Goal: Task Accomplishment & Management: Use online tool/utility

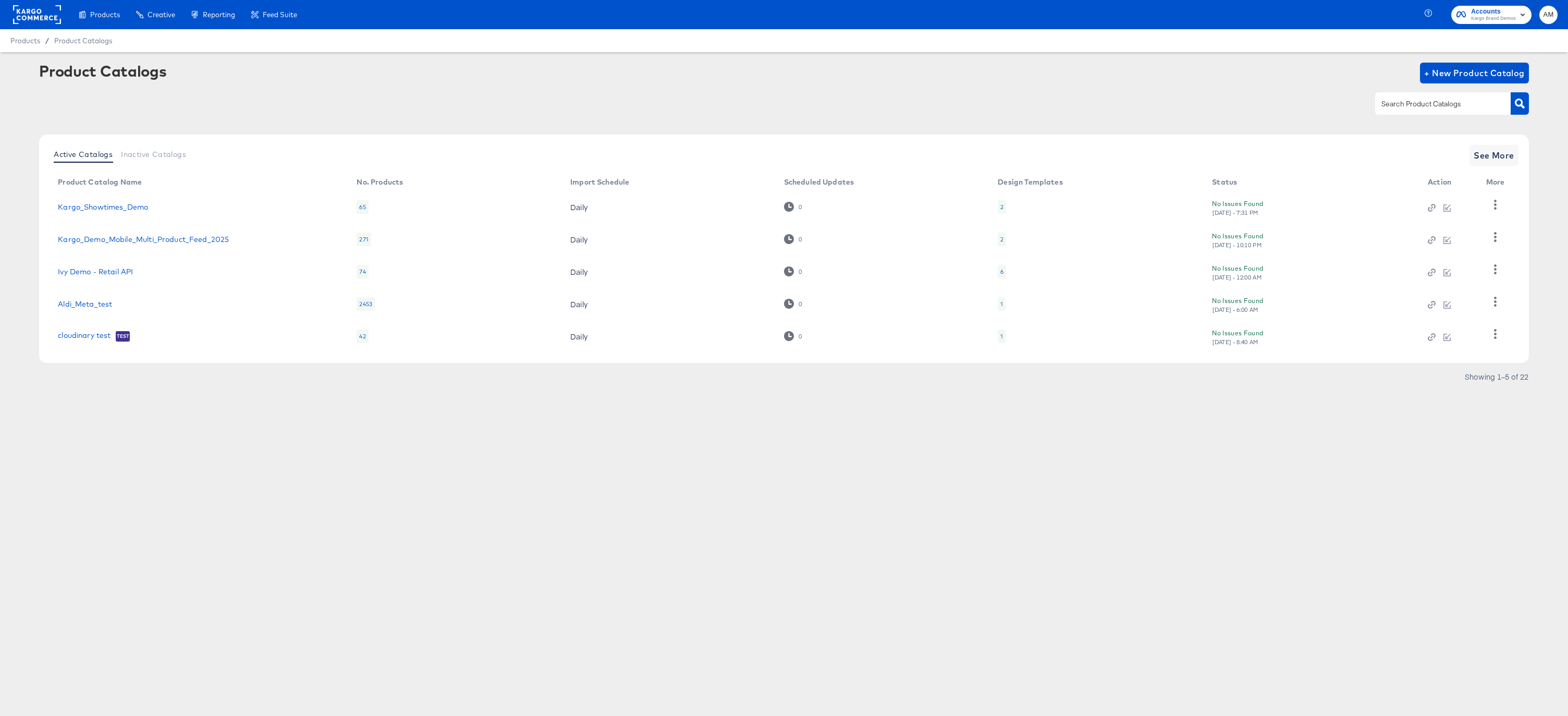
click at [998, 208] on div "2" at bounding box center [1001, 207] width 8 height 14
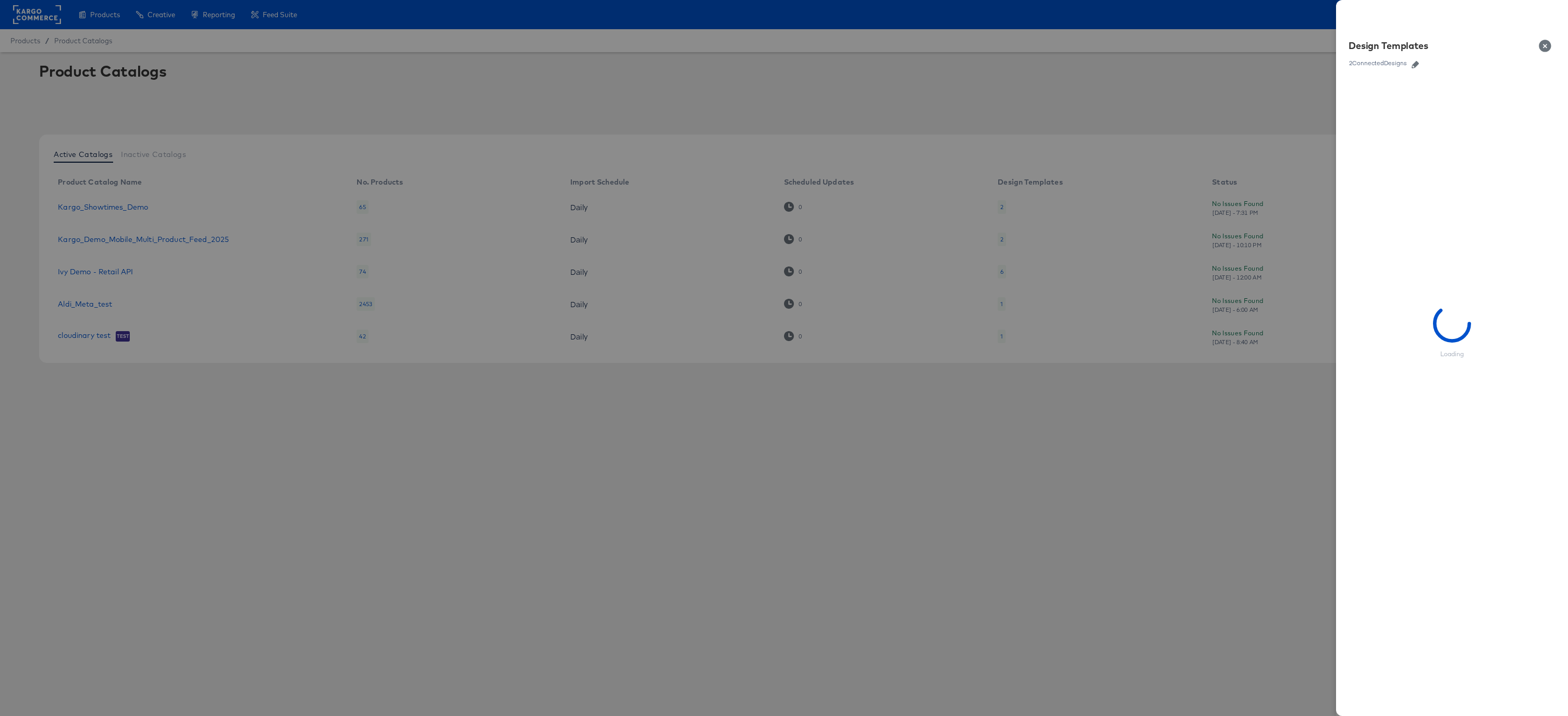
click at [1418, 63] on icon "button" at bounding box center [1415, 65] width 8 height 8
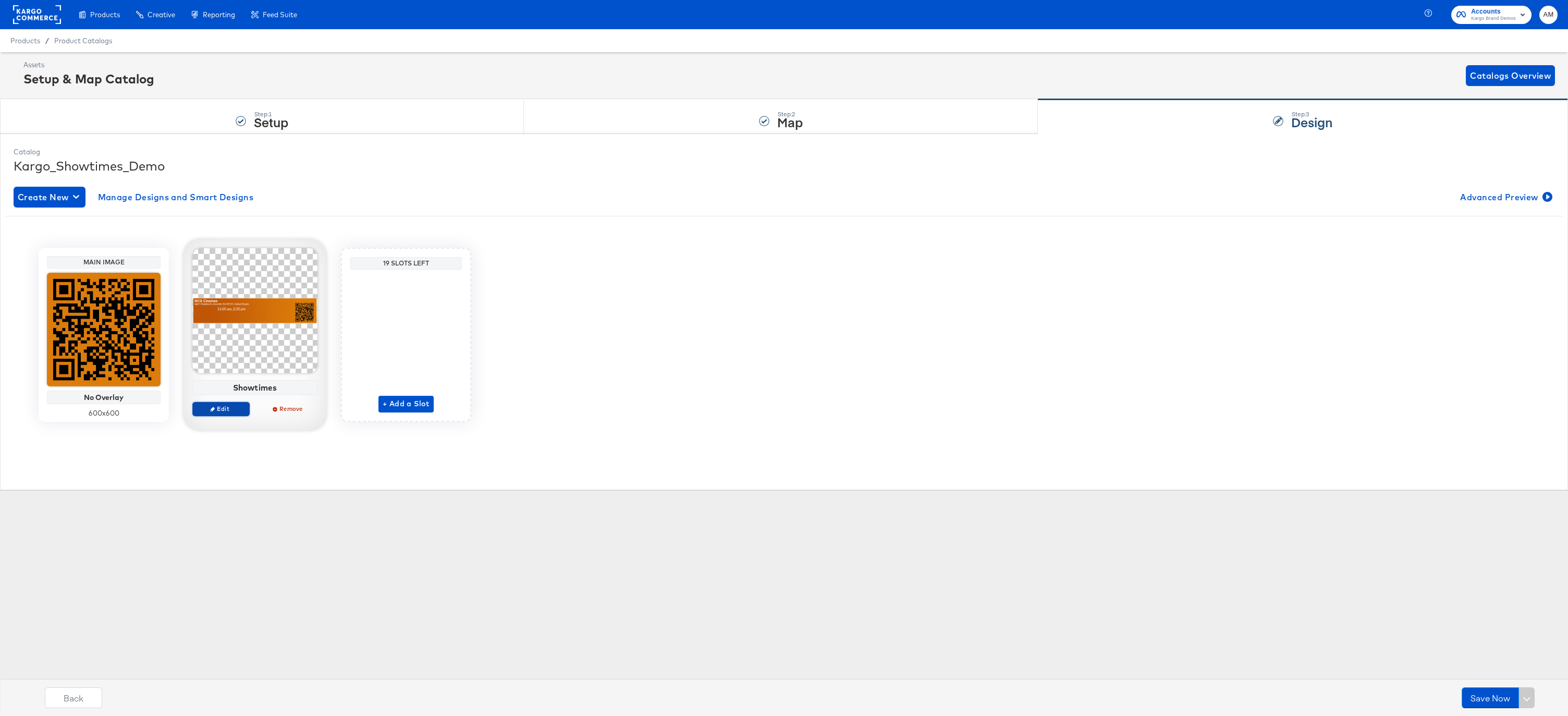
click at [207, 409] on span "Edit" at bounding box center [221, 408] width 48 height 8
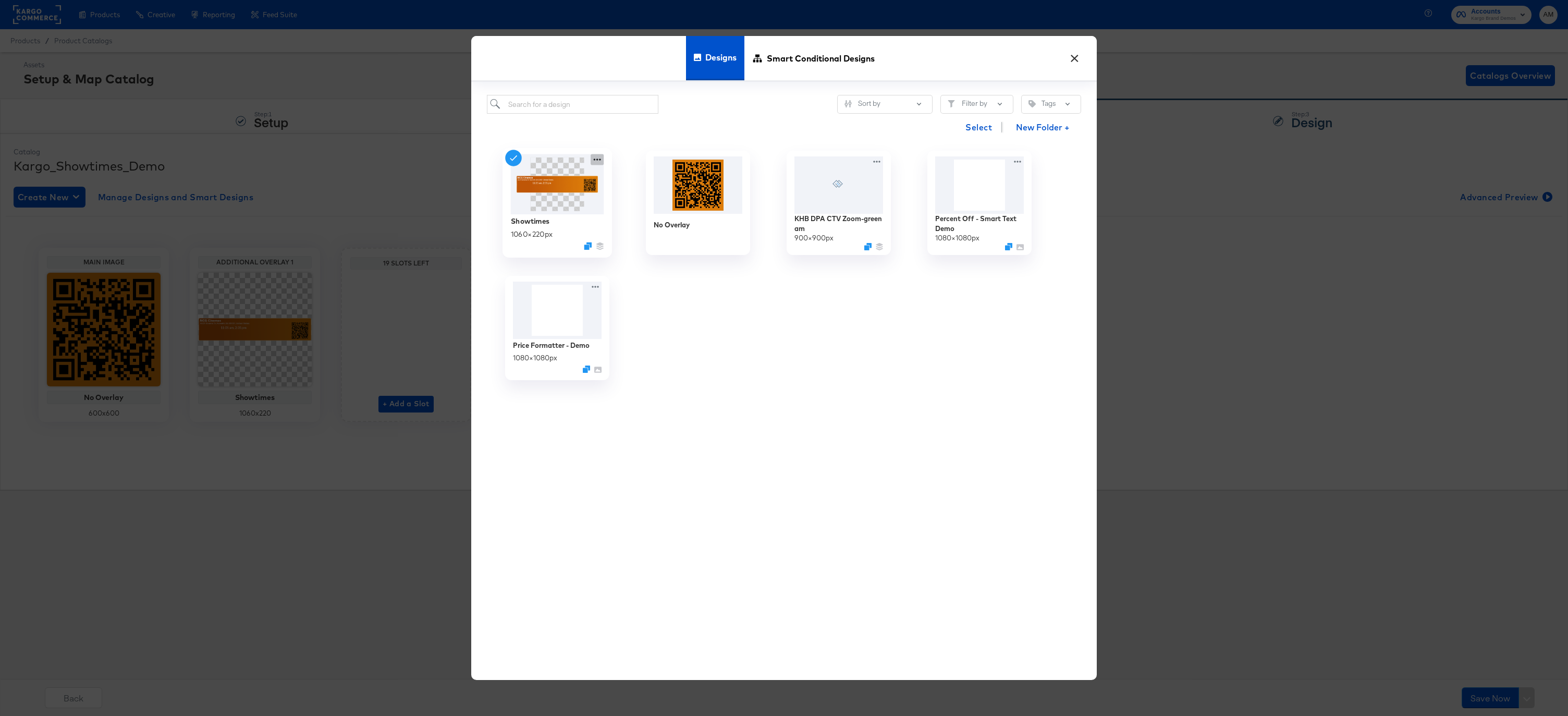
click at [595, 157] on icon at bounding box center [596, 159] width 13 height 11
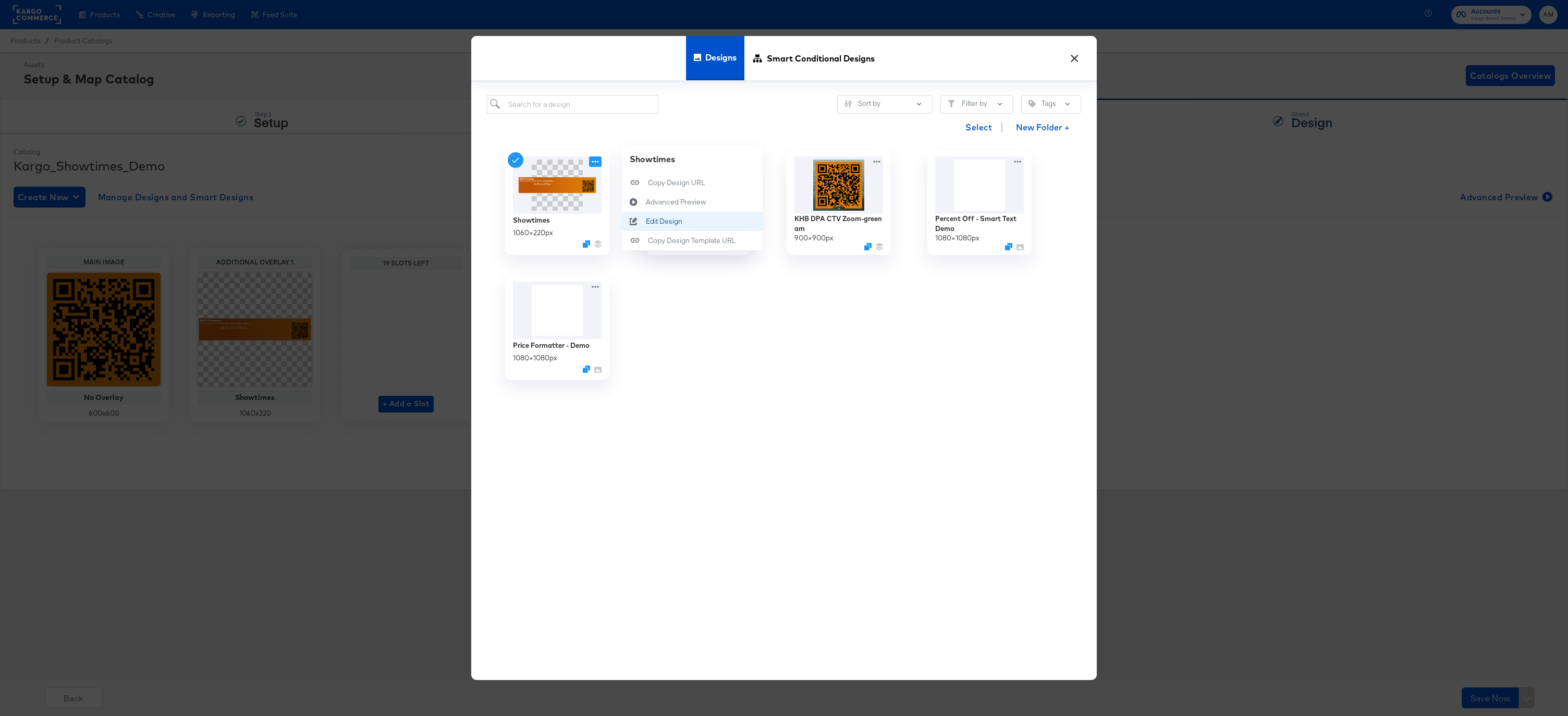
click at [641, 224] on icon at bounding box center [634, 221] width 24 height 8
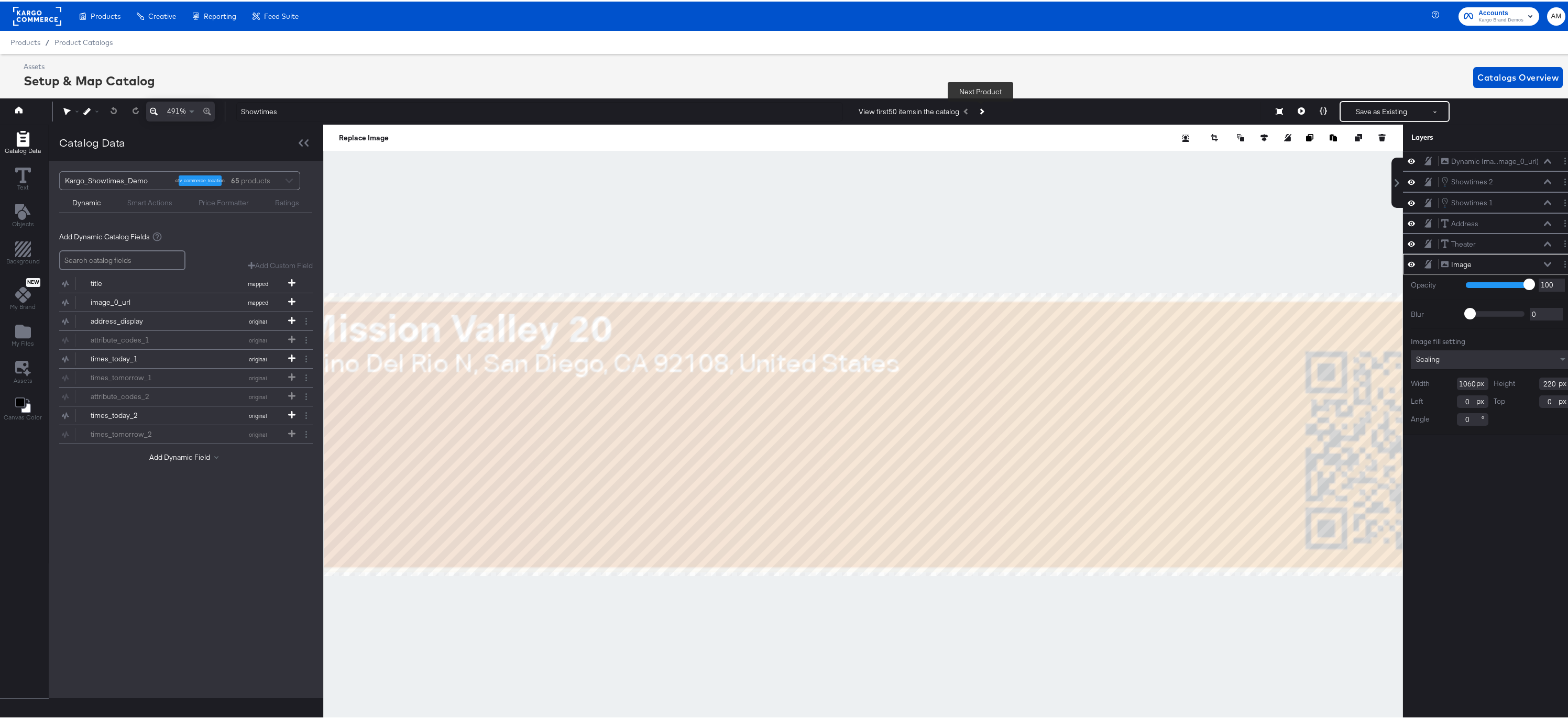
click at [982, 109] on icon "Next Product" at bounding box center [982, 110] width 6 height 6
click at [963, 111] on icon "Previous Product" at bounding box center [966, 110] width 6 height 6
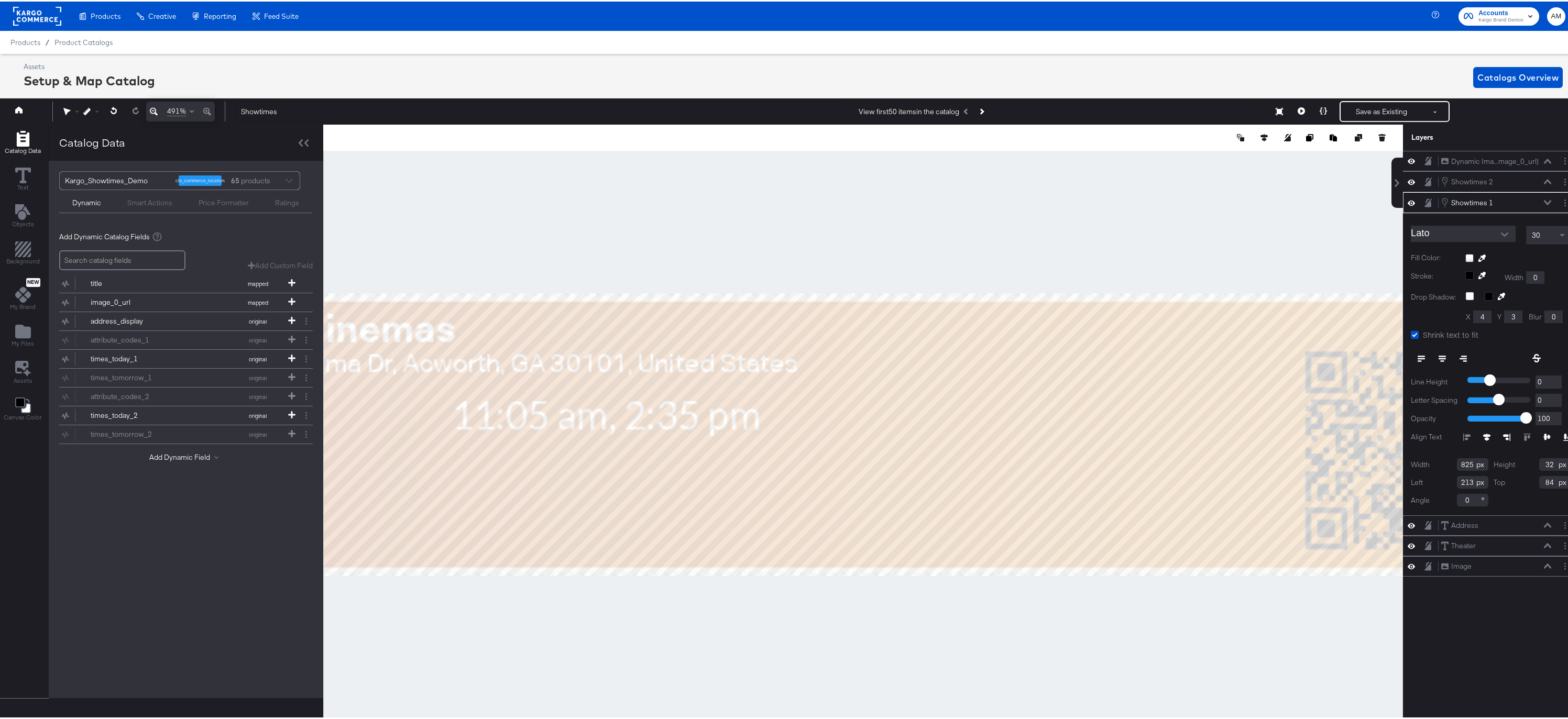
scroll to position [0, 2]
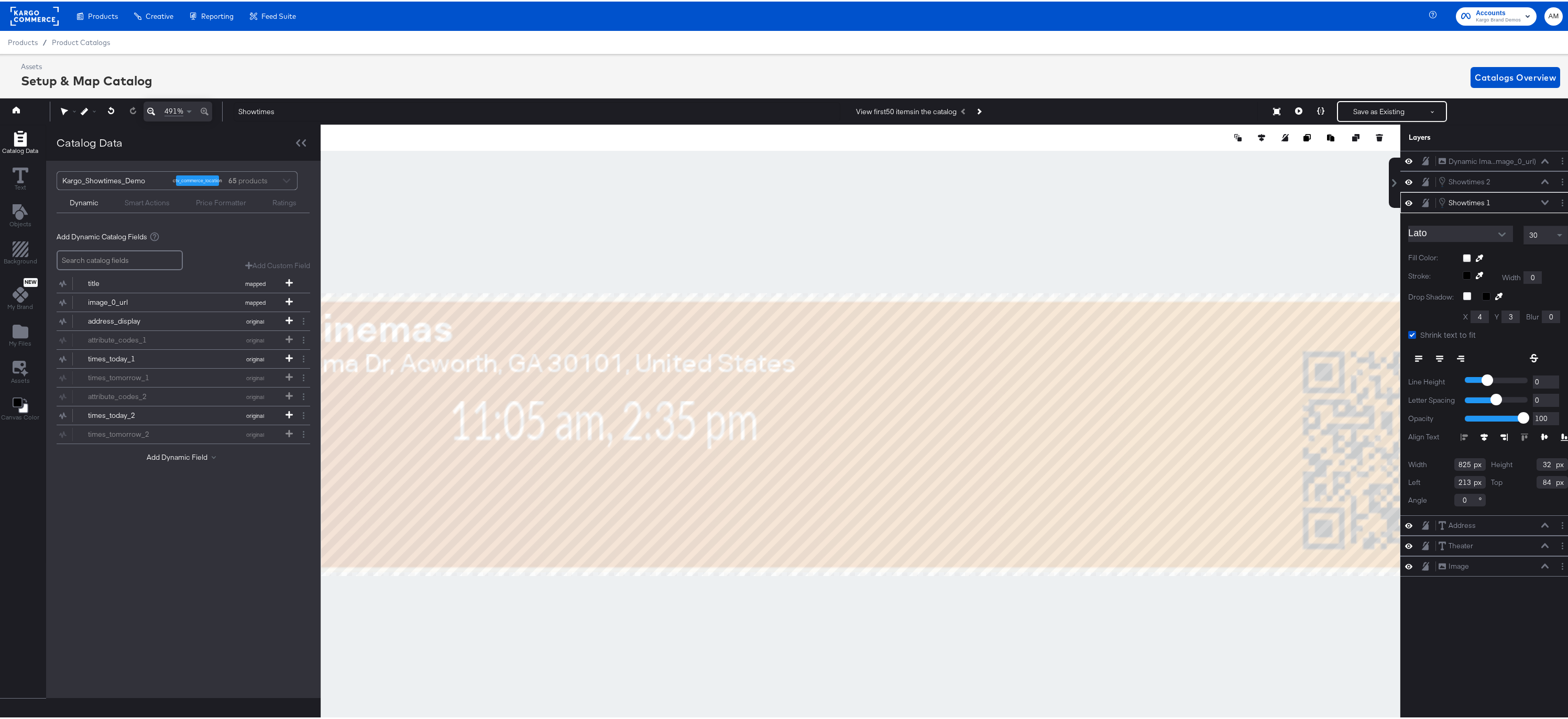
type input "44"
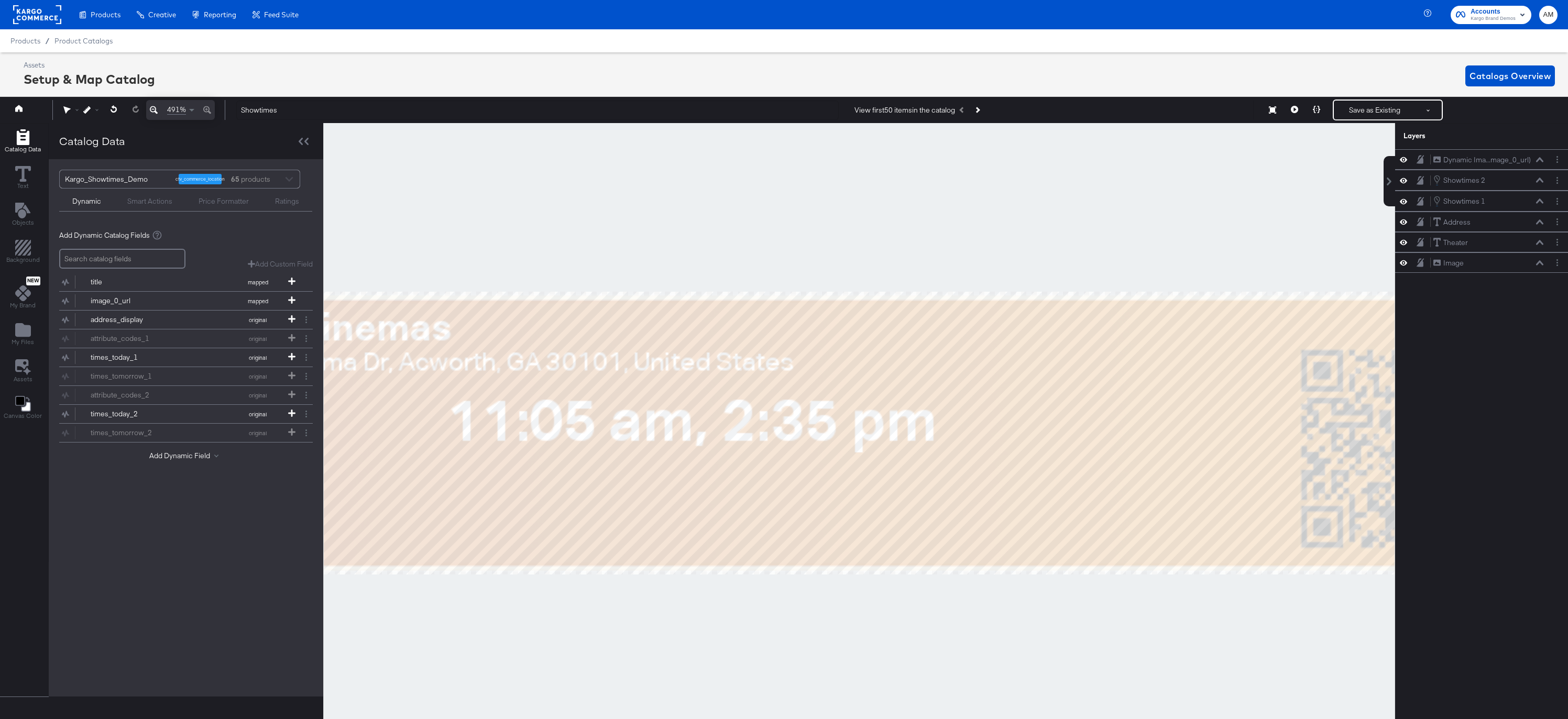
scroll to position [0, 2]
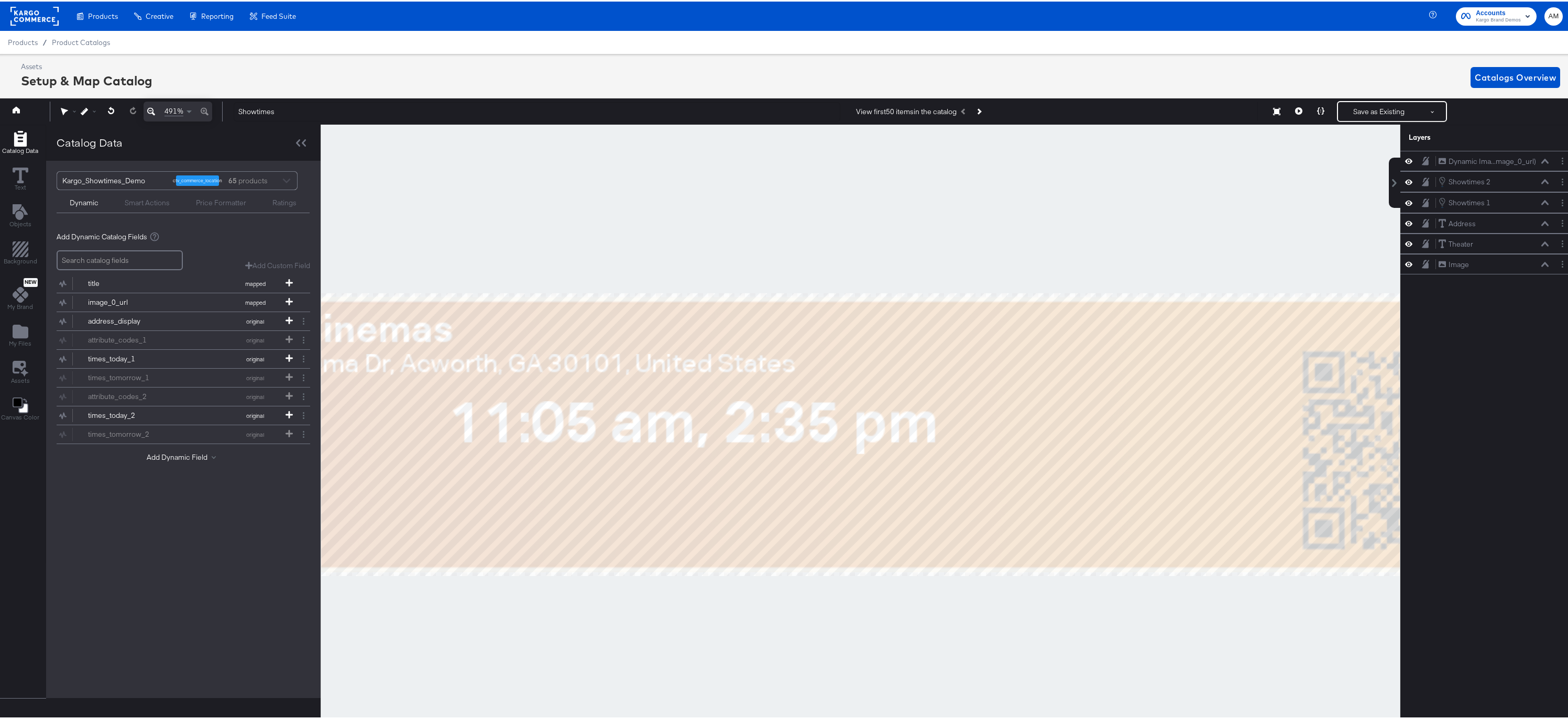
click at [585, 251] on div at bounding box center [861, 433] width 1080 height 620
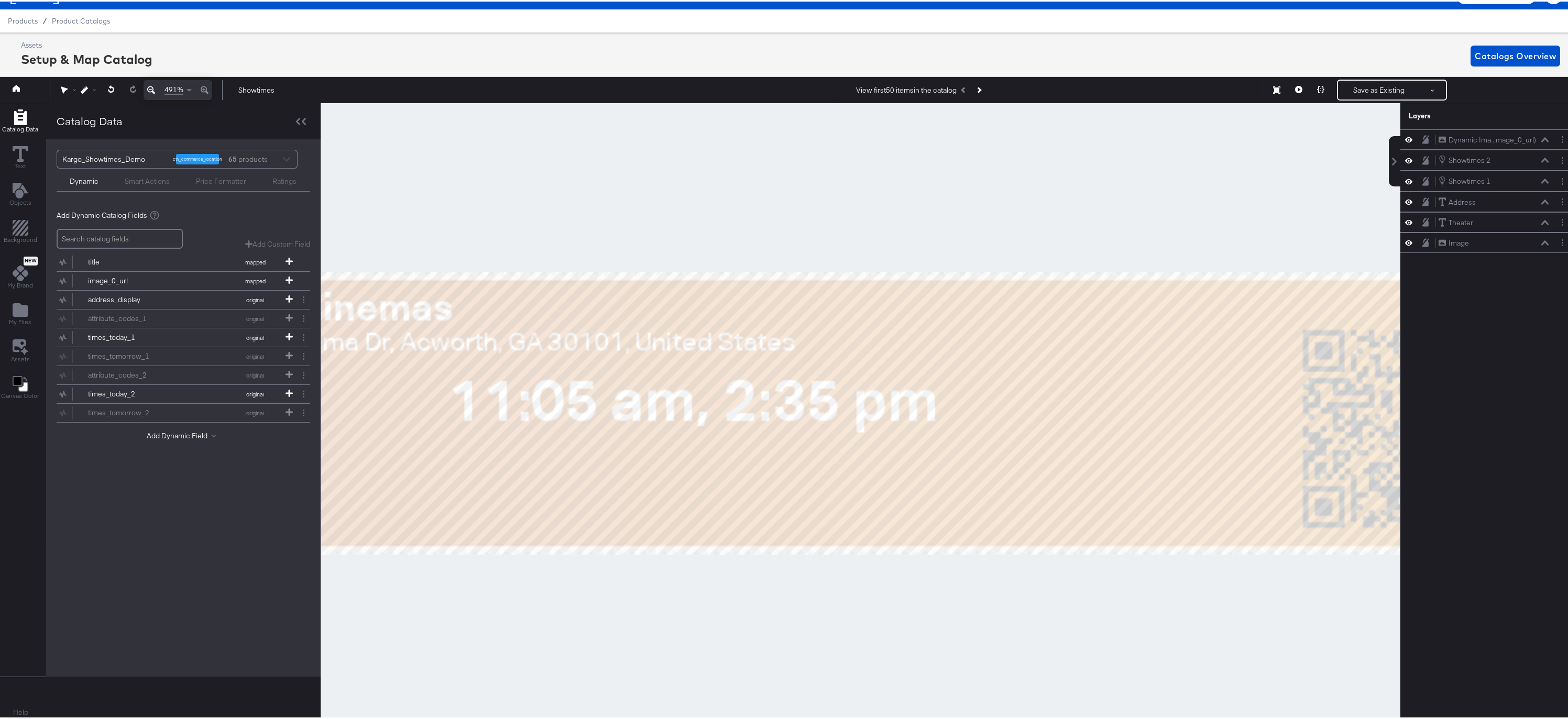
scroll to position [24, 2]
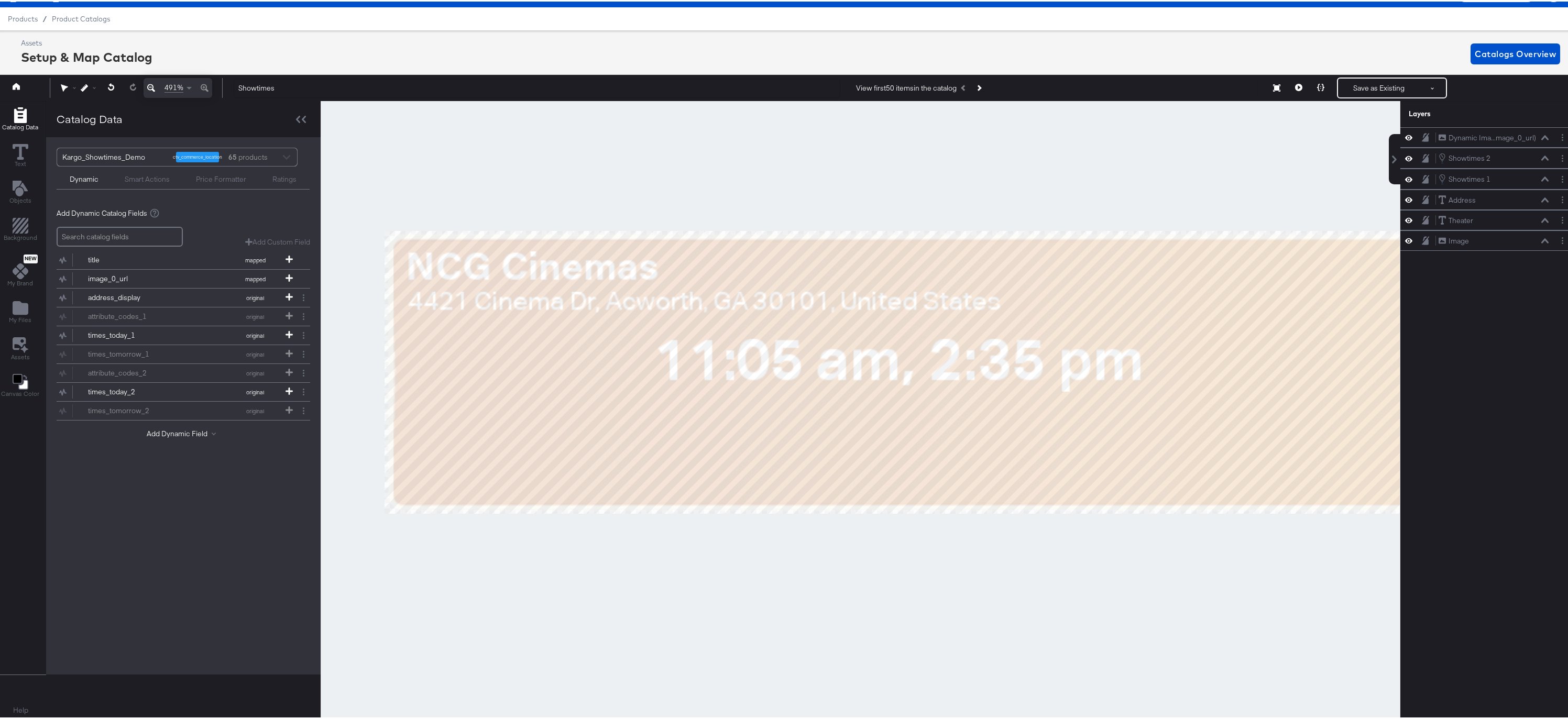
drag, startPoint x: 556, startPoint y: 238, endPoint x: 759, endPoint y: 200, distance: 206.5
click at [759, 200] on div at bounding box center [861, 409] width 1079 height 620
click at [1562, 178] on circle "Layer Options" at bounding box center [1563, 178] width 2 height 2
click at [1481, 243] on button "Duplicate" at bounding box center [1484, 240] width 32 height 11
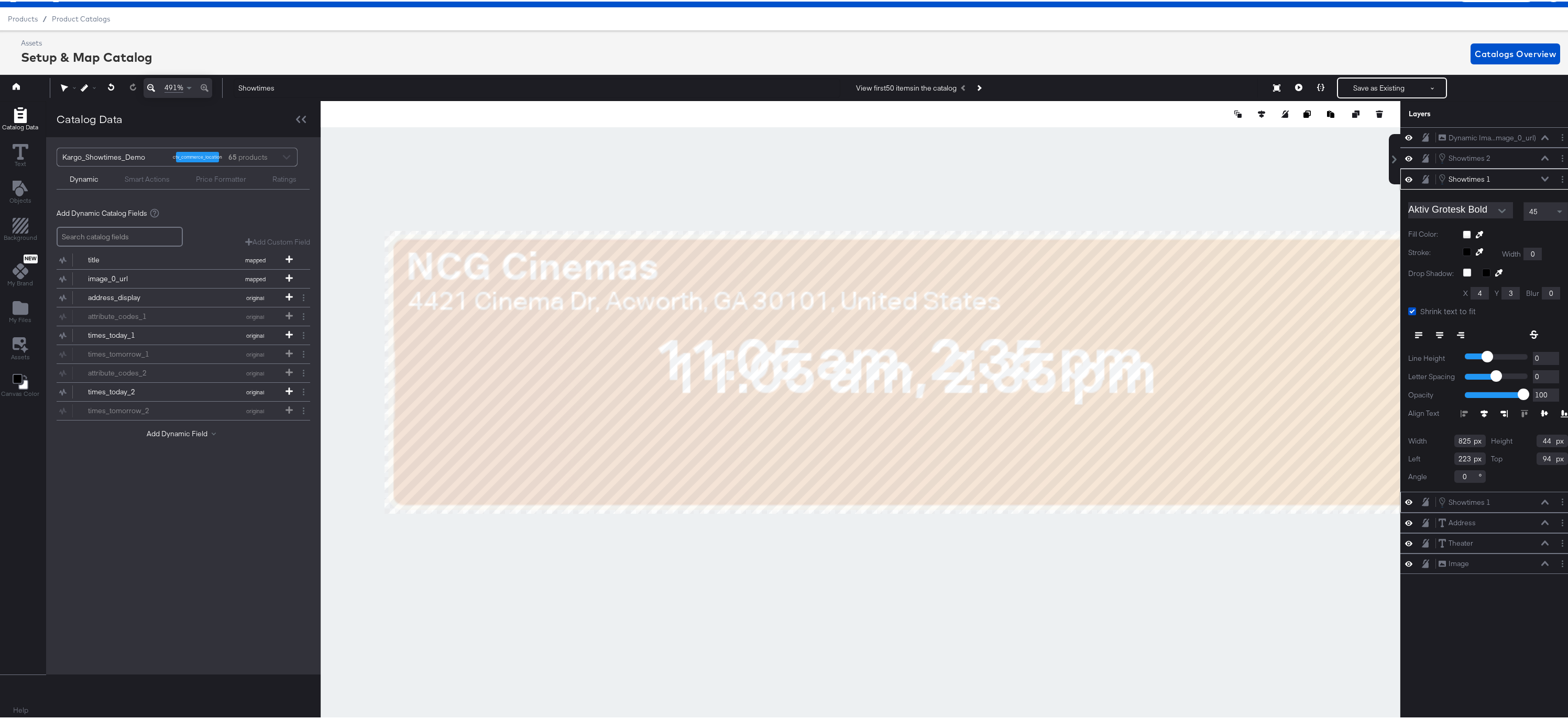
click at [1541, 177] on icon at bounding box center [1545, 177] width 8 height 5
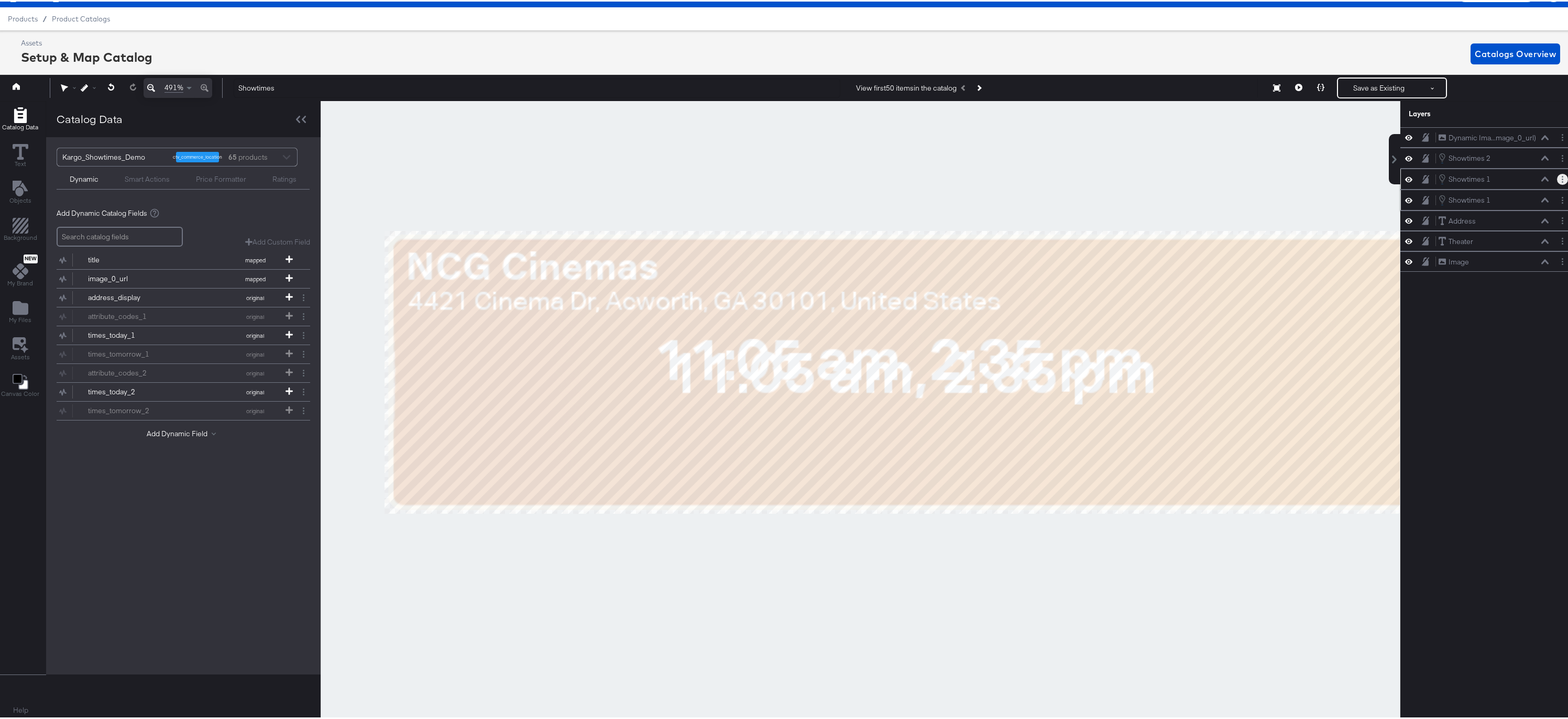
click at [1558, 178] on button "Layer Options" at bounding box center [1563, 178] width 11 height 11
click at [1482, 227] on button "Rename" at bounding box center [1482, 226] width 28 height 11
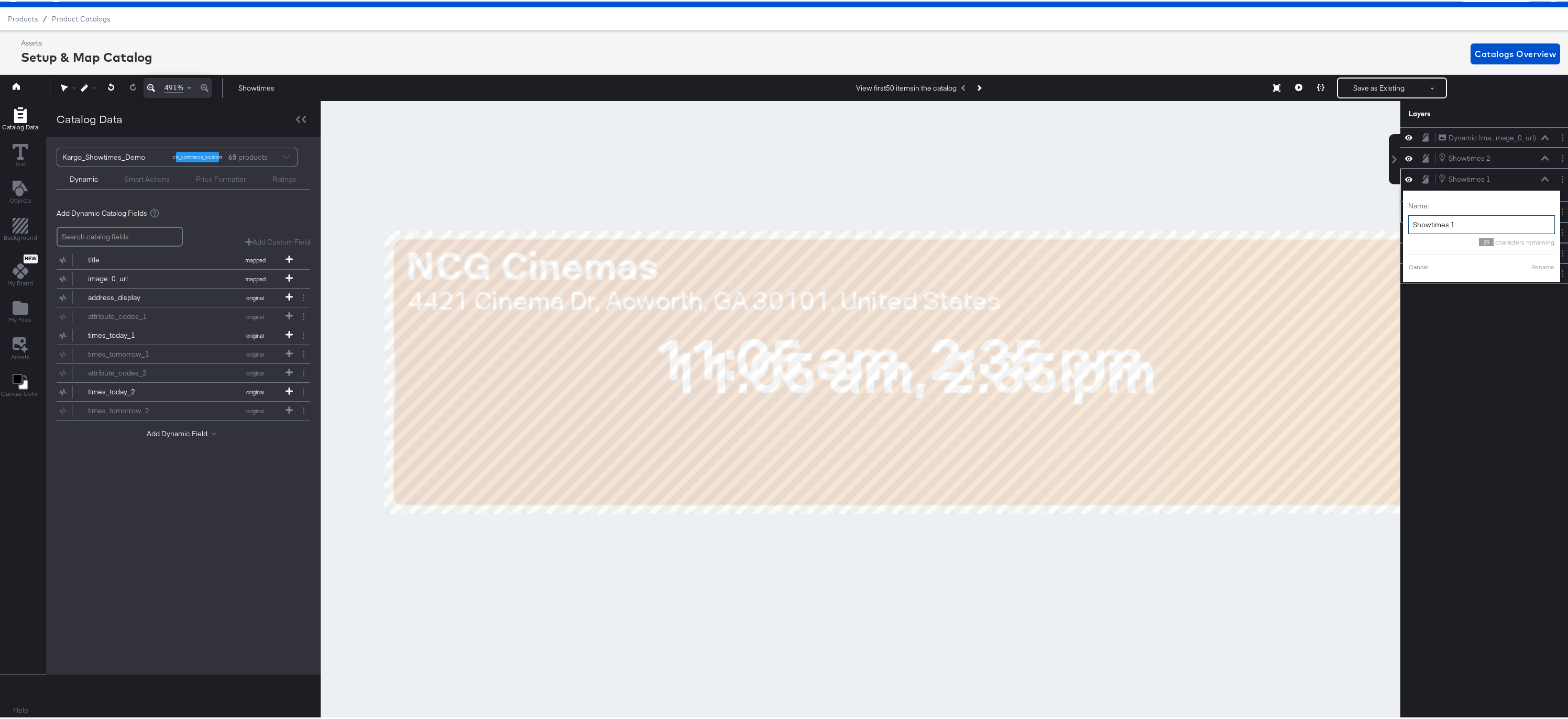
drag, startPoint x: 1456, startPoint y: 225, endPoint x: 1400, endPoint y: 227, distance: 56.0
click at [1408, 227] on input "Showtimes 1" at bounding box center [1481, 223] width 147 height 20
type input "Type 1"
click at [1528, 266] on button "Rename" at bounding box center [1530, 265] width 24 height 9
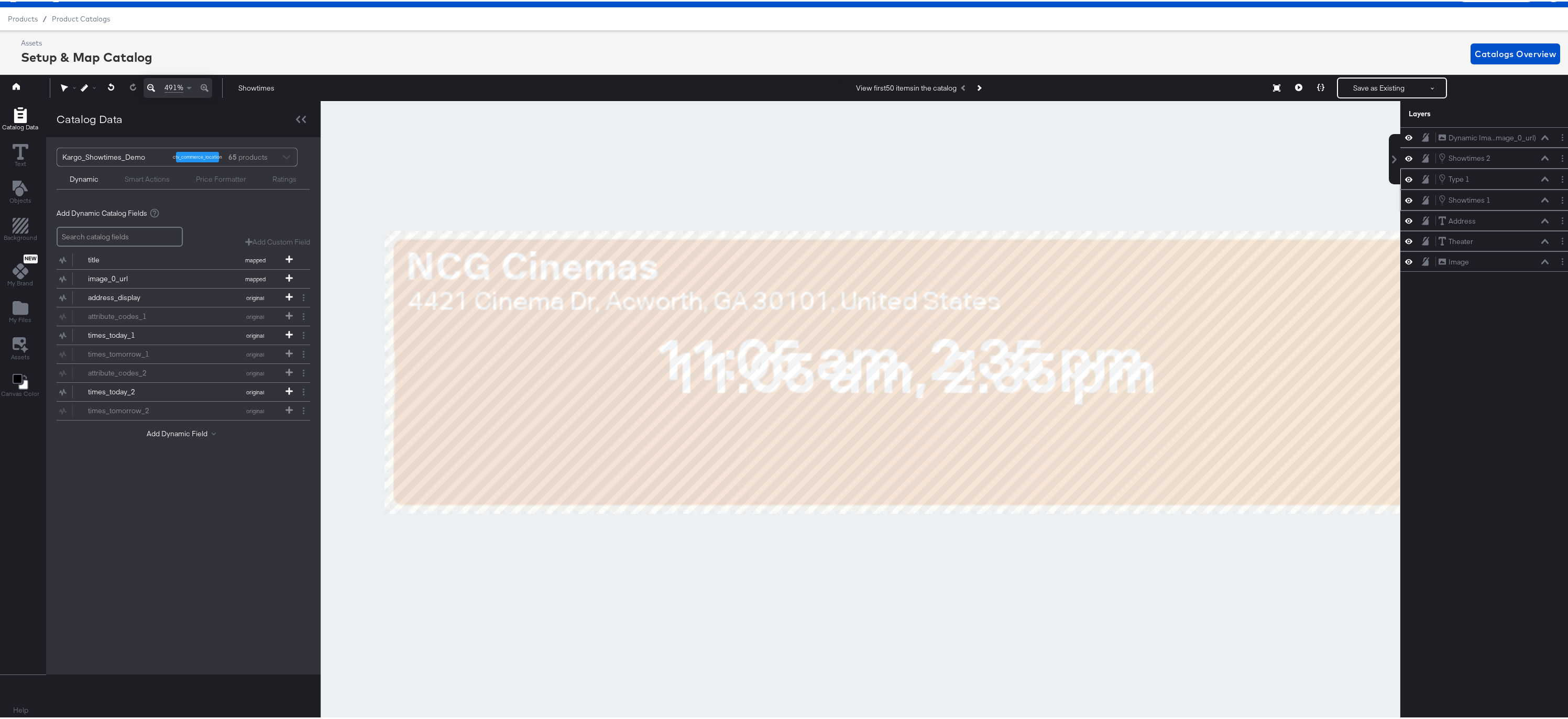
click at [1499, 181] on div "Type 1 Type 1" at bounding box center [1494, 177] width 111 height 11
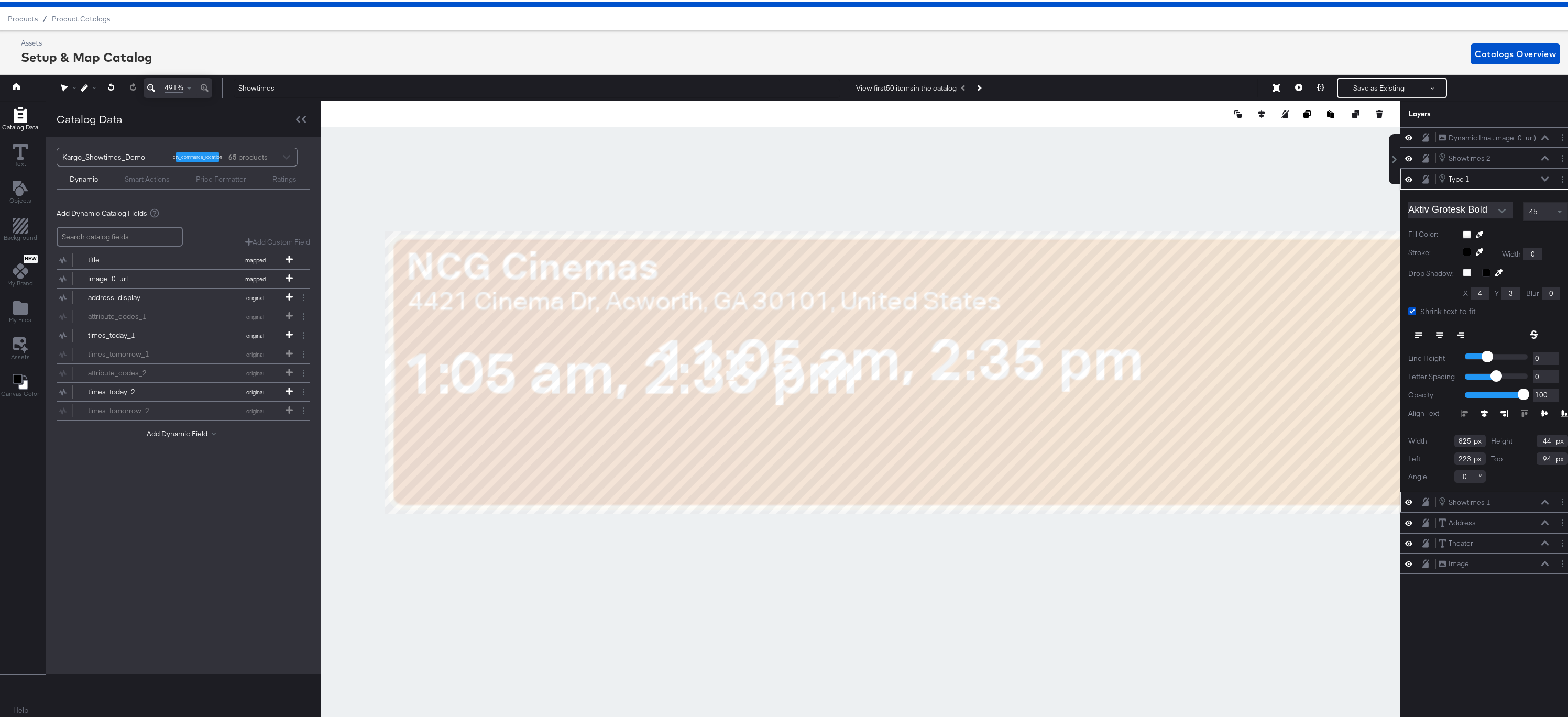
type input "147"
type input "101"
type input "342"
type input "38"
type input "11"
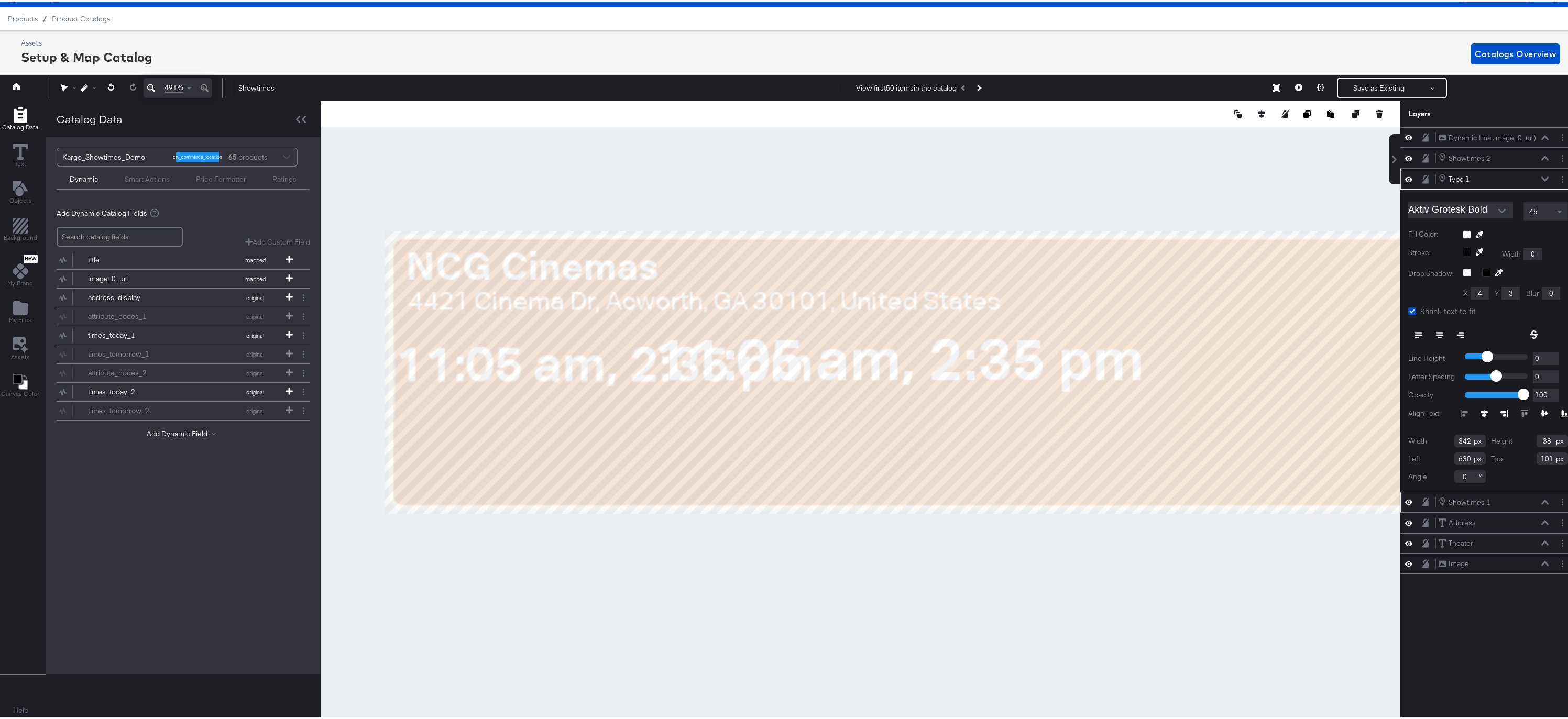
type input "90"
type input "177"
type input "54"
type input "19"
type input "84"
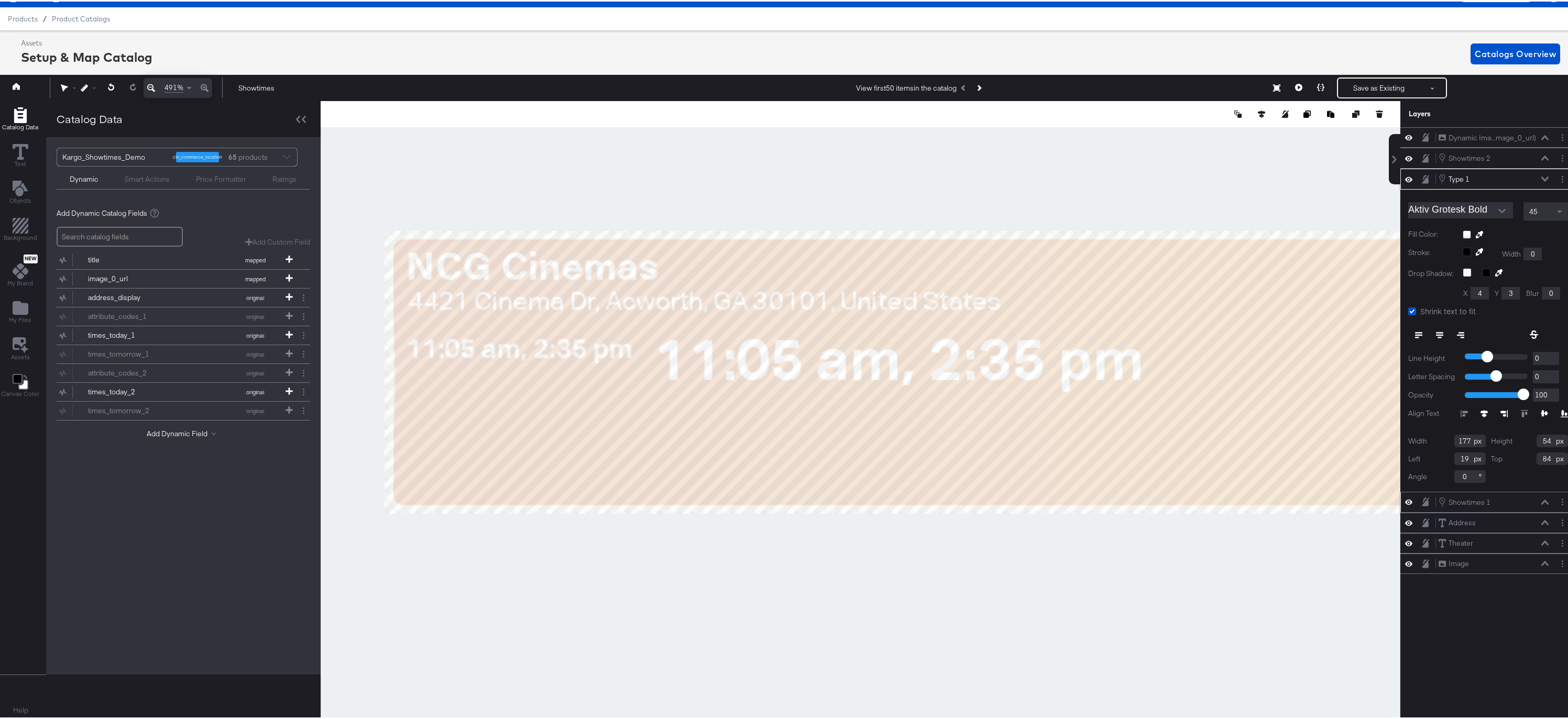
click at [1500, 408] on icon at bounding box center [1504, 412] width 8 height 8
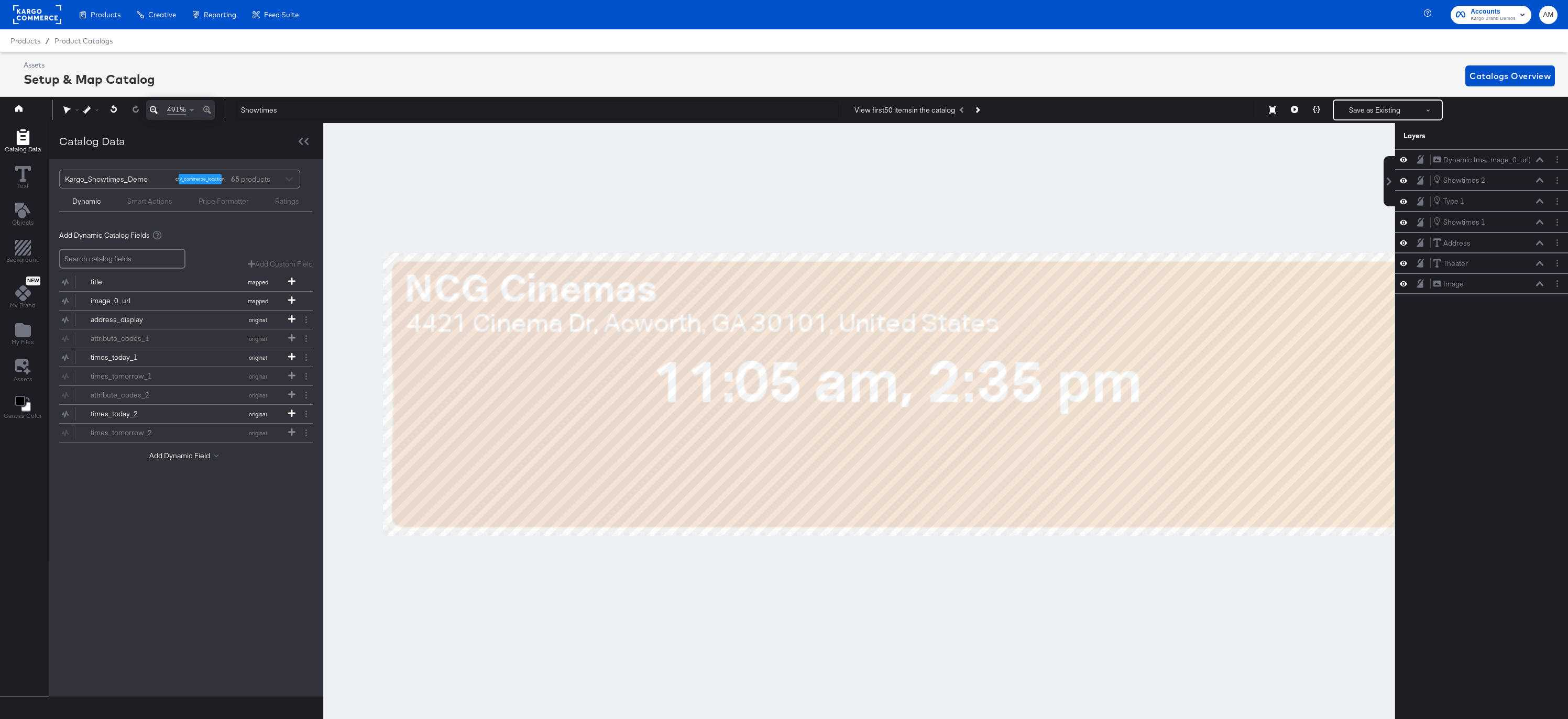
scroll to position [24, 2]
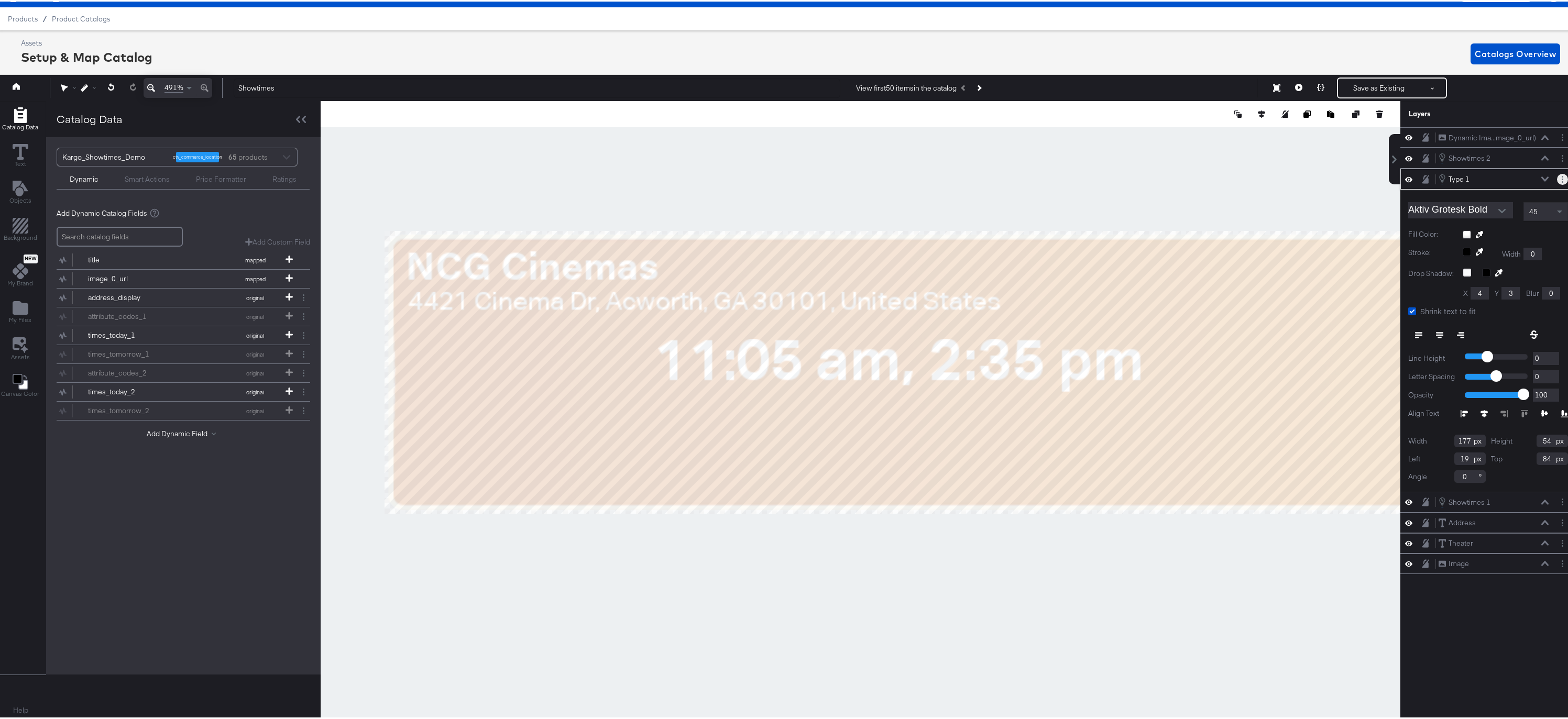
click at [1557, 178] on button "Layer Options" at bounding box center [1563, 178] width 11 height 11
click at [1489, 212] on button "Edit Smart Layer" at bounding box center [1495, 213] width 53 height 11
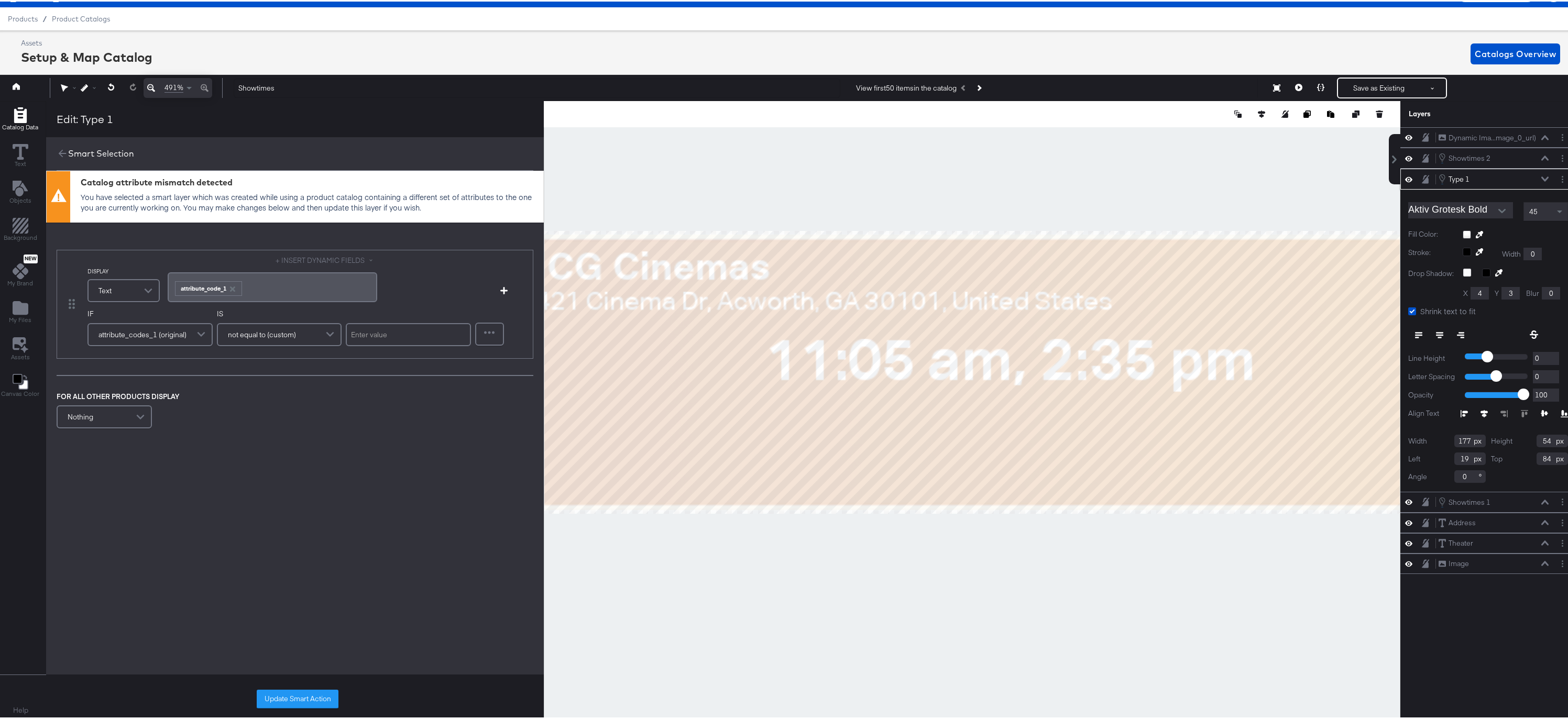
click at [198, 330] on span at bounding box center [203, 333] width 18 height 21
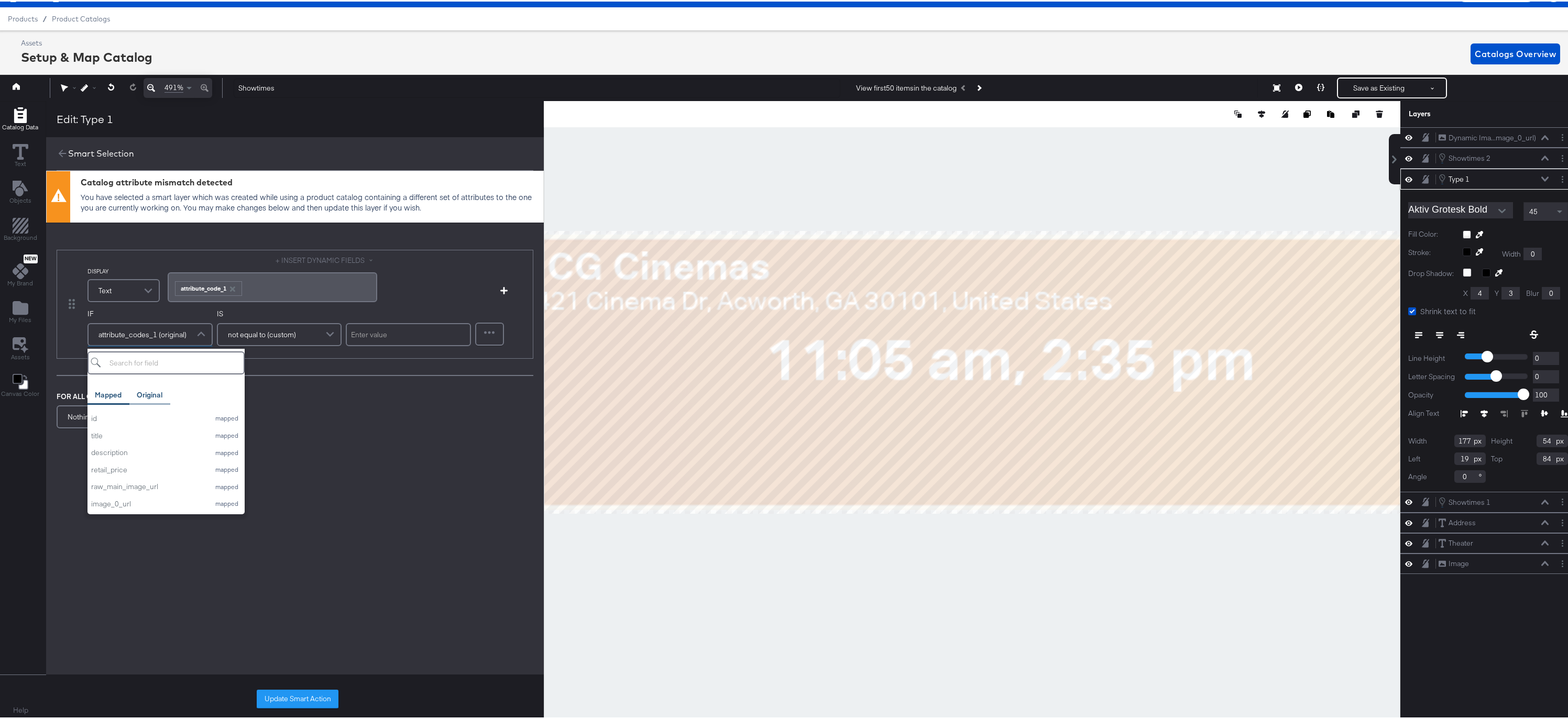
scroll to position [5, 0]
click at [151, 391] on div "Original" at bounding box center [150, 393] width 26 height 10
click at [141, 435] on div "attribute_code_1" at bounding box center [147, 434] width 113 height 10
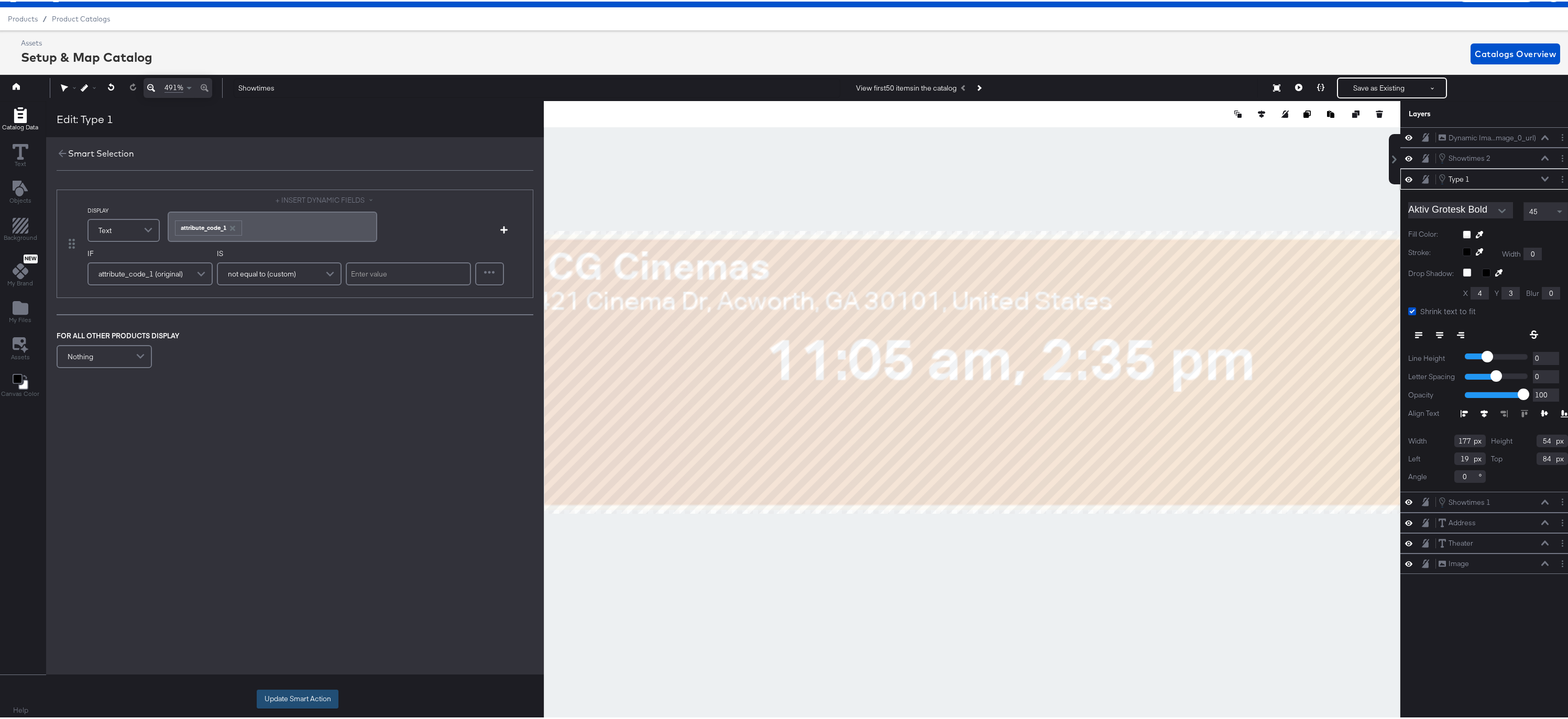
click at [301, 698] on button "Update Smart Action" at bounding box center [298, 697] width 82 height 19
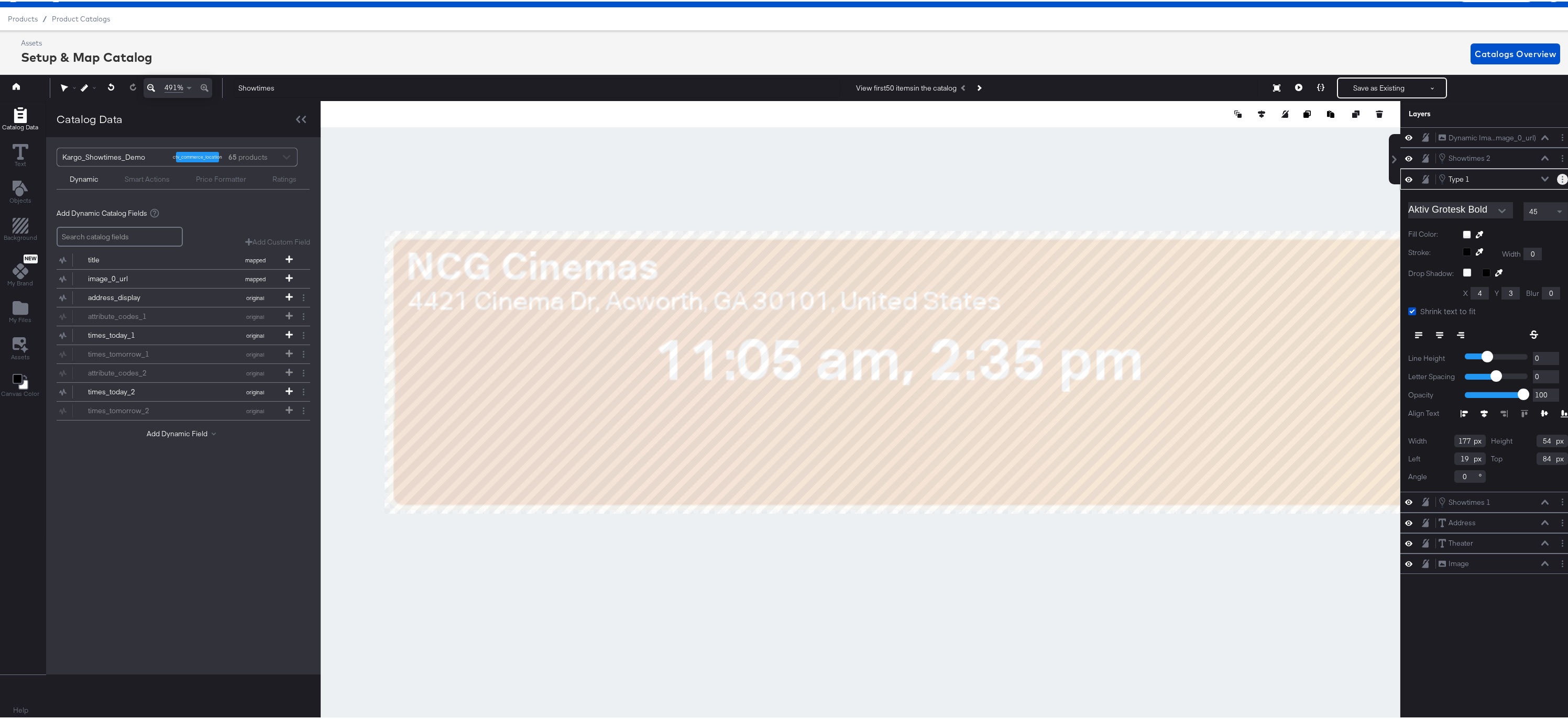
click at [1562, 178] on icon "Layer Options" at bounding box center [1563, 178] width 2 height 7
click at [1482, 211] on button "Edit Smart Layer" at bounding box center [1495, 213] width 53 height 11
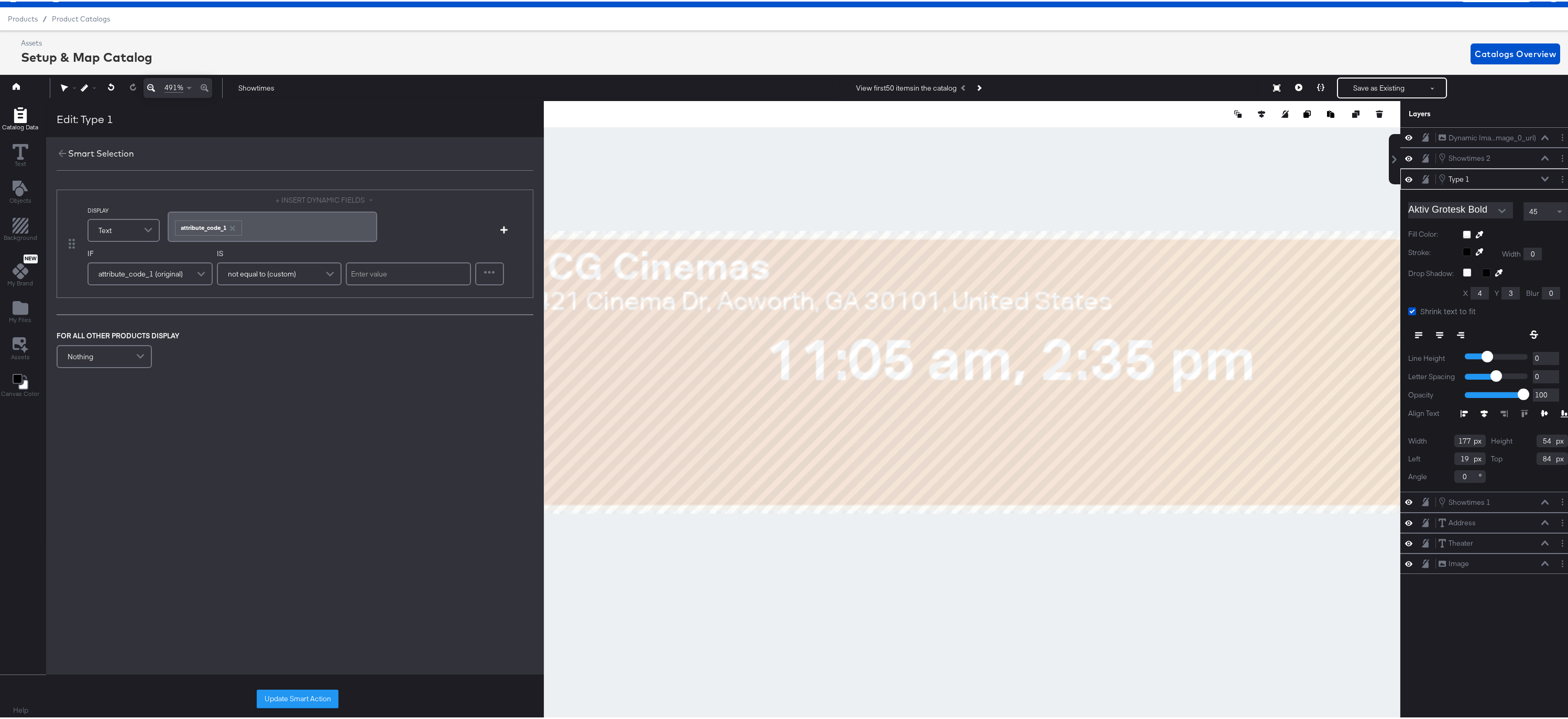
click at [140, 353] on span at bounding box center [142, 355] width 18 height 21
drag, startPoint x: 84, startPoint y: 394, endPoint x: 134, endPoint y: 380, distance: 51.9
click at [236, 354] on div "﻿" at bounding box center [288, 357] width 197 height 10
click at [280, 696] on button "Update Smart Action" at bounding box center [298, 697] width 82 height 19
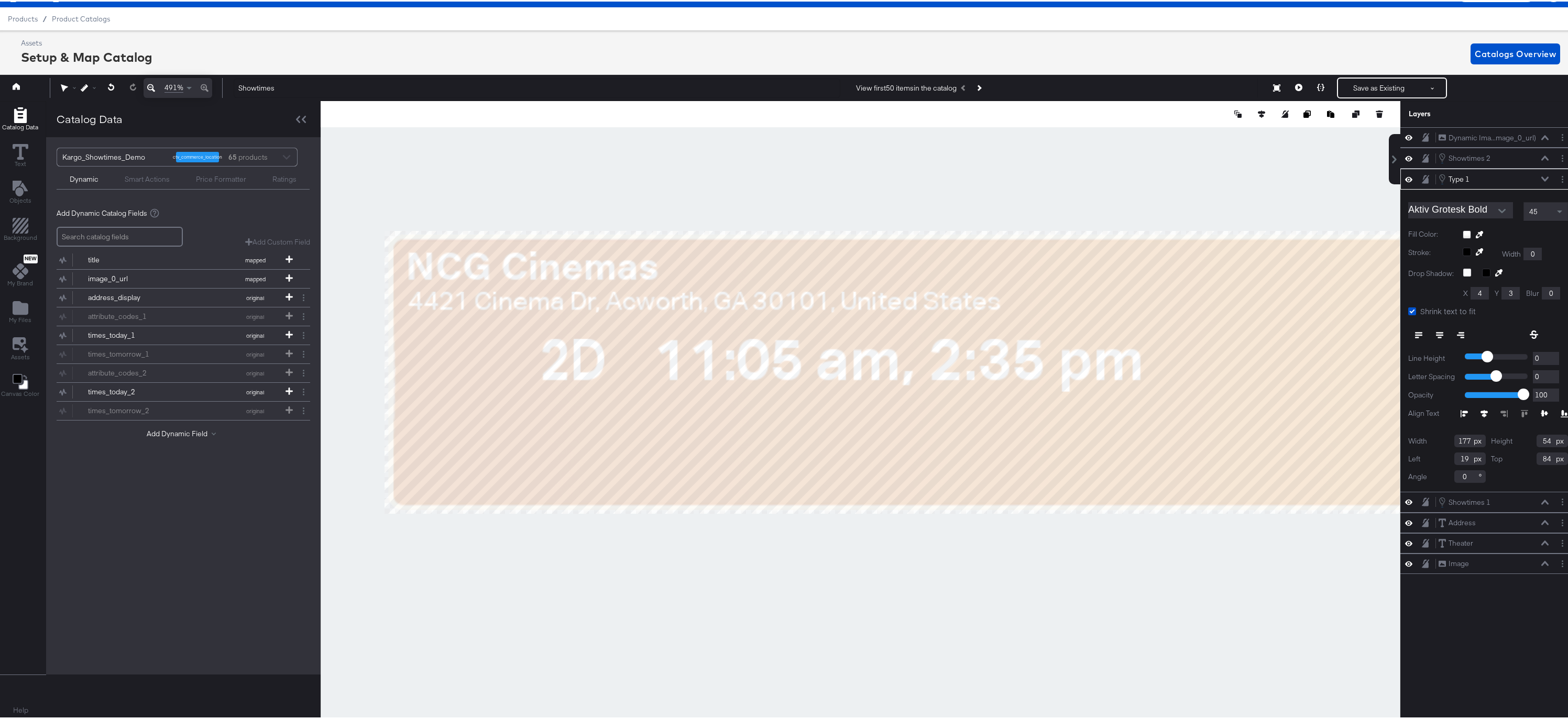
type input "155"
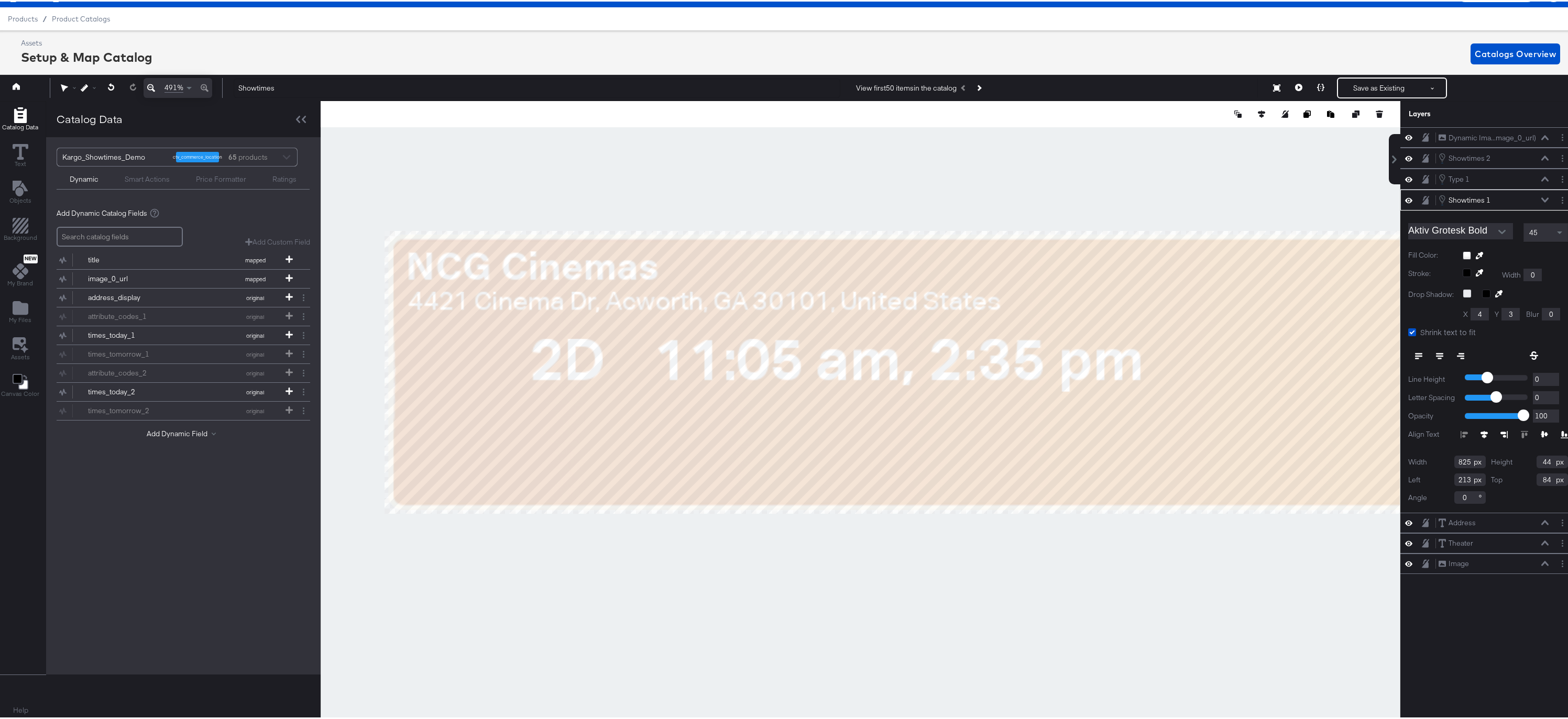
click at [1463, 292] on icon at bounding box center [1467, 292] width 8 height 8
click at [0, 0] on input "checkbox" at bounding box center [0, 0] width 0 height 0
click at [1477, 314] on input "4" at bounding box center [1480, 313] width 18 height 13
drag, startPoint x: 1478, startPoint y: 314, endPoint x: 1465, endPoint y: 314, distance: 13.0
click at [1471, 314] on input "4" at bounding box center [1480, 313] width 18 height 13
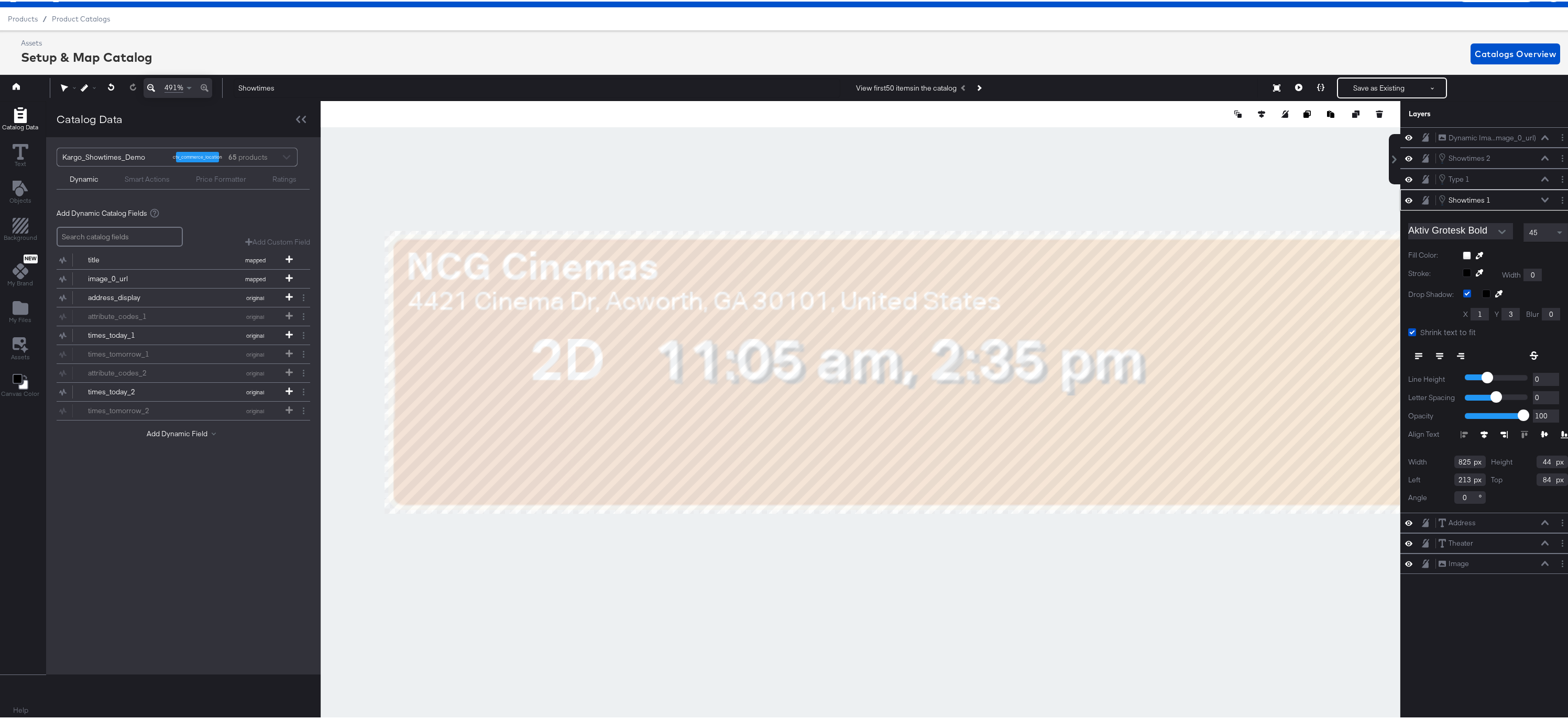
type input "1"
drag, startPoint x: 1508, startPoint y: 314, endPoint x: 1484, endPoint y: 312, distance: 24.1
click at [1484, 312] on div "X 1 Y 3 Blur 0" at bounding box center [1518, 313] width 110 height 13
type input "1"
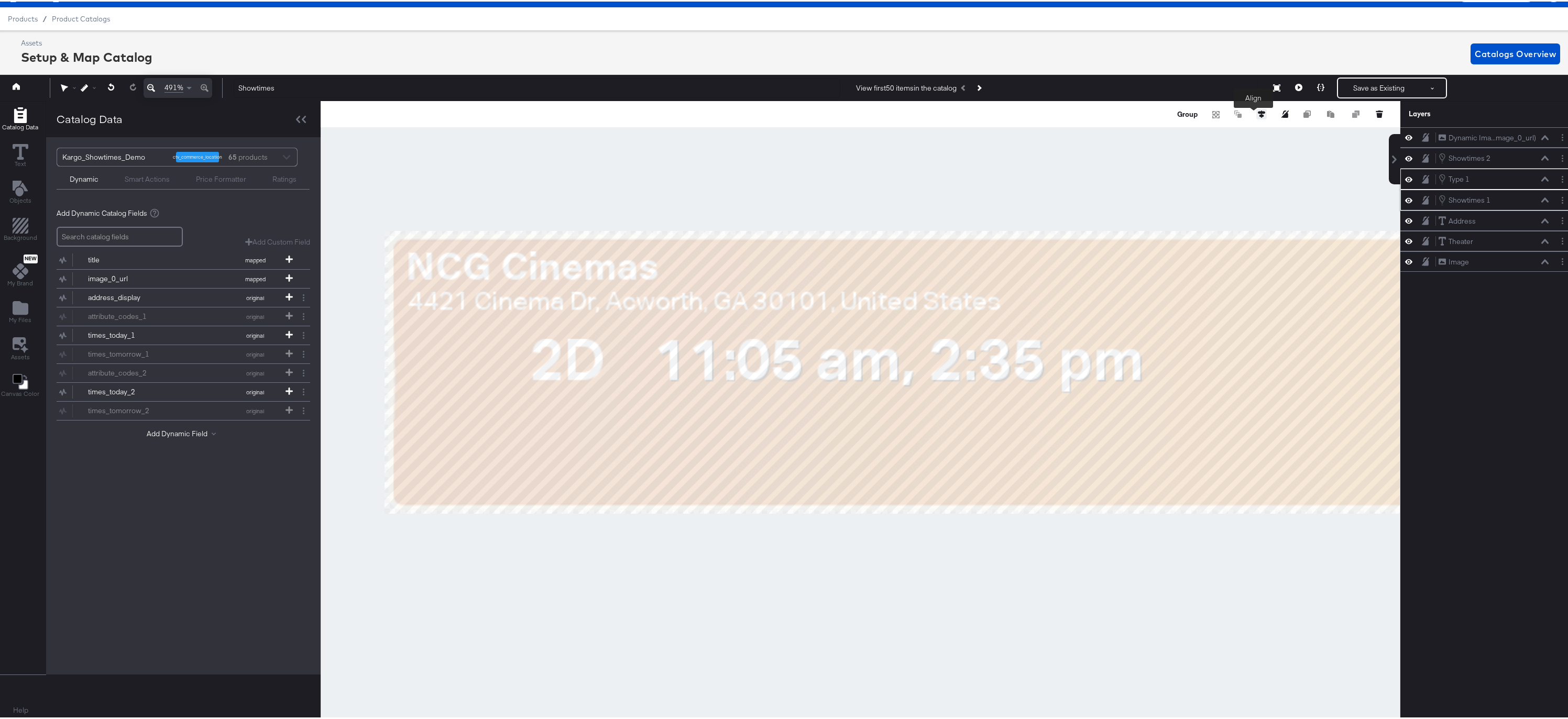
click at [1258, 114] on icon at bounding box center [1262, 112] width 8 height 8
click at [1219, 131] on icon at bounding box center [1223, 132] width 8 height 8
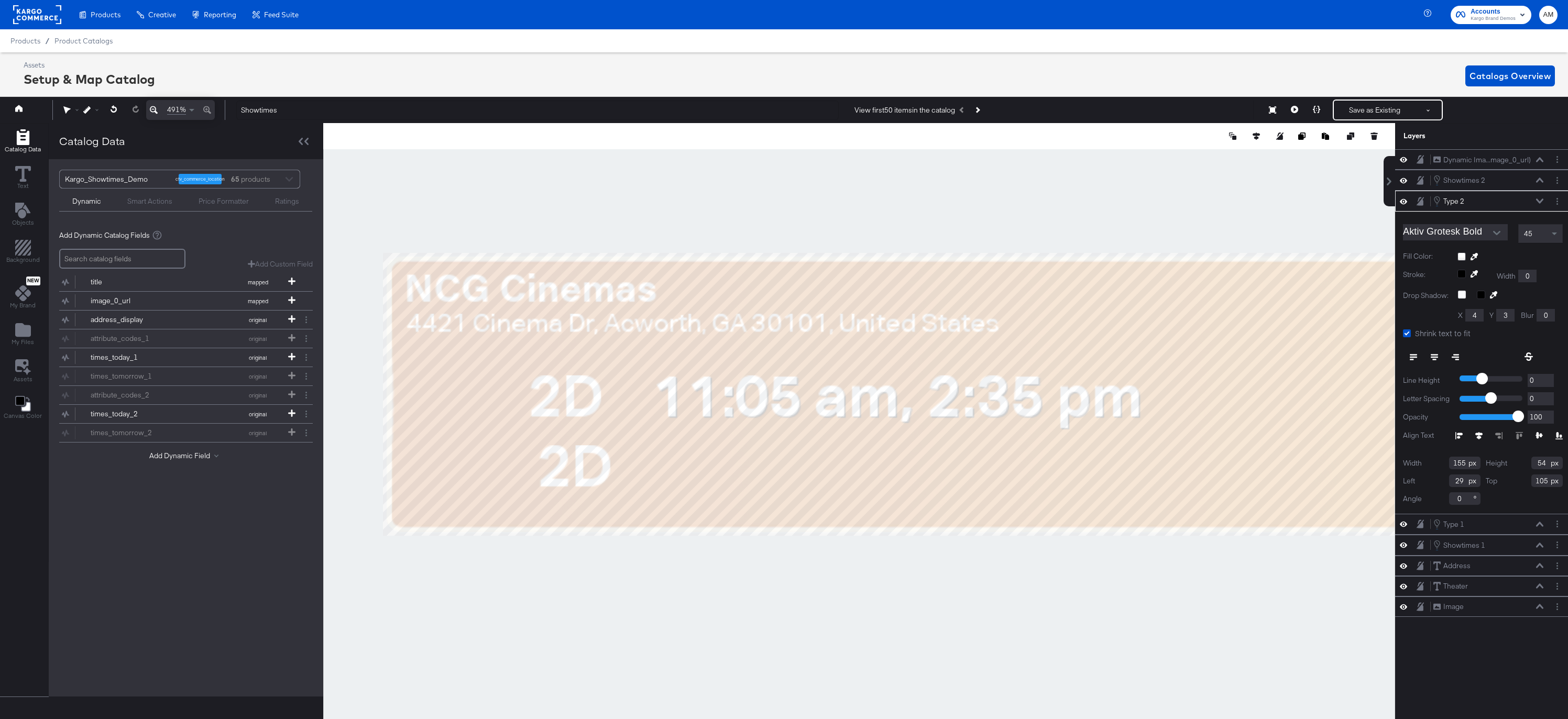
scroll to position [24, 2]
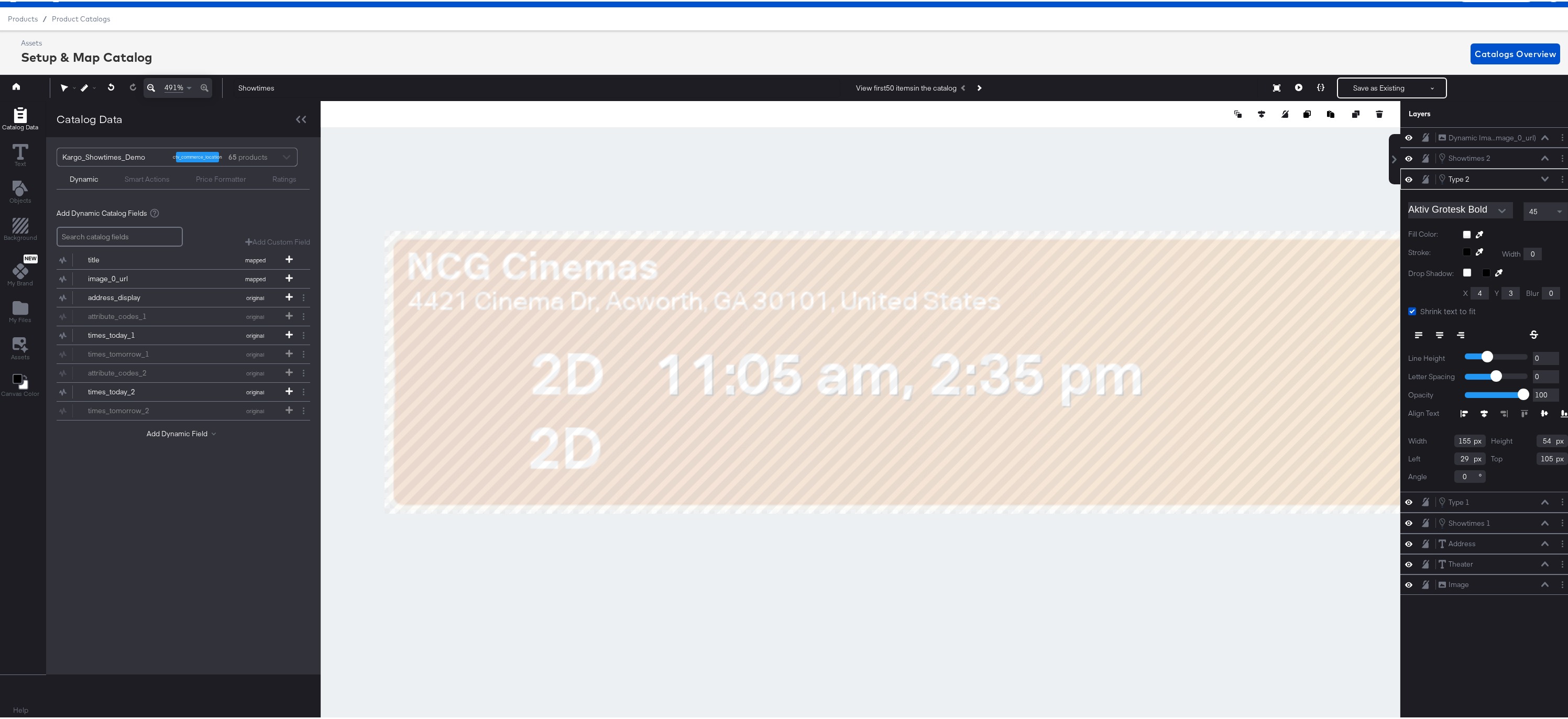
type input "17"
type input "153"
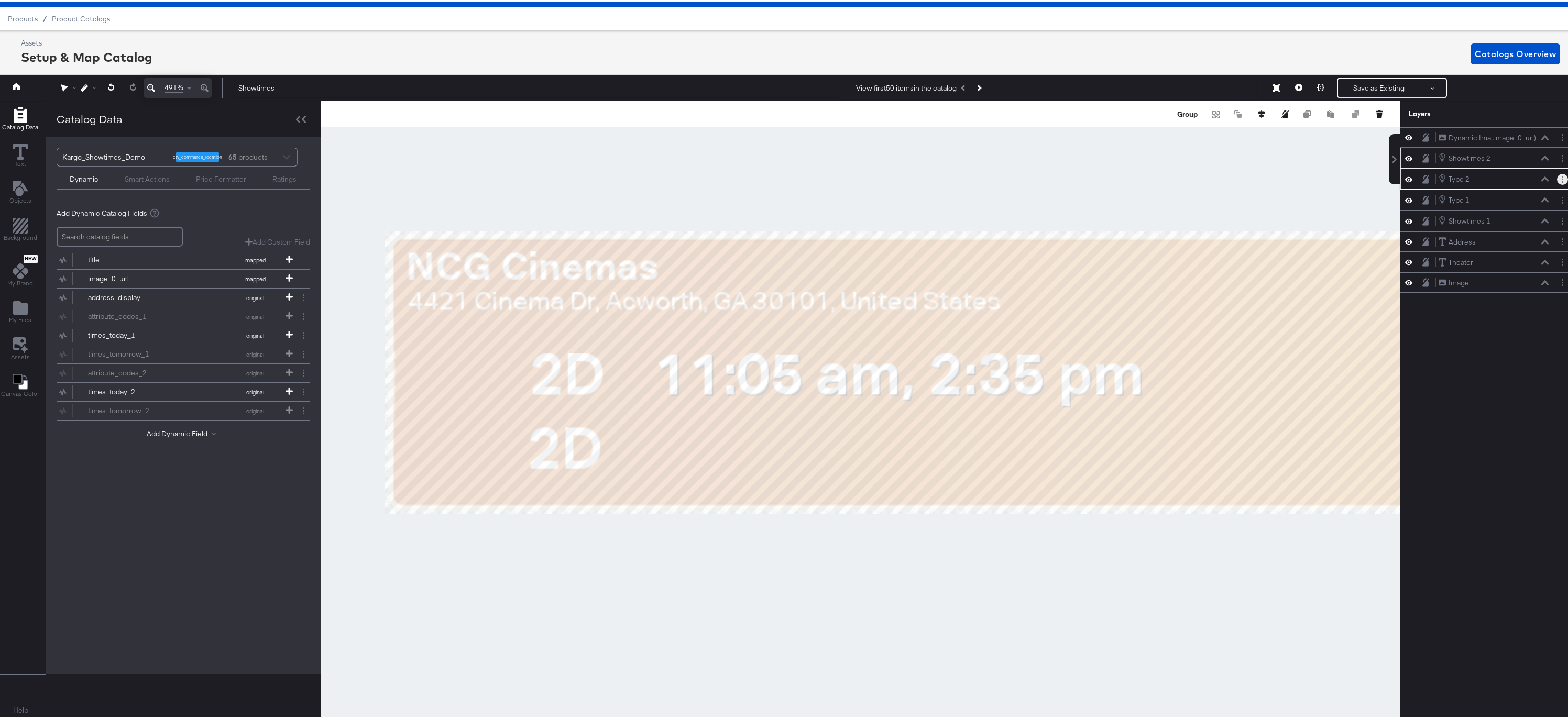
click at [1557, 178] on button "Layer Options" at bounding box center [1563, 178] width 11 height 11
click at [1481, 210] on button "Edit Smart Layer" at bounding box center [1495, 213] width 53 height 11
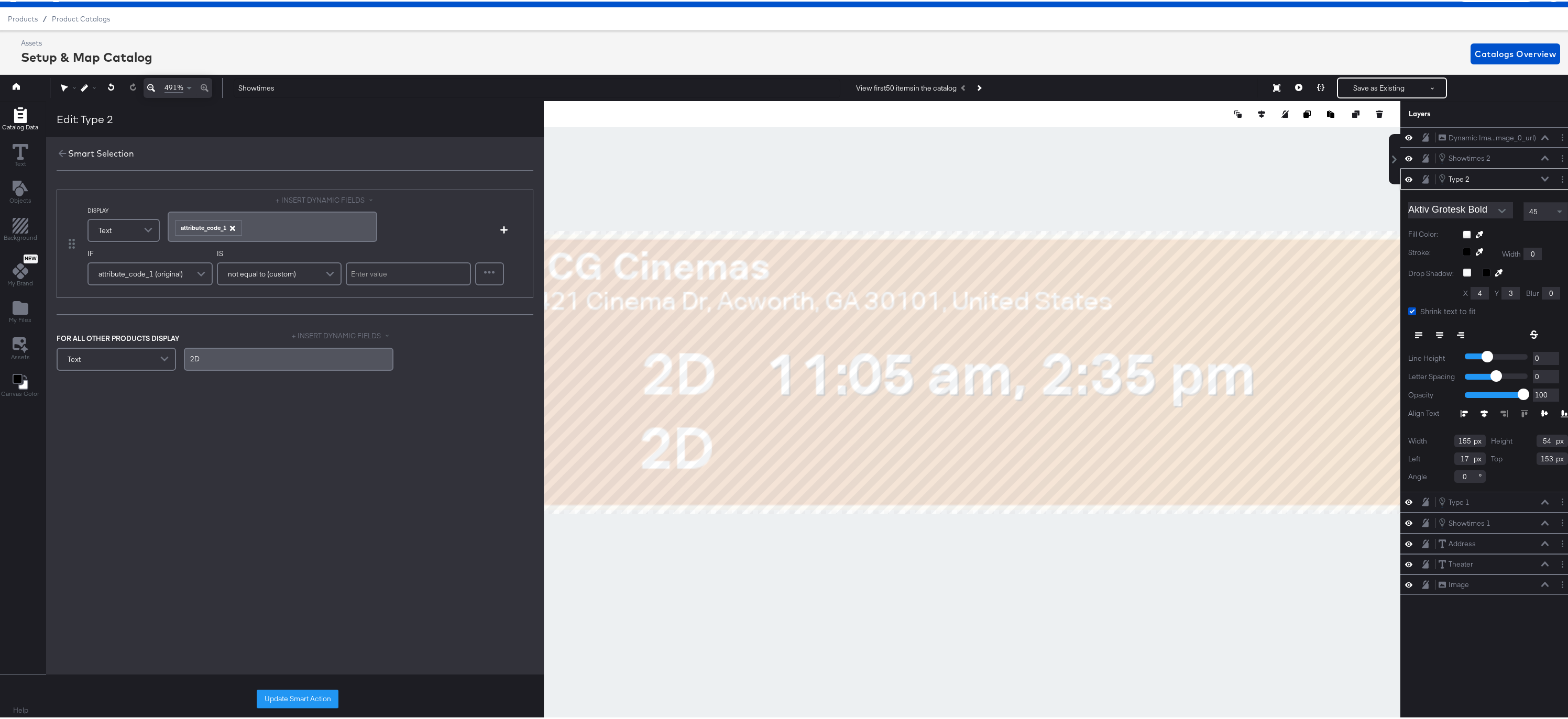
click at [230, 227] on icon "button" at bounding box center [232, 226] width 5 height 5
click at [305, 198] on button "+ INSERT DYNAMIC FIELDS" at bounding box center [327, 198] width 102 height 10
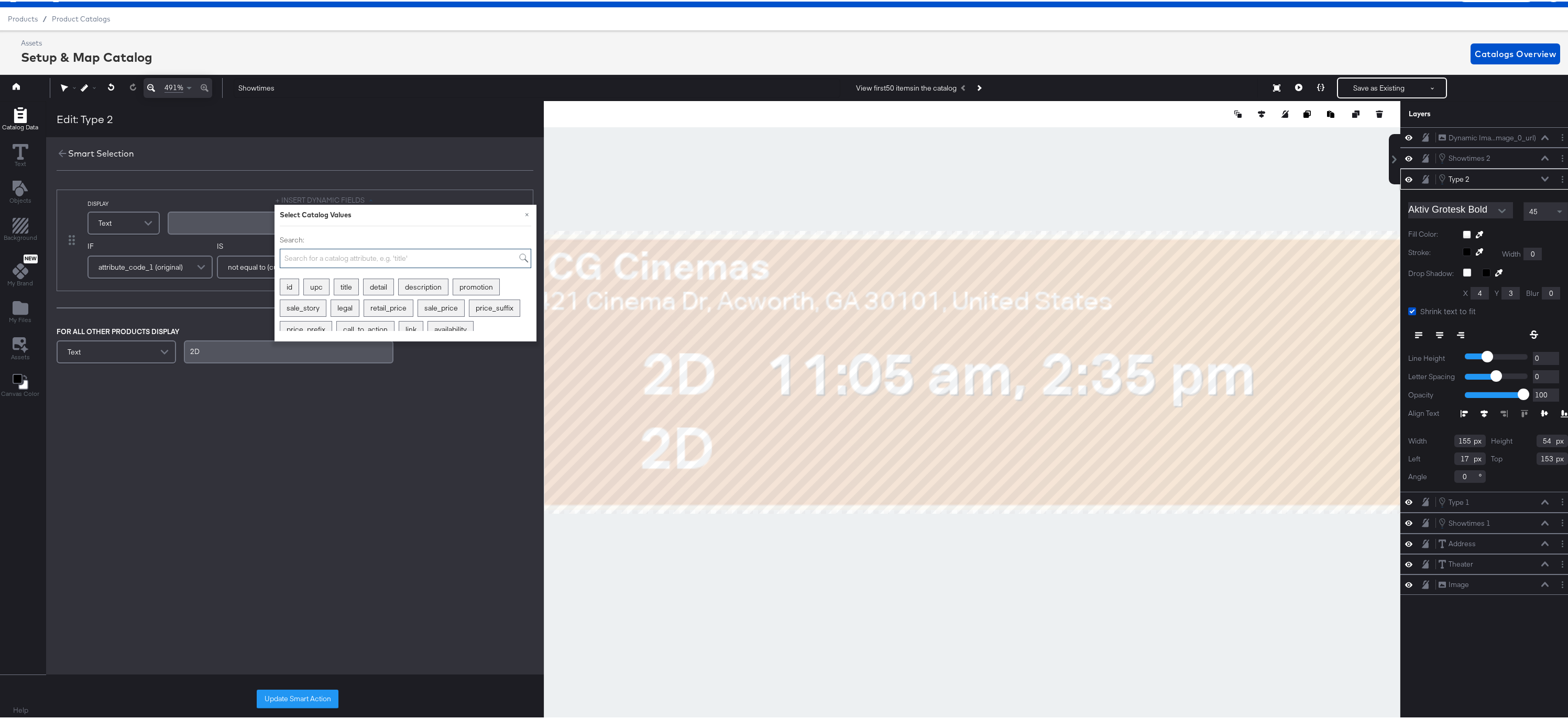
click at [319, 252] on input "Search:" at bounding box center [405, 257] width 251 height 20
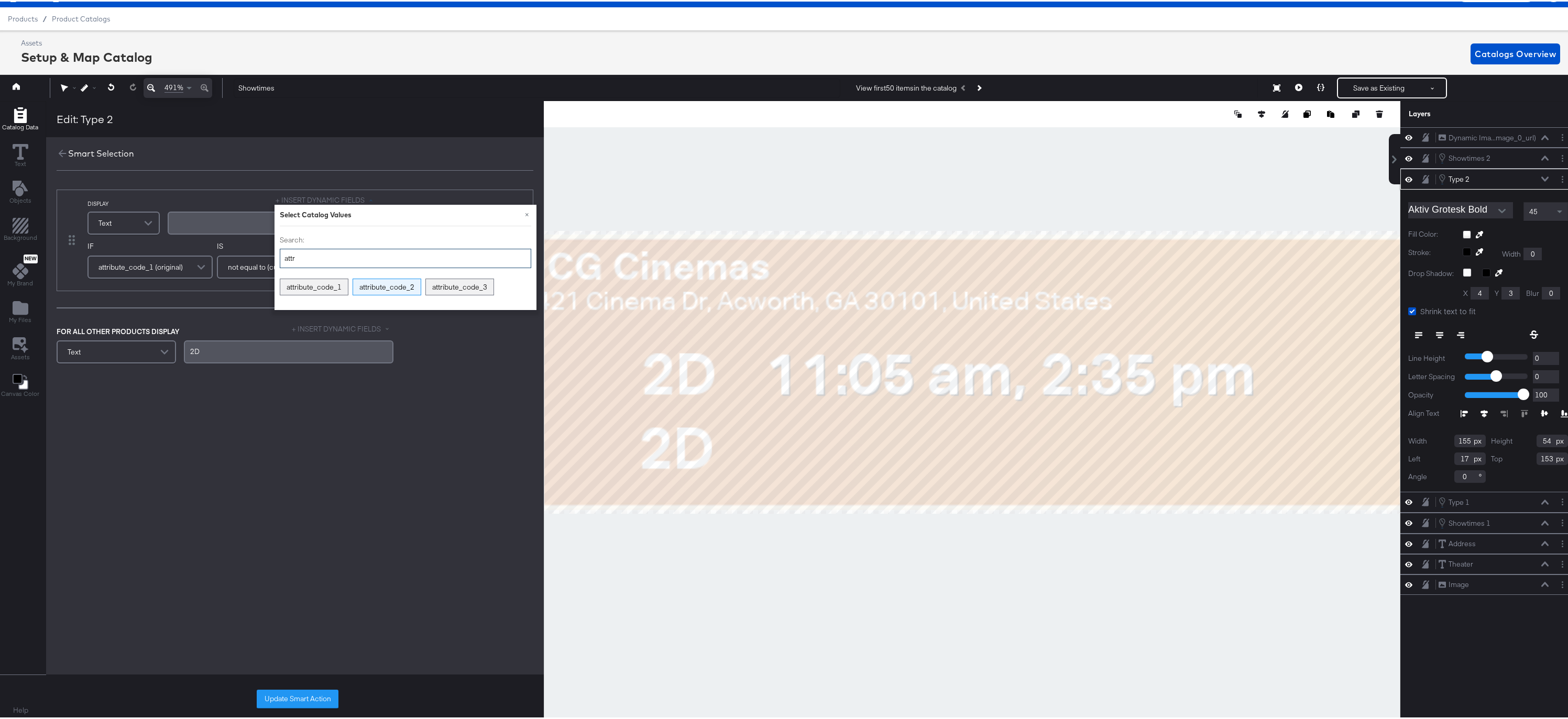
type input "attr"
click at [375, 283] on div "attribute_code_2" at bounding box center [387, 285] width 68 height 16
click at [202, 271] on span at bounding box center [203, 273] width 18 height 21
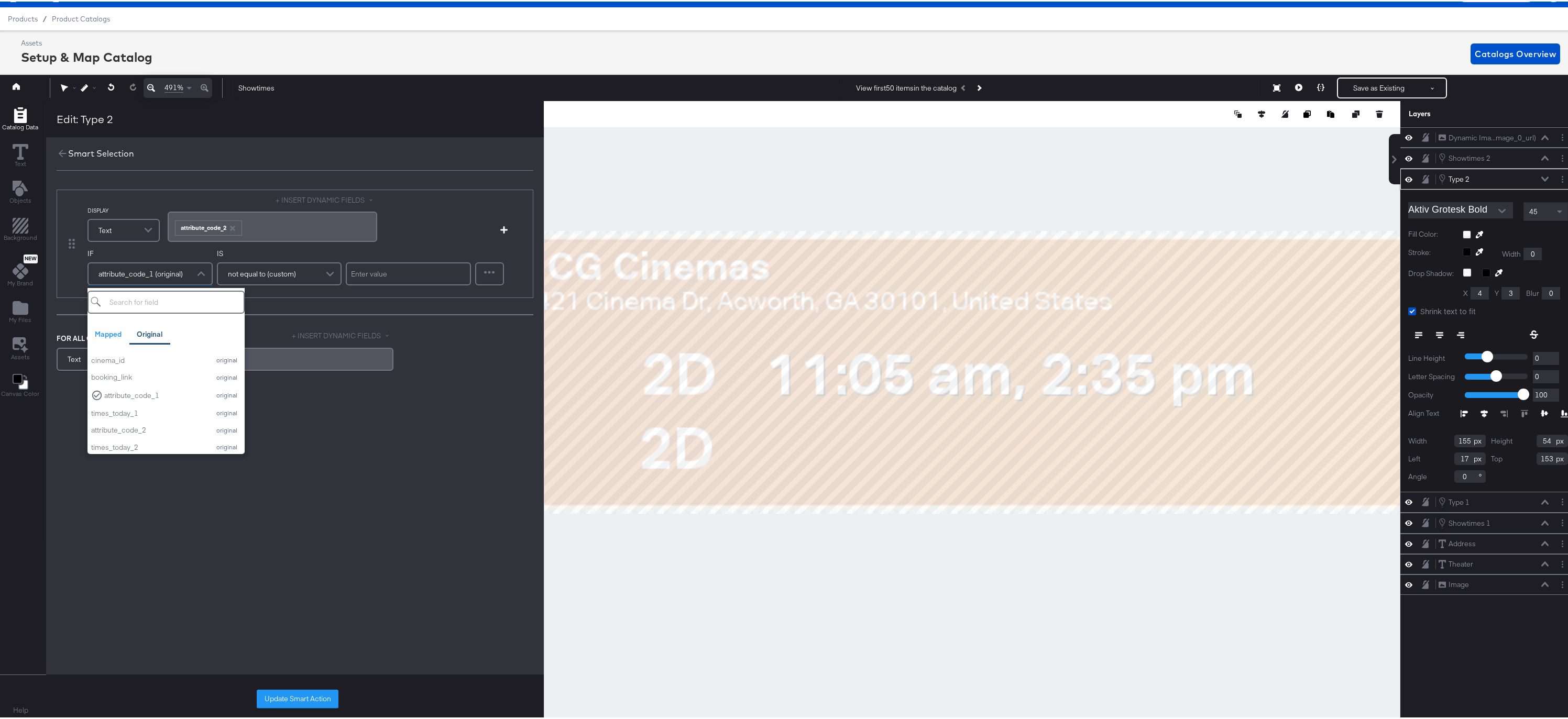
click at [175, 303] on input "search" at bounding box center [166, 301] width 157 height 23
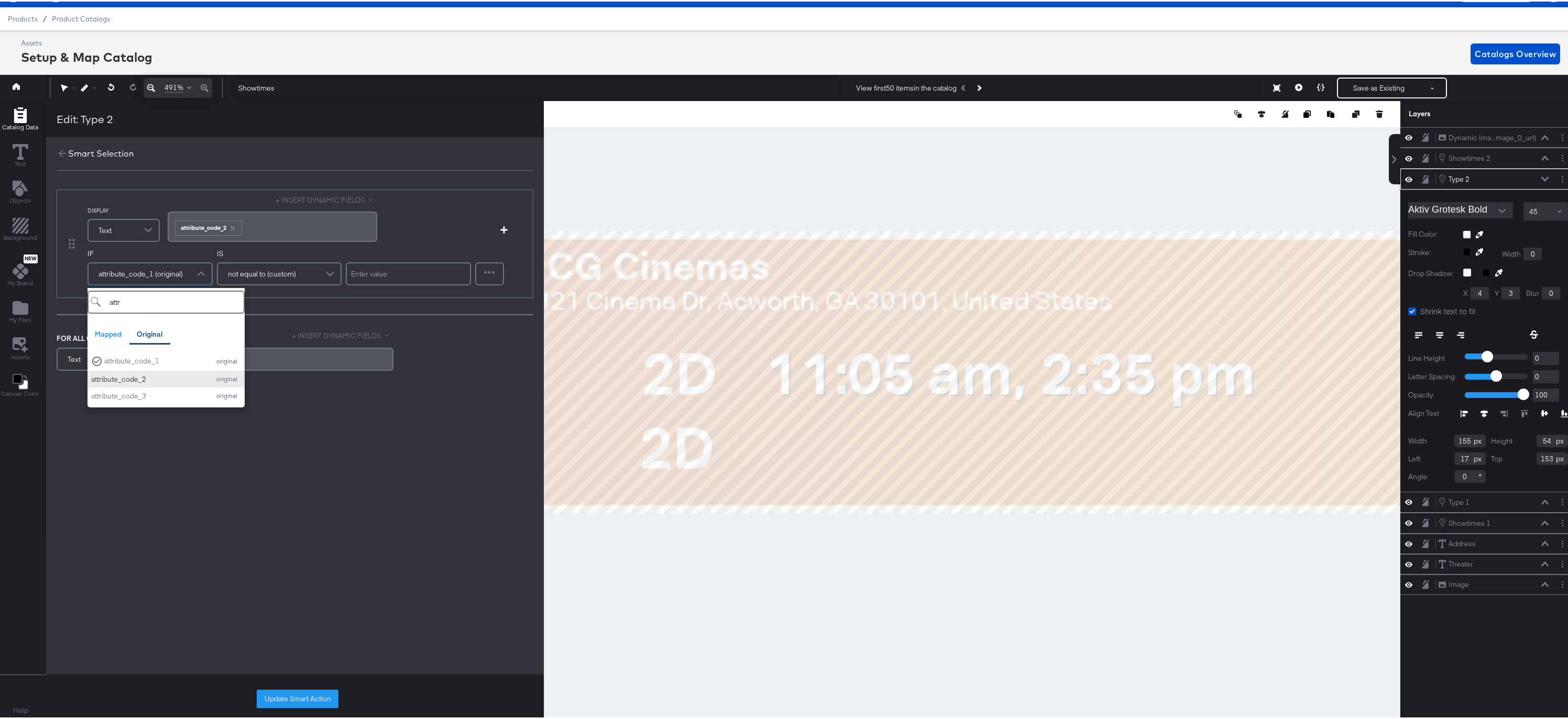
type input "attr"
click at [106, 377] on div "attribute_code_2" at bounding box center [147, 377] width 113 height 10
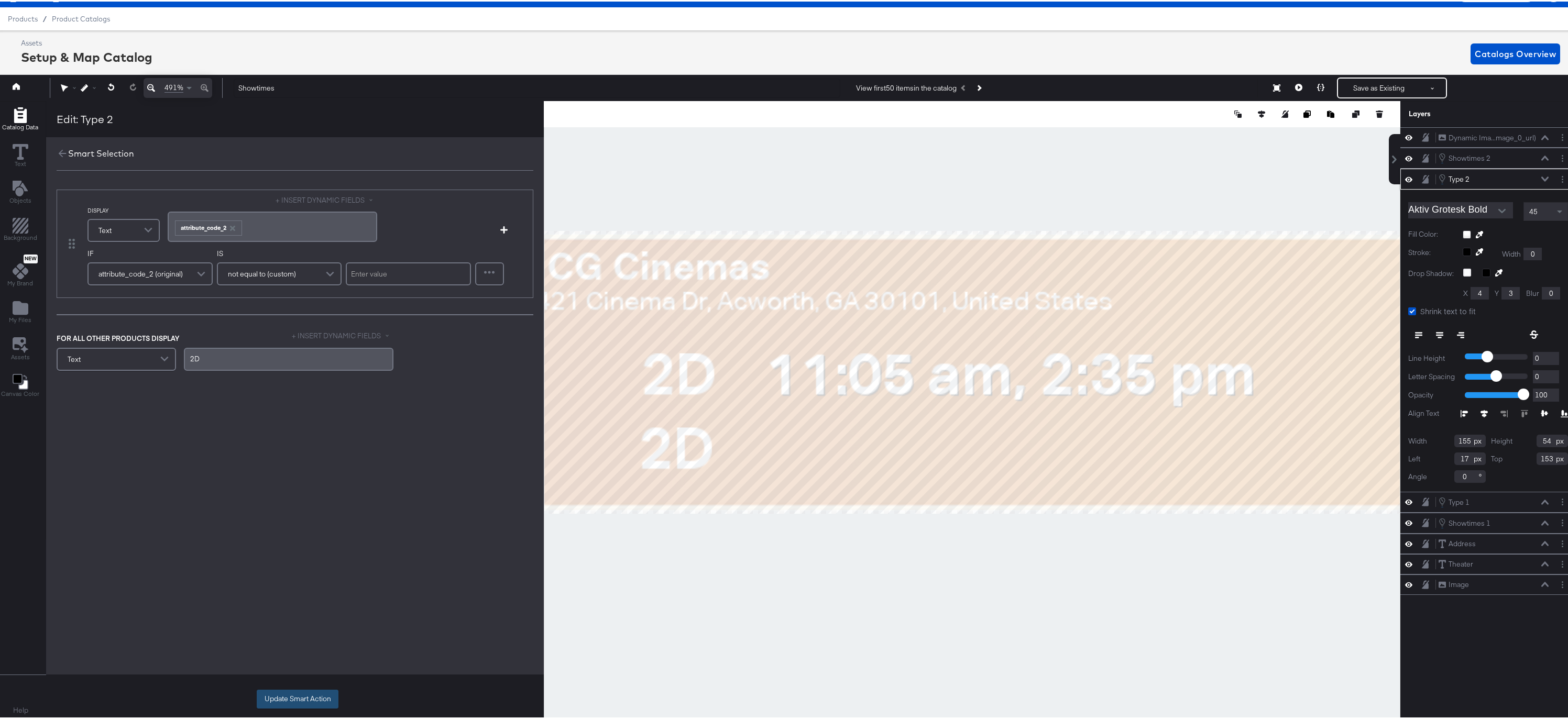
click at [294, 698] on button "Update Smart Action" at bounding box center [298, 697] width 82 height 19
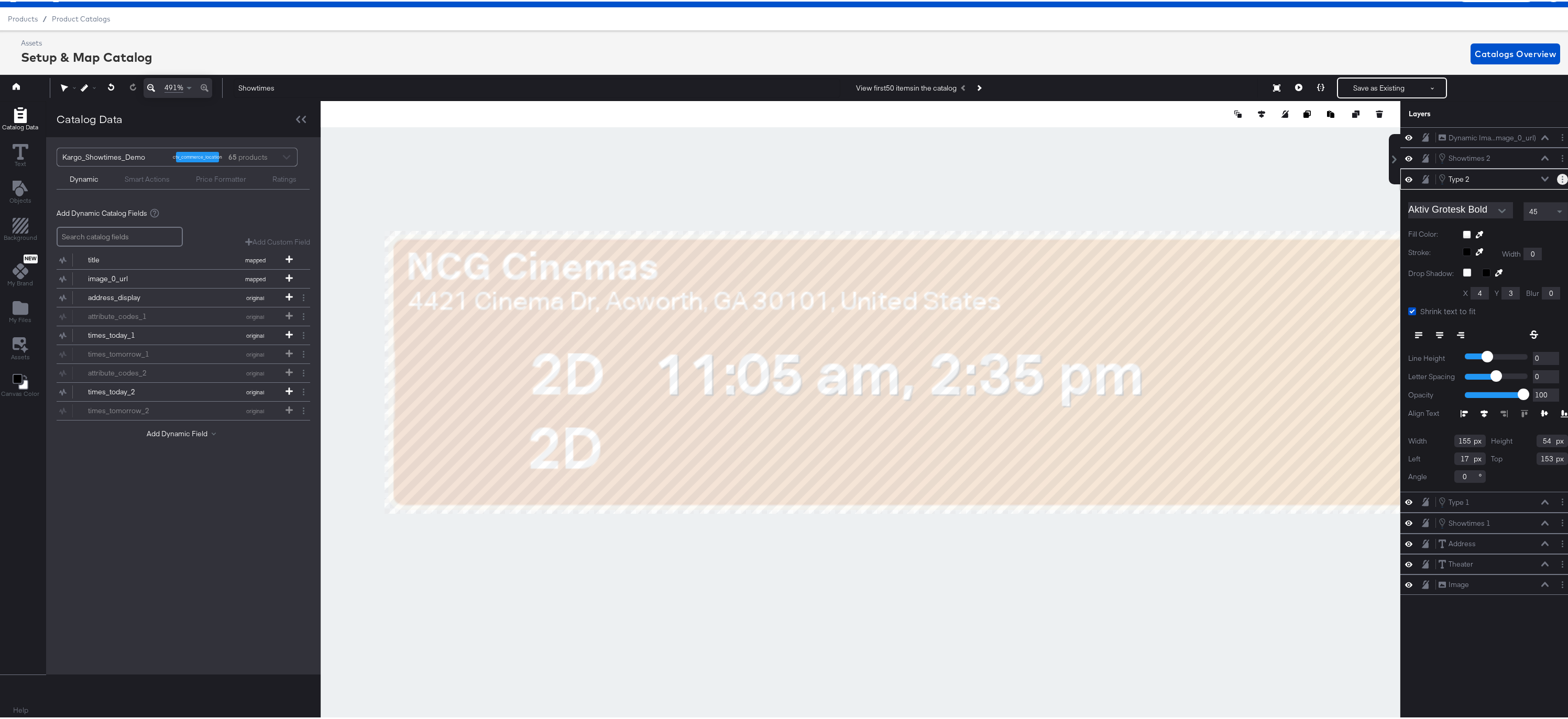
click at [1562, 176] on icon "Layer Options" at bounding box center [1563, 178] width 2 height 7
click at [1492, 213] on button "Edit Smart Layer" at bounding box center [1495, 213] width 53 height 11
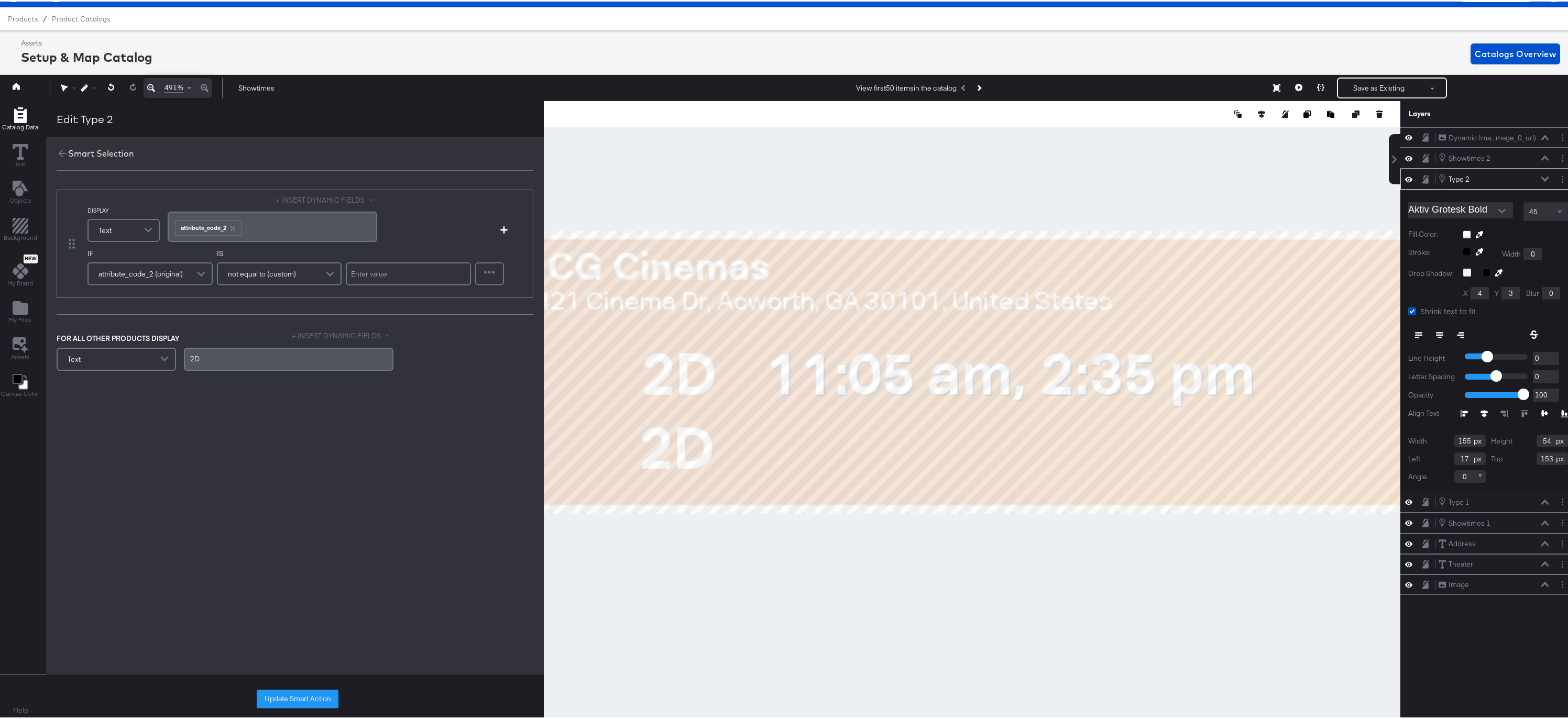
click at [204, 271] on span at bounding box center [203, 273] width 18 height 21
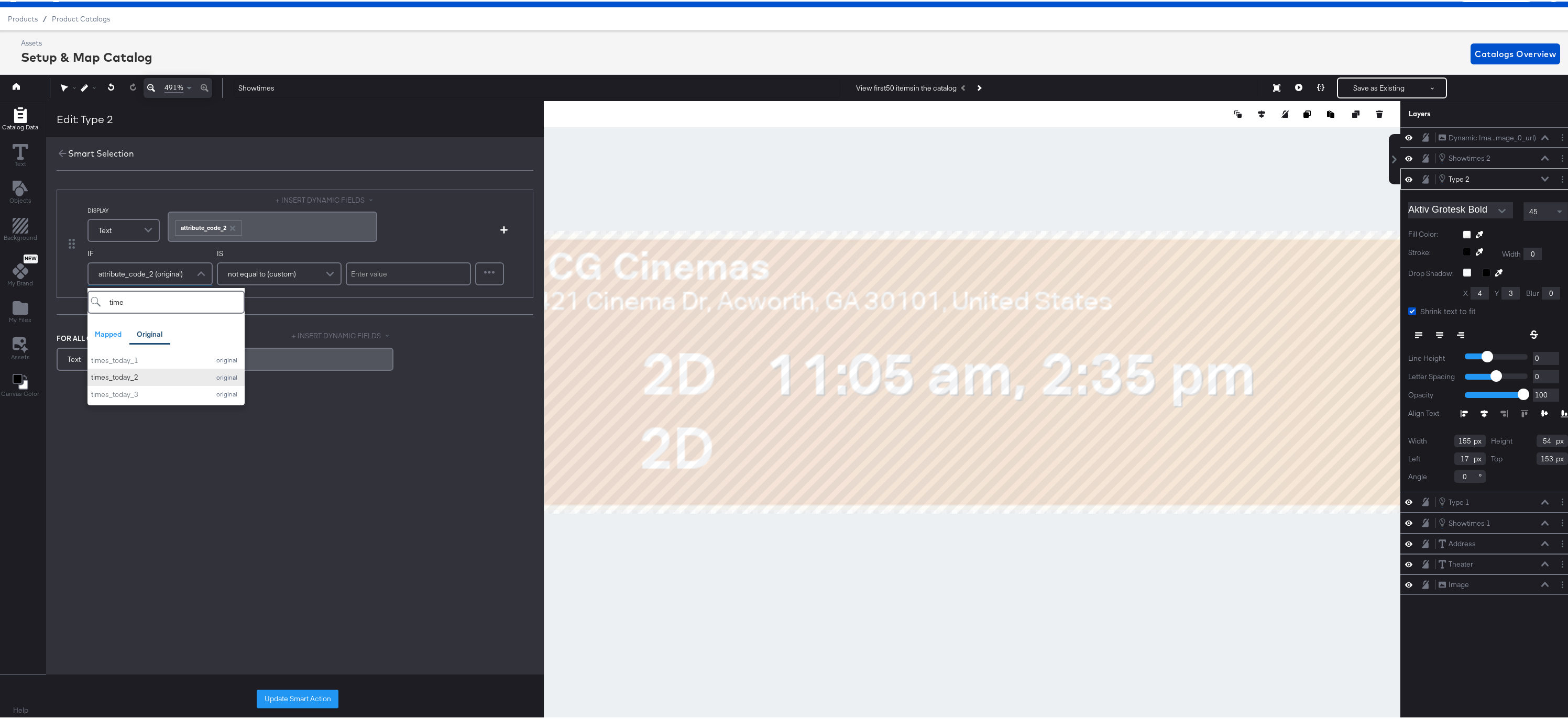
type input "time"
click at [122, 377] on div "times_today_2" at bounding box center [147, 375] width 113 height 10
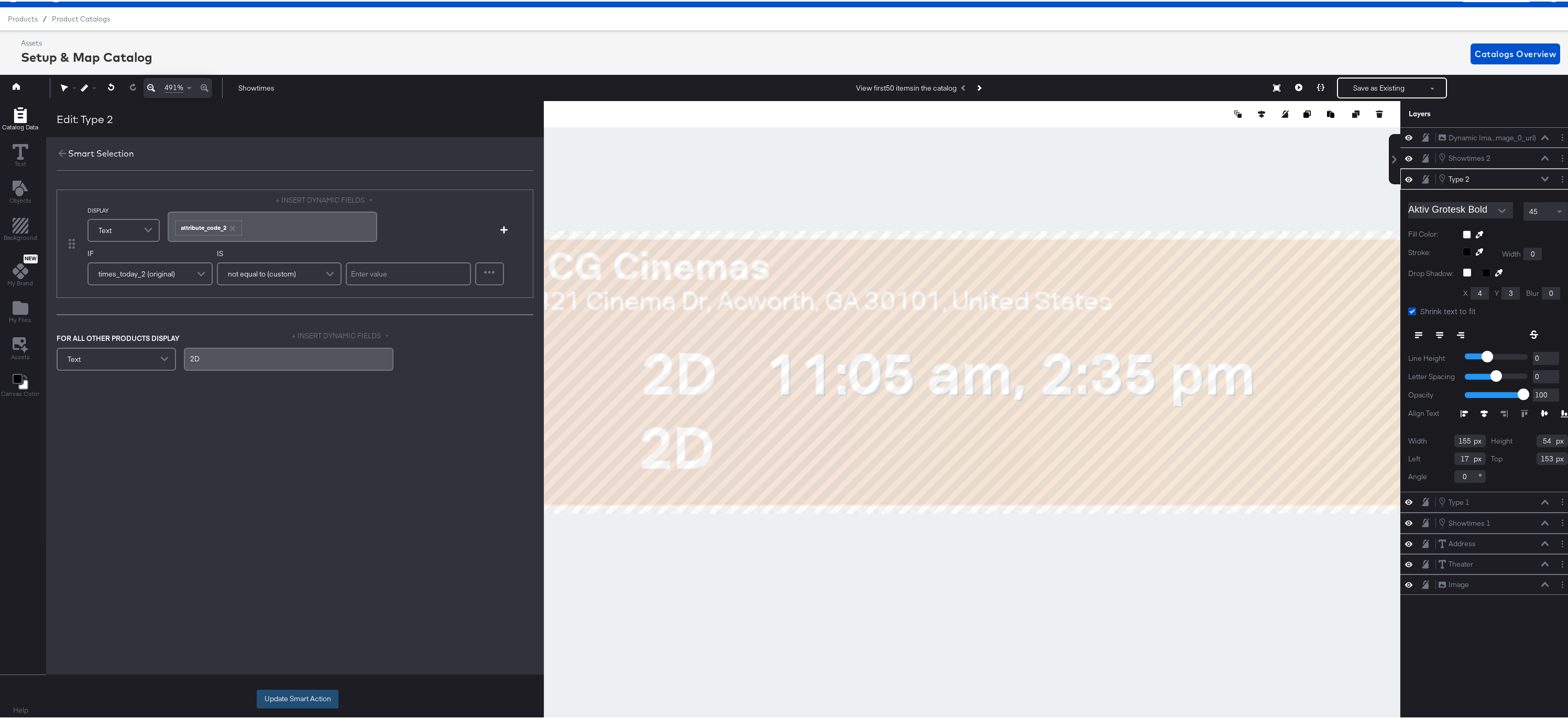
click at [302, 694] on button "Update Smart Action" at bounding box center [298, 697] width 82 height 19
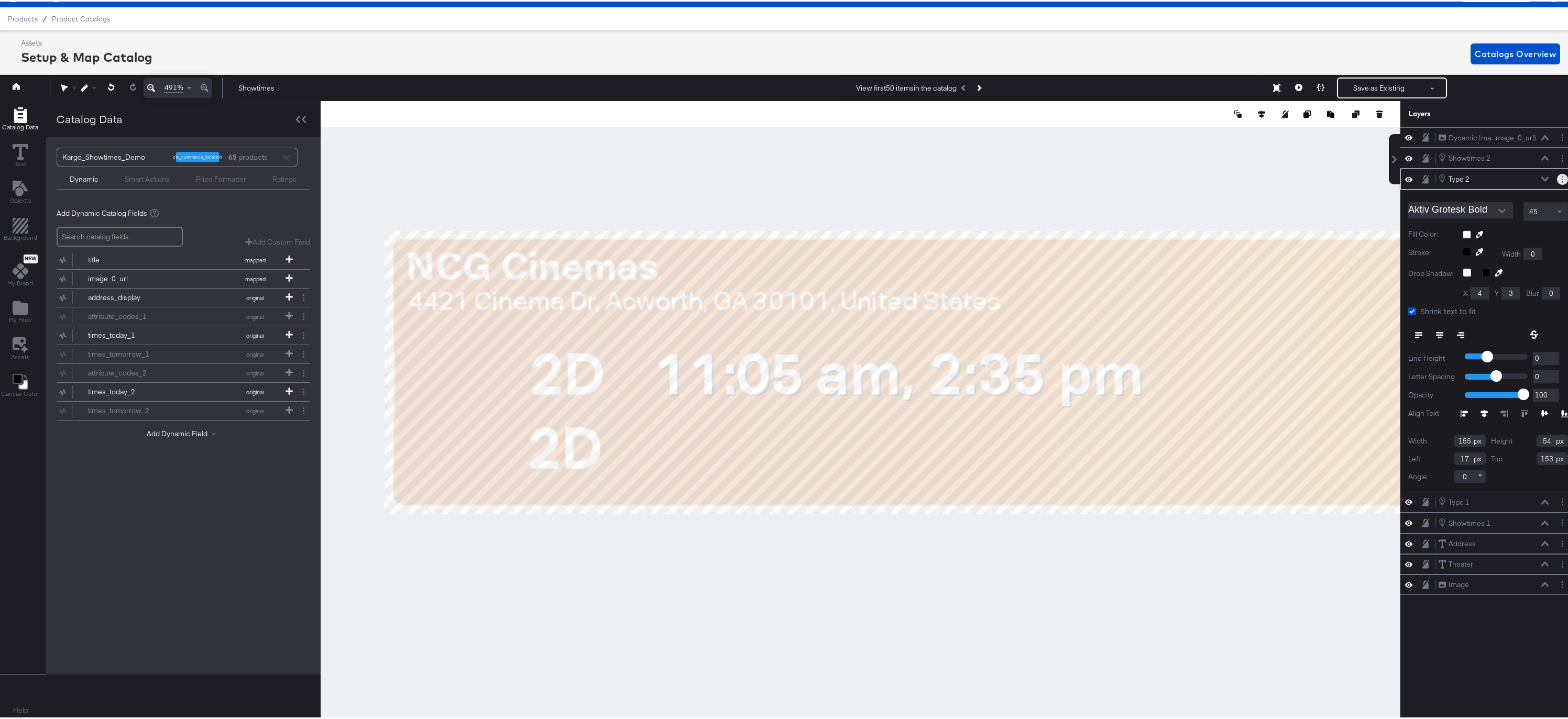
click at [1562, 178] on icon "Layer Options" at bounding box center [1563, 178] width 2 height 7
click at [1484, 214] on button "Edit Smart Layer" at bounding box center [1495, 213] width 53 height 11
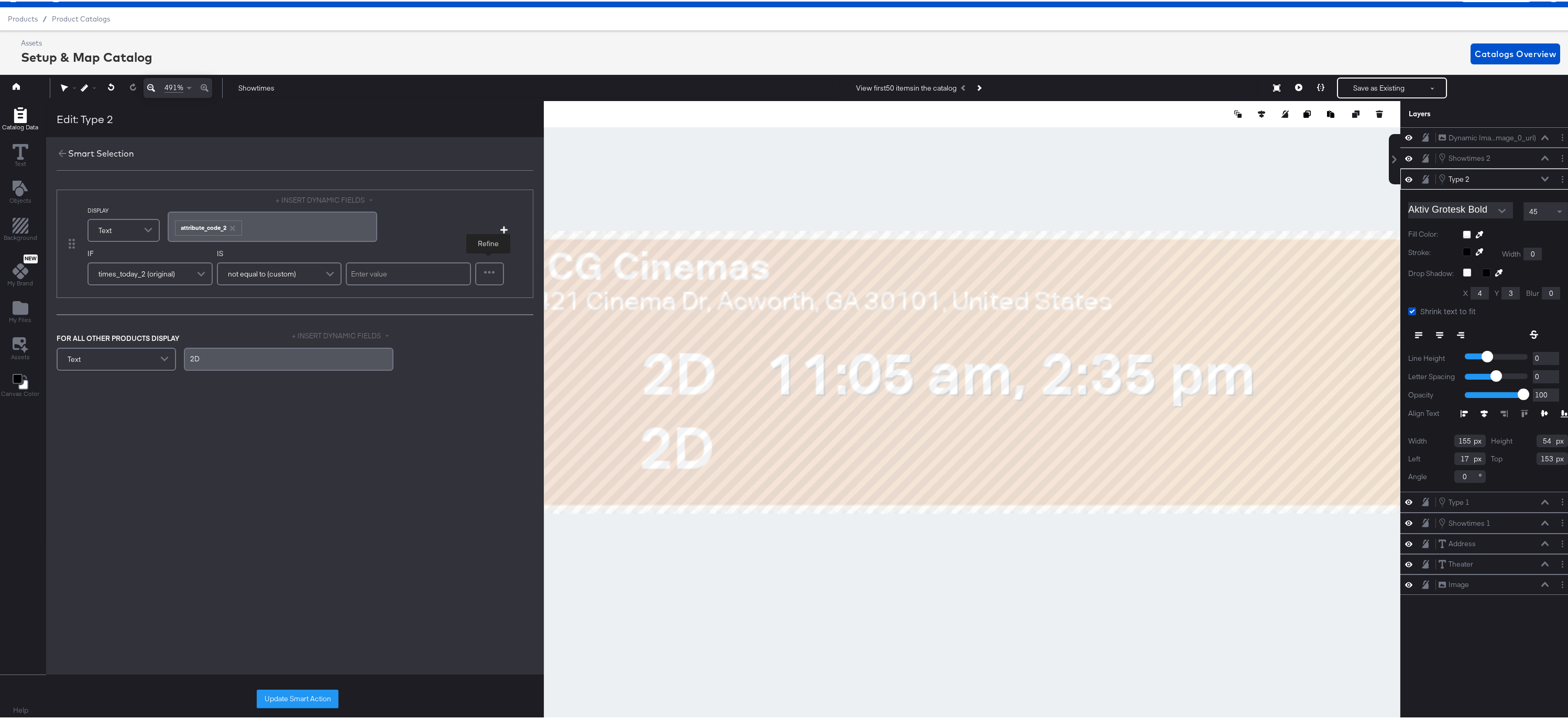
click at [489, 271] on div at bounding box center [489, 273] width 27 height 21
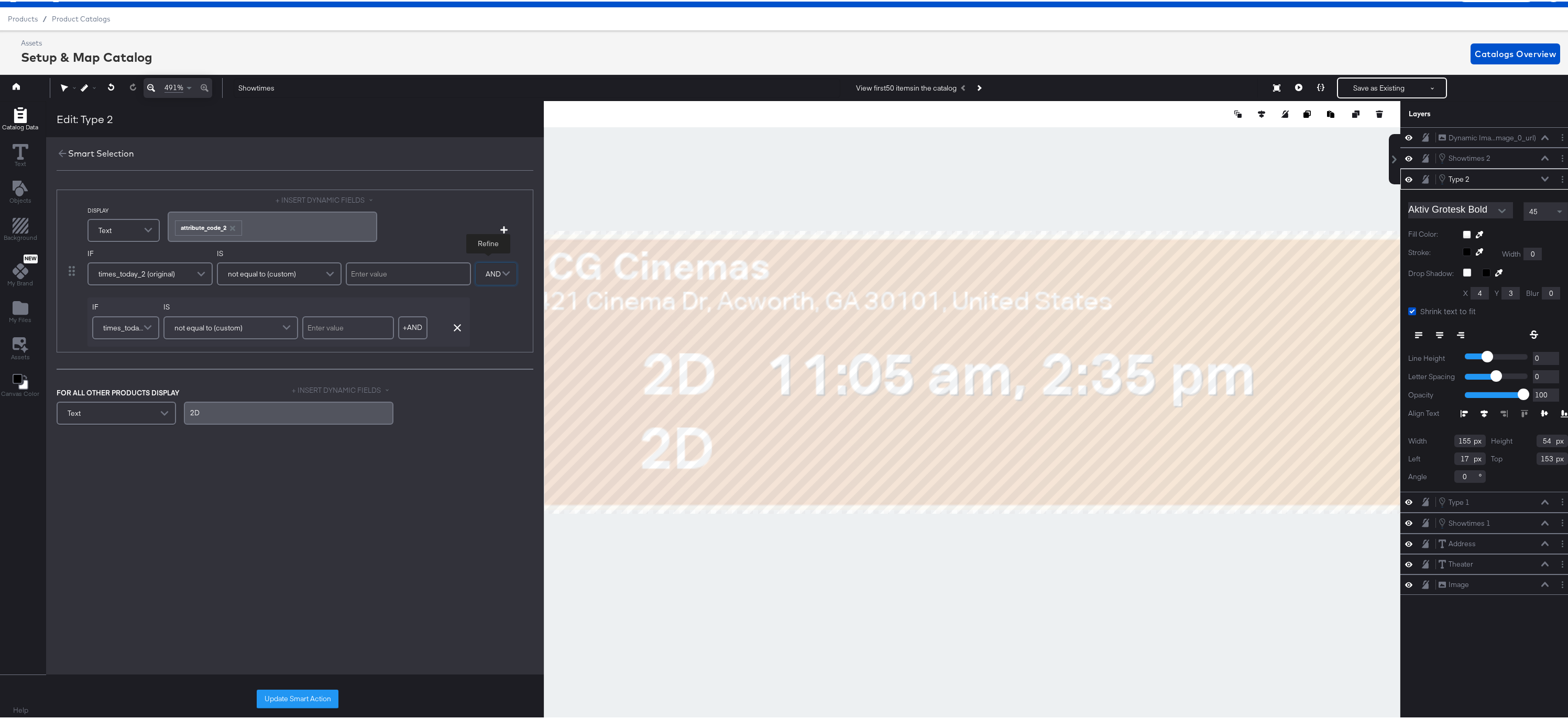
click at [144, 325] on span at bounding box center [149, 326] width 18 height 21
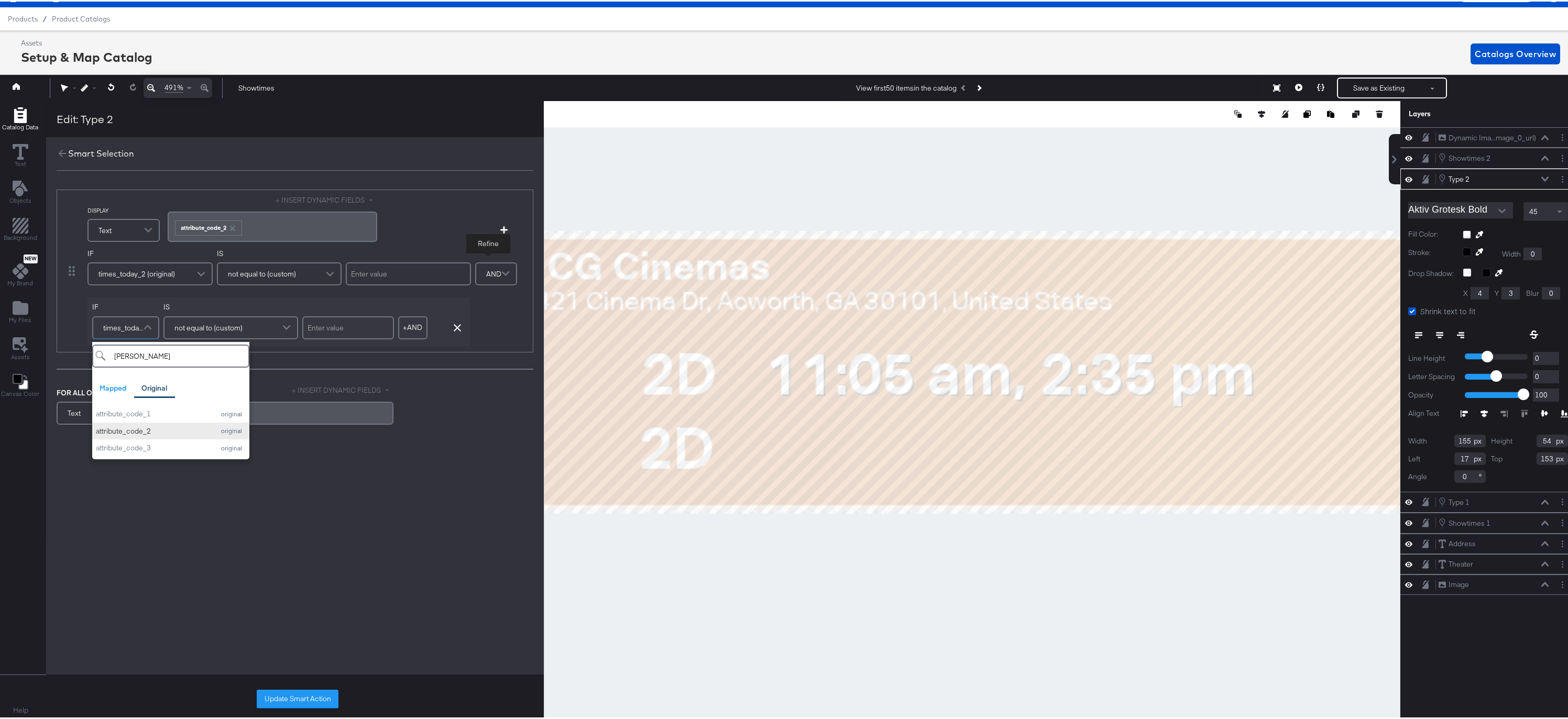
type input "attri"
click at [136, 428] on div "attribute_code_2" at bounding box center [152, 429] width 113 height 10
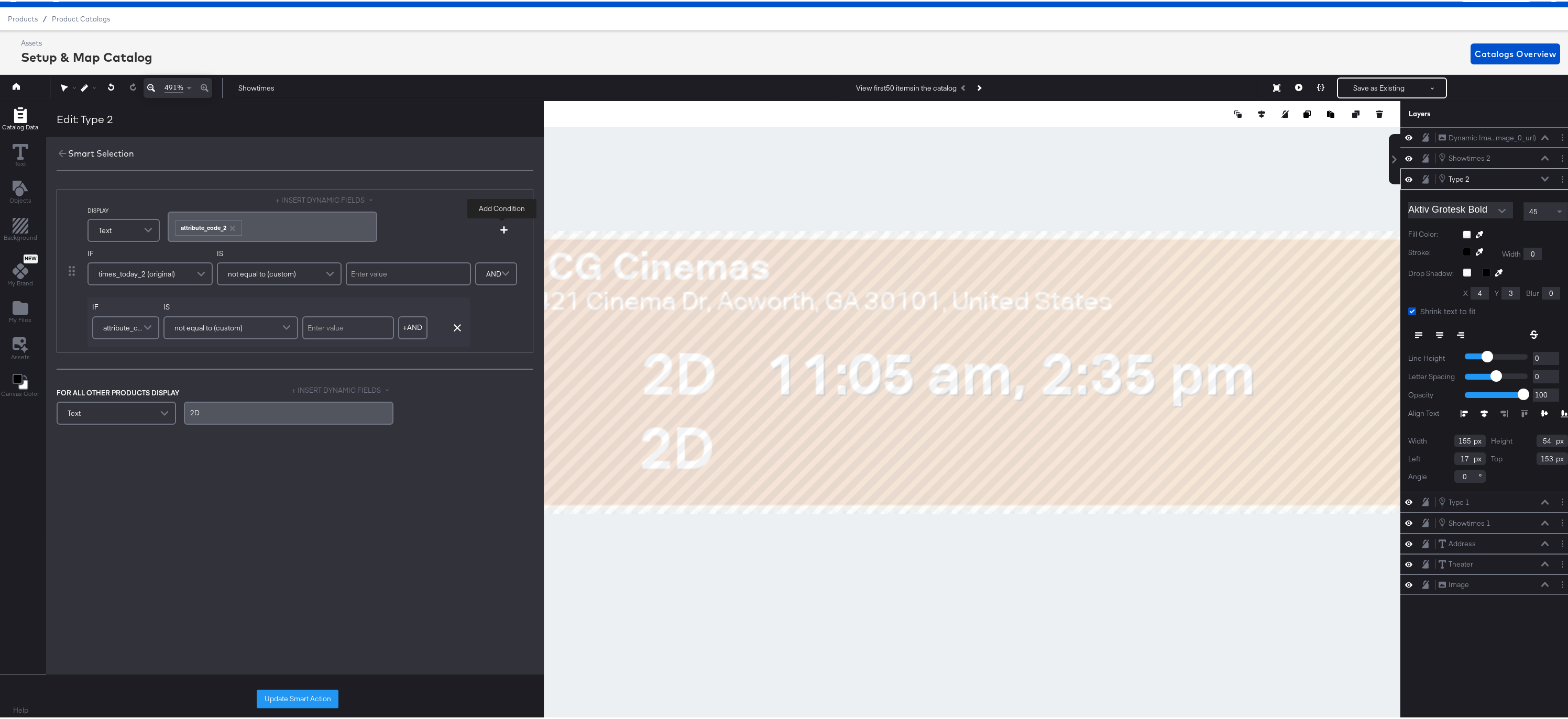
click at [504, 228] on icon "button" at bounding box center [504, 229] width 8 height 8
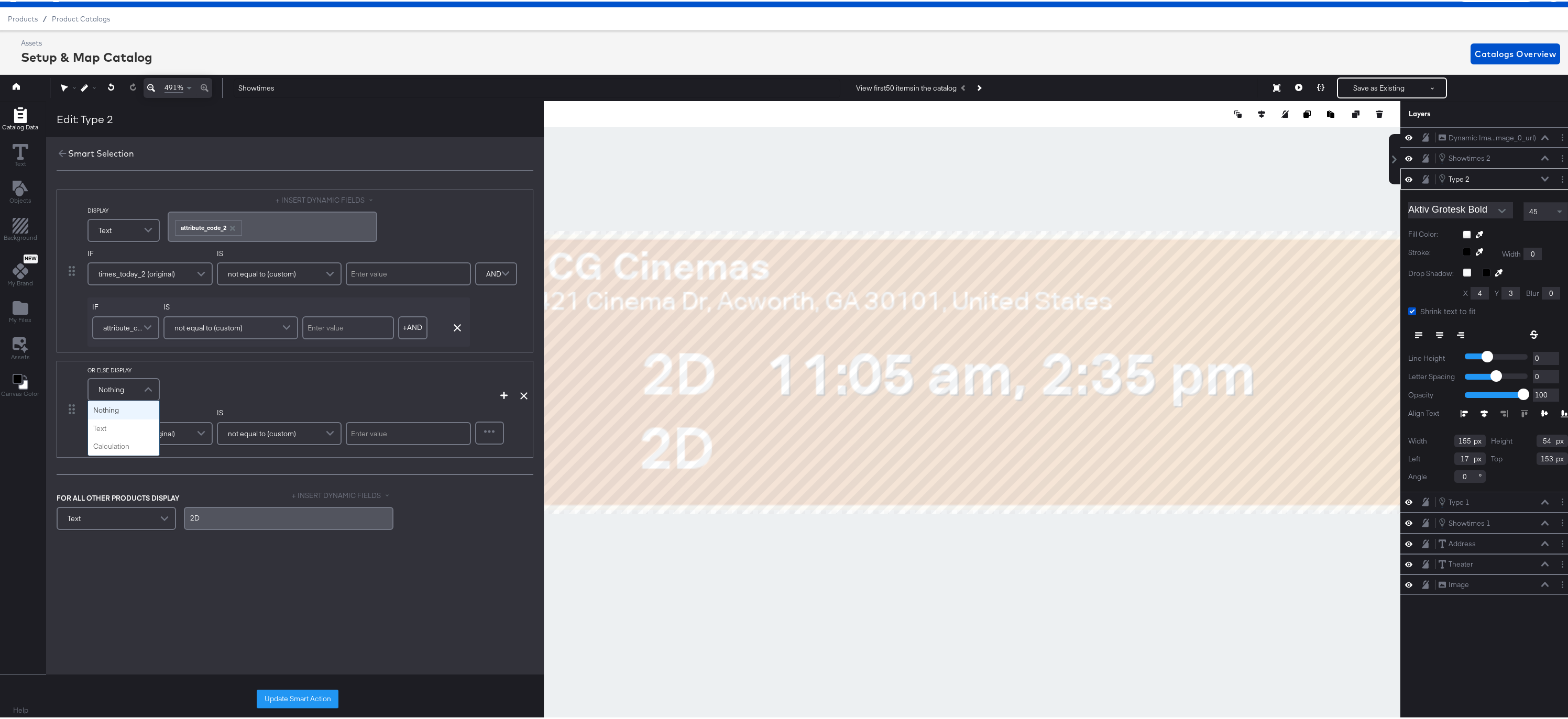
click at [146, 386] on span at bounding box center [150, 388] width 18 height 21
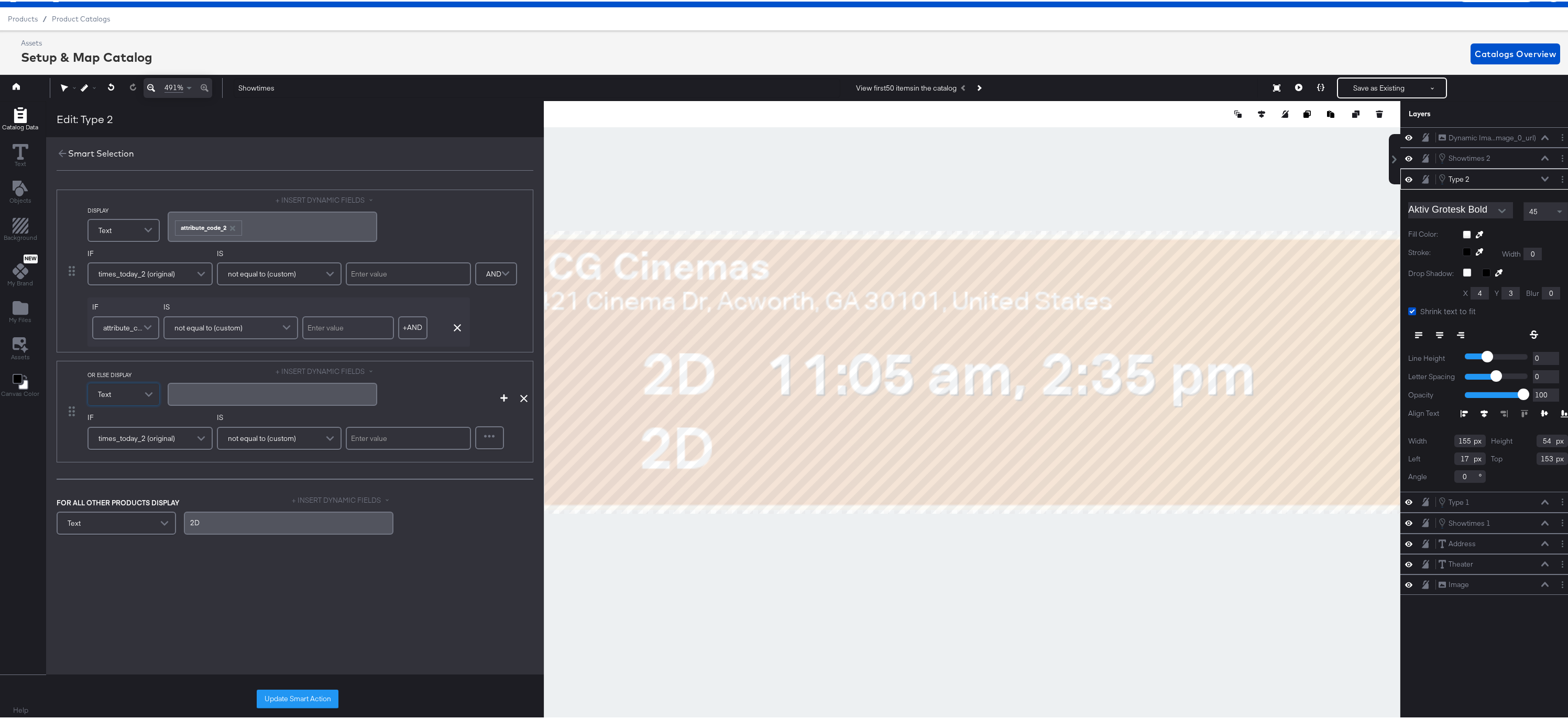
click at [191, 393] on div "﻿" at bounding box center [272, 392] width 197 height 10
click at [163, 522] on span at bounding box center [166, 522] width 18 height 21
click at [296, 699] on button "Update Smart Action" at bounding box center [298, 697] width 82 height 19
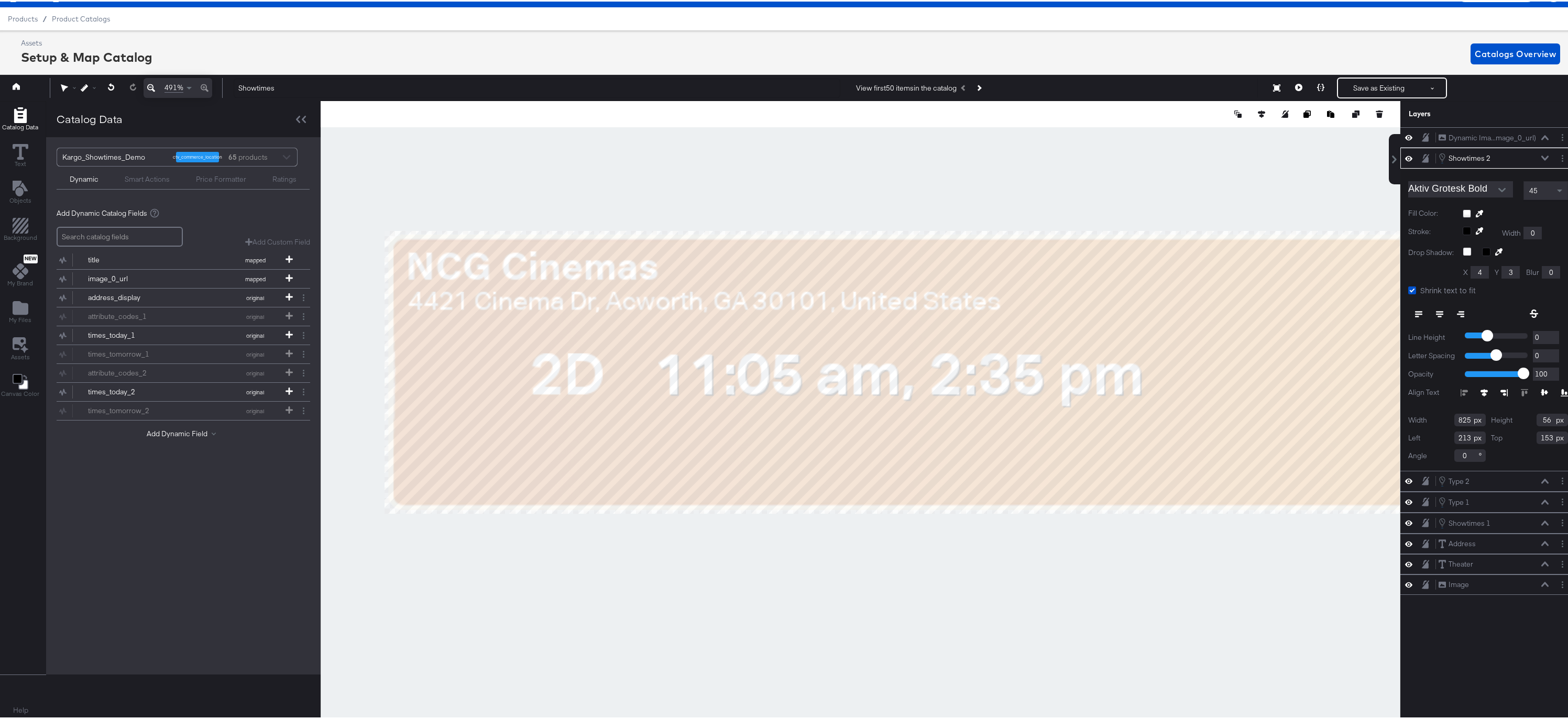
click at [1451, 271] on div "Drop Shadow: X 4 Y 3 Blur 0" at bounding box center [1488, 260] width 160 height 29
type input "1"
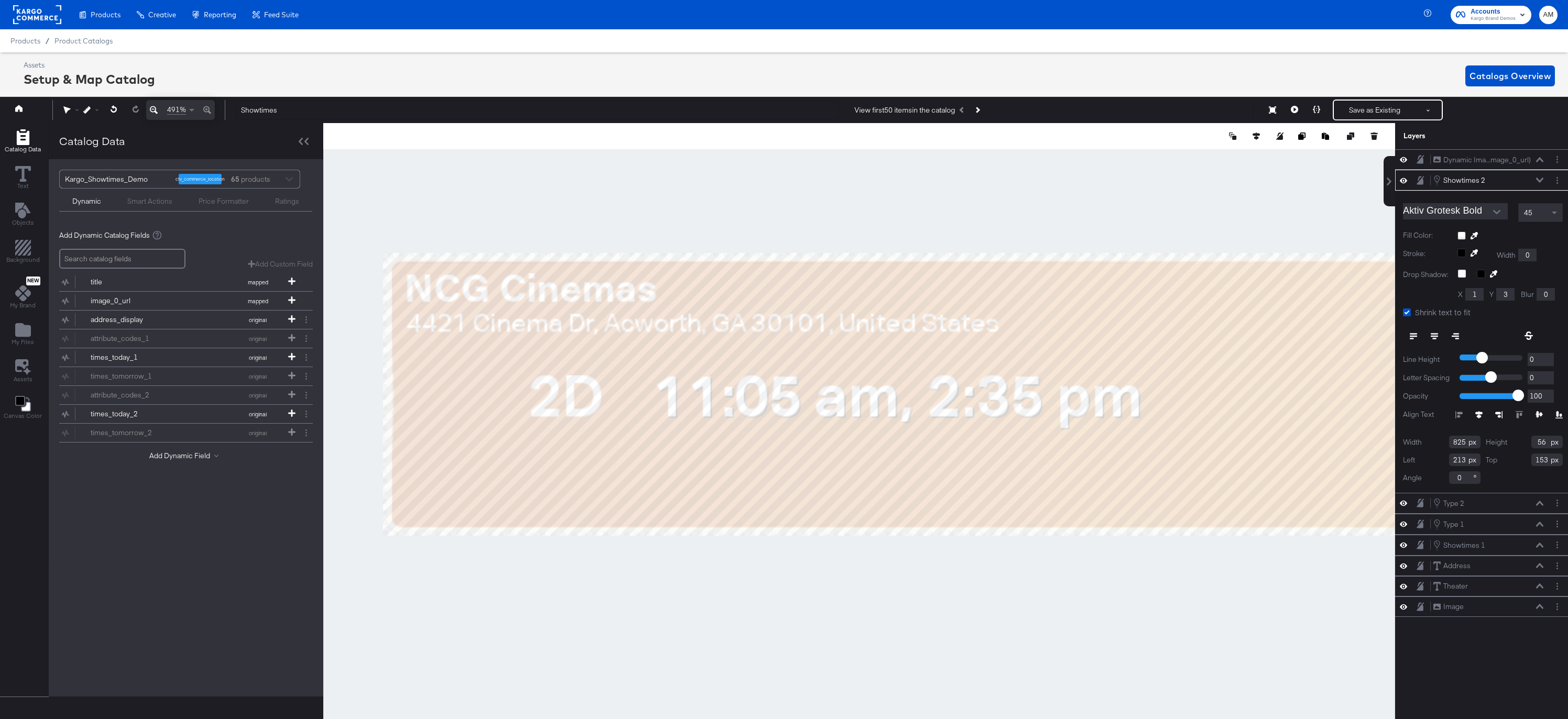
scroll to position [24, 2]
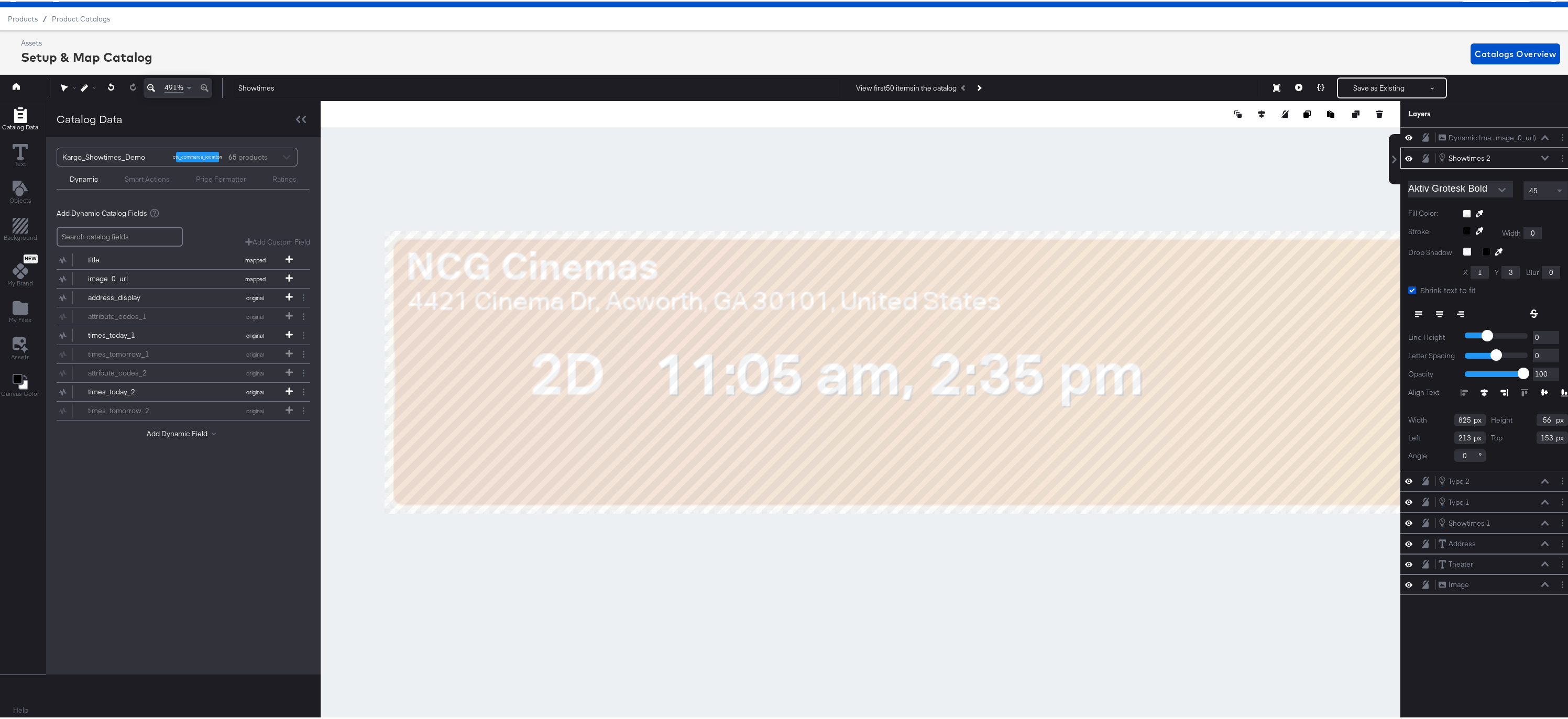
click at [1495, 270] on div "Y 3" at bounding box center [1510, 270] width 31 height 13
type input "1"
click at [1357, 84] on button "Save as Existing" at bounding box center [1380, 86] width 82 height 19
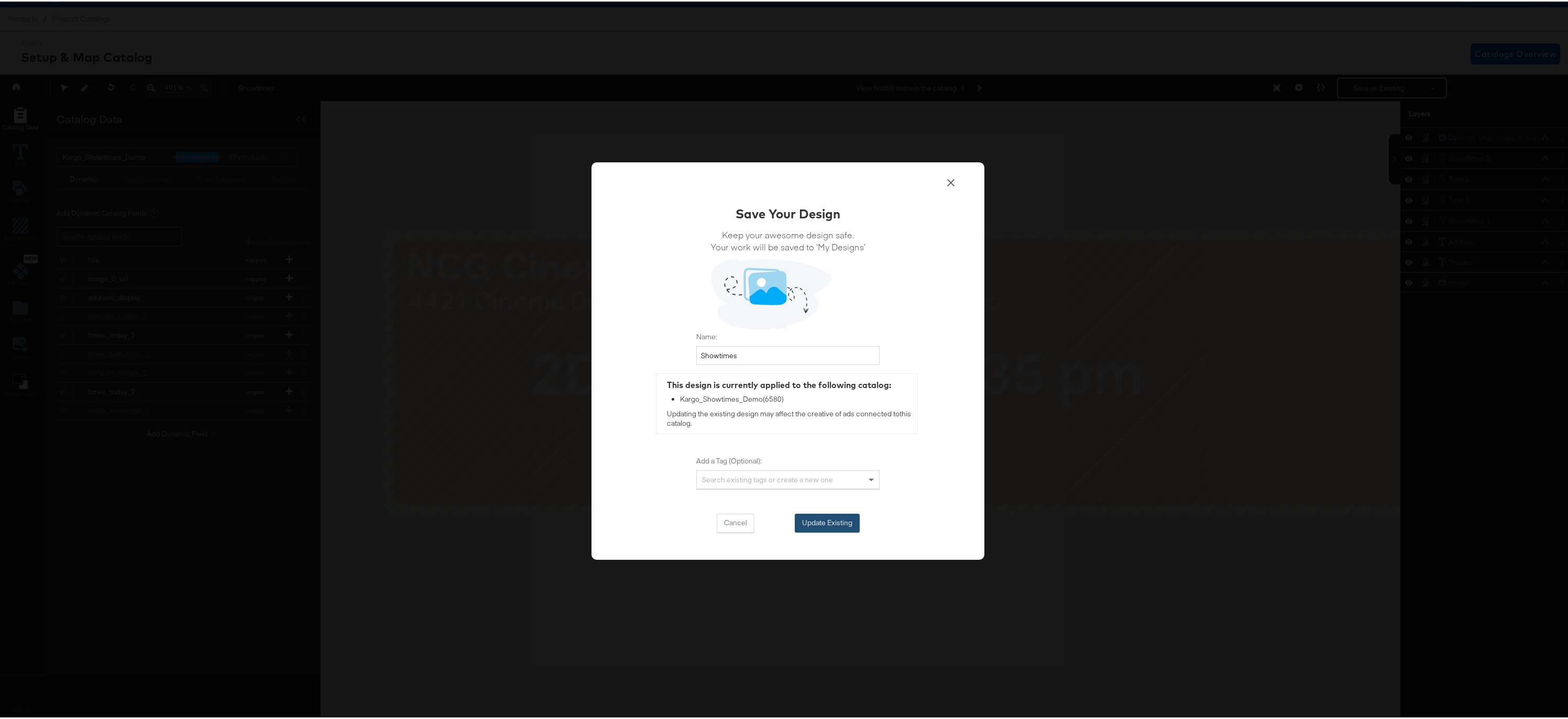
click at [806, 519] on button "Update Existing" at bounding box center [827, 522] width 65 height 19
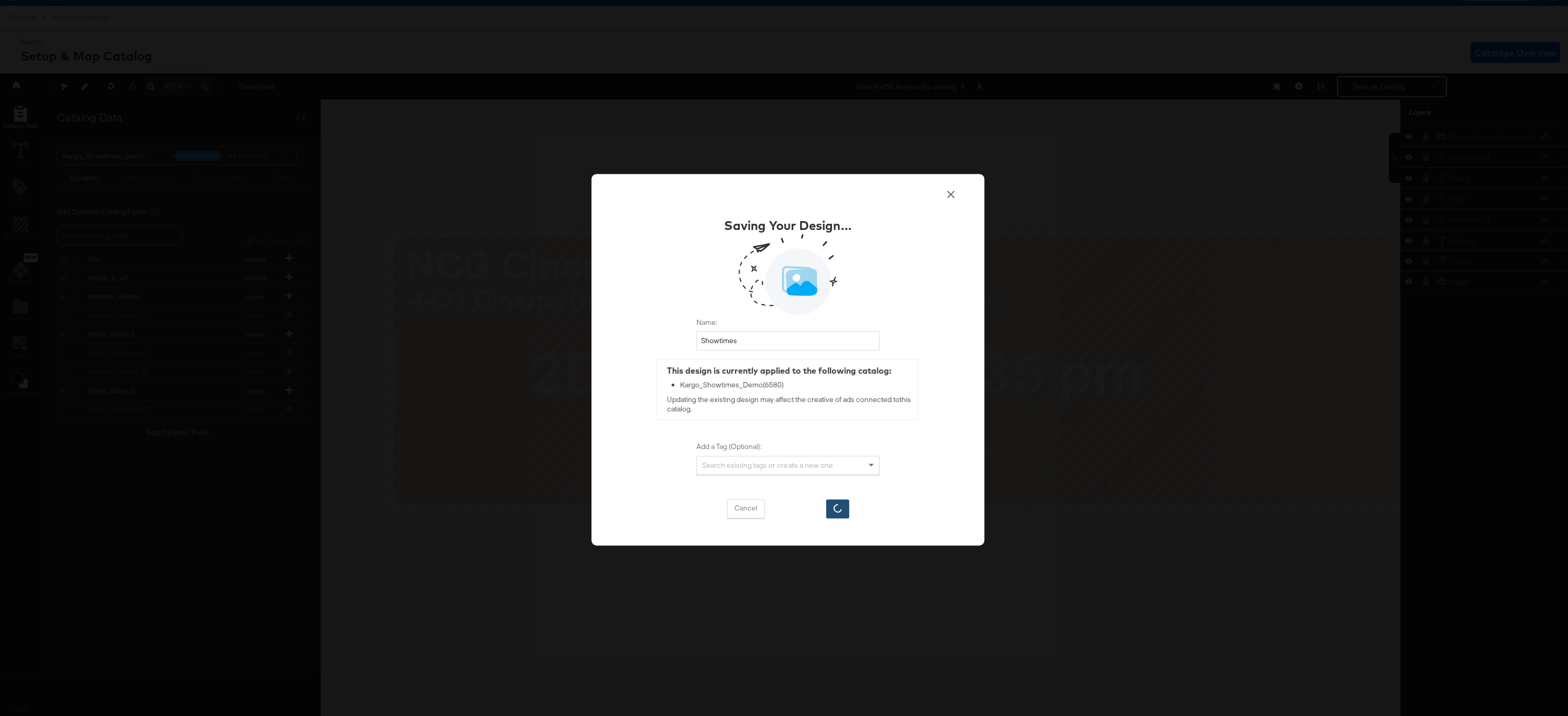
scroll to position [0, 0]
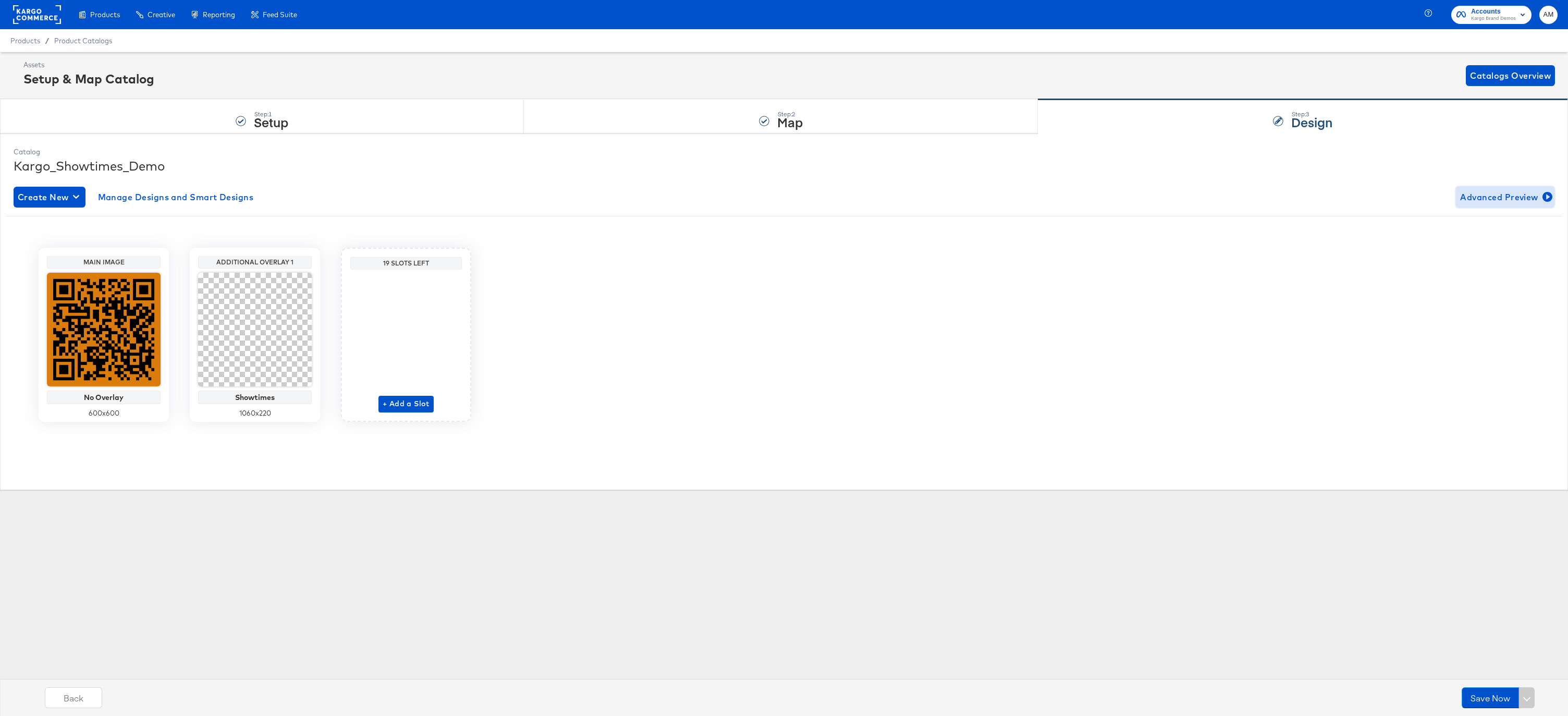
click at [1489, 194] on span "Advanced Preview" at bounding box center [1505, 197] width 90 height 14
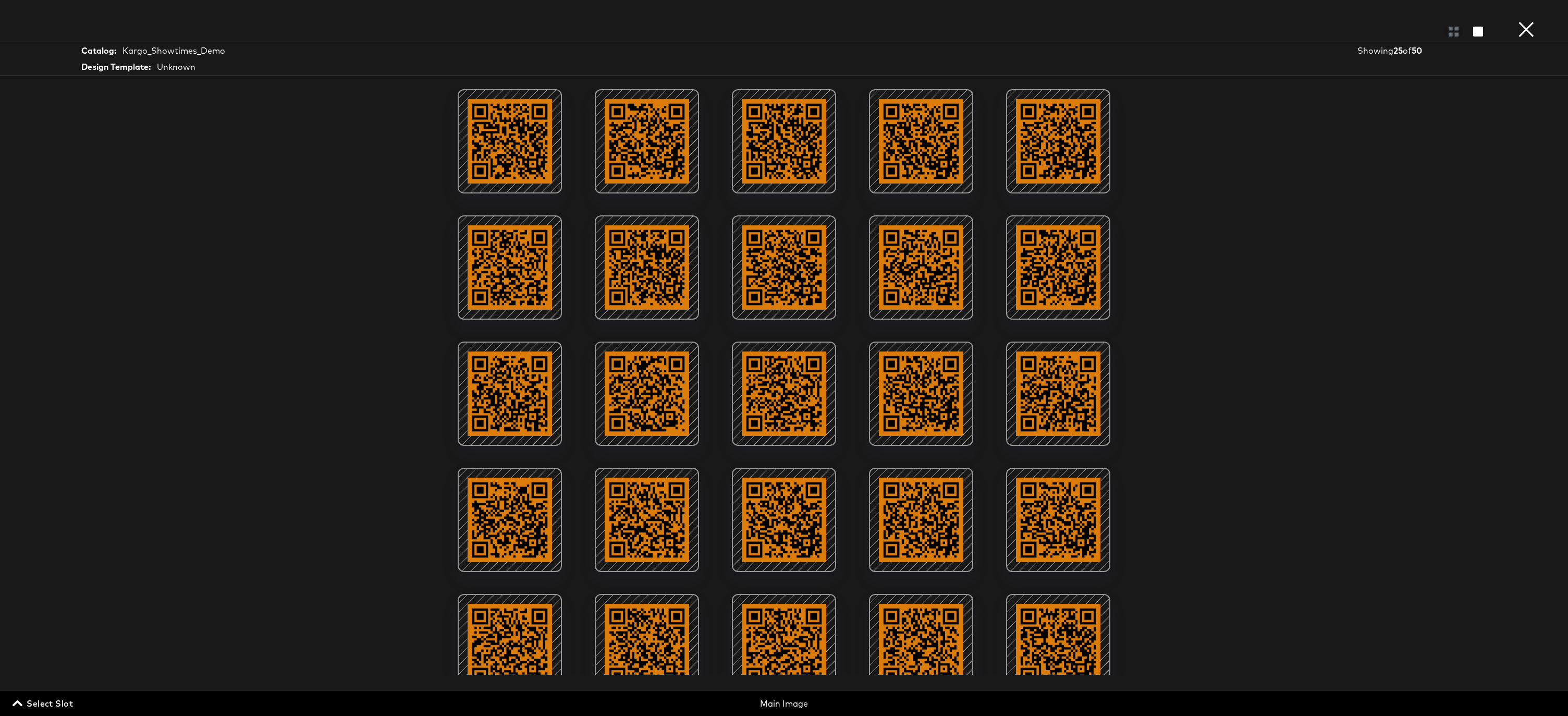
click at [43, 705] on span "Select Slot" at bounding box center [43, 703] width 58 height 14
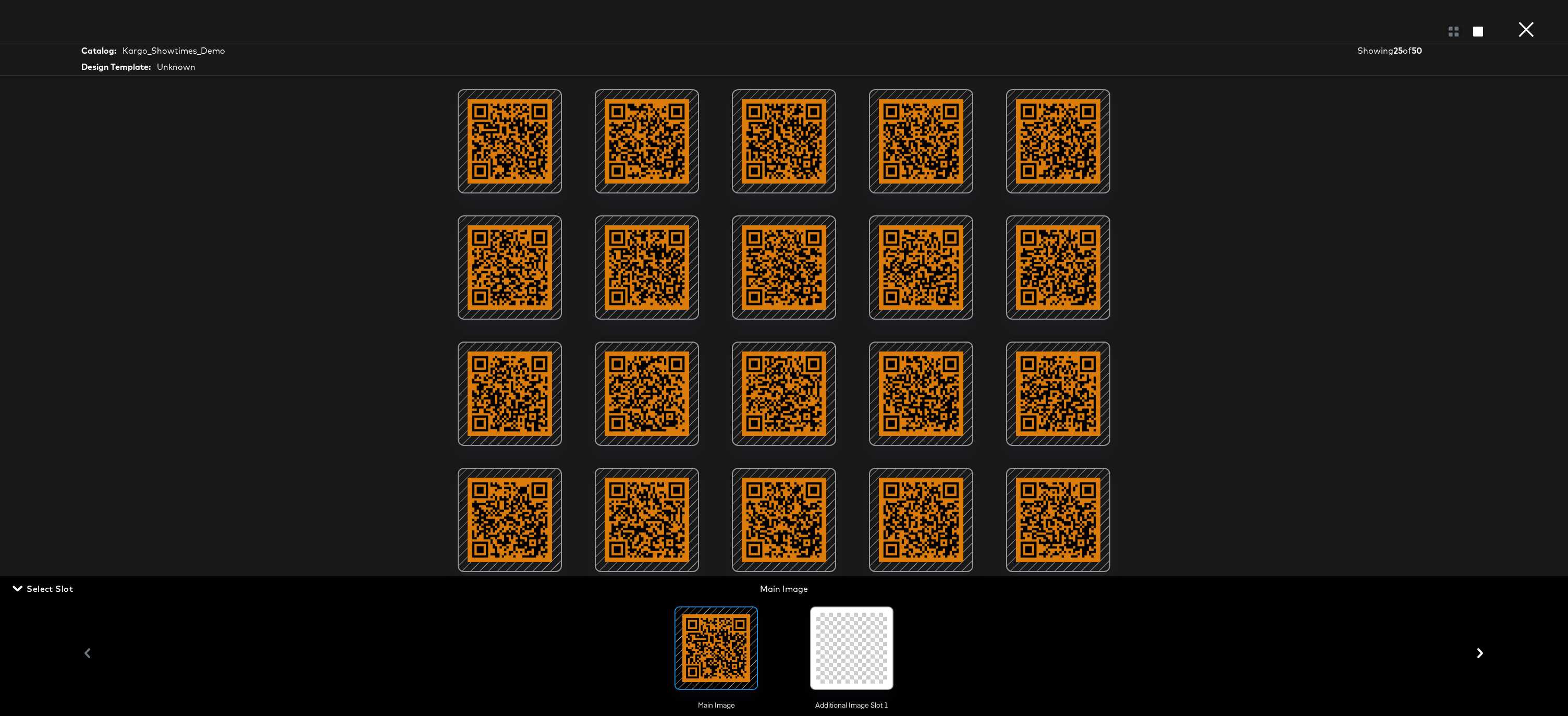
click at [864, 637] on div at bounding box center [852, 648] width 71 height 71
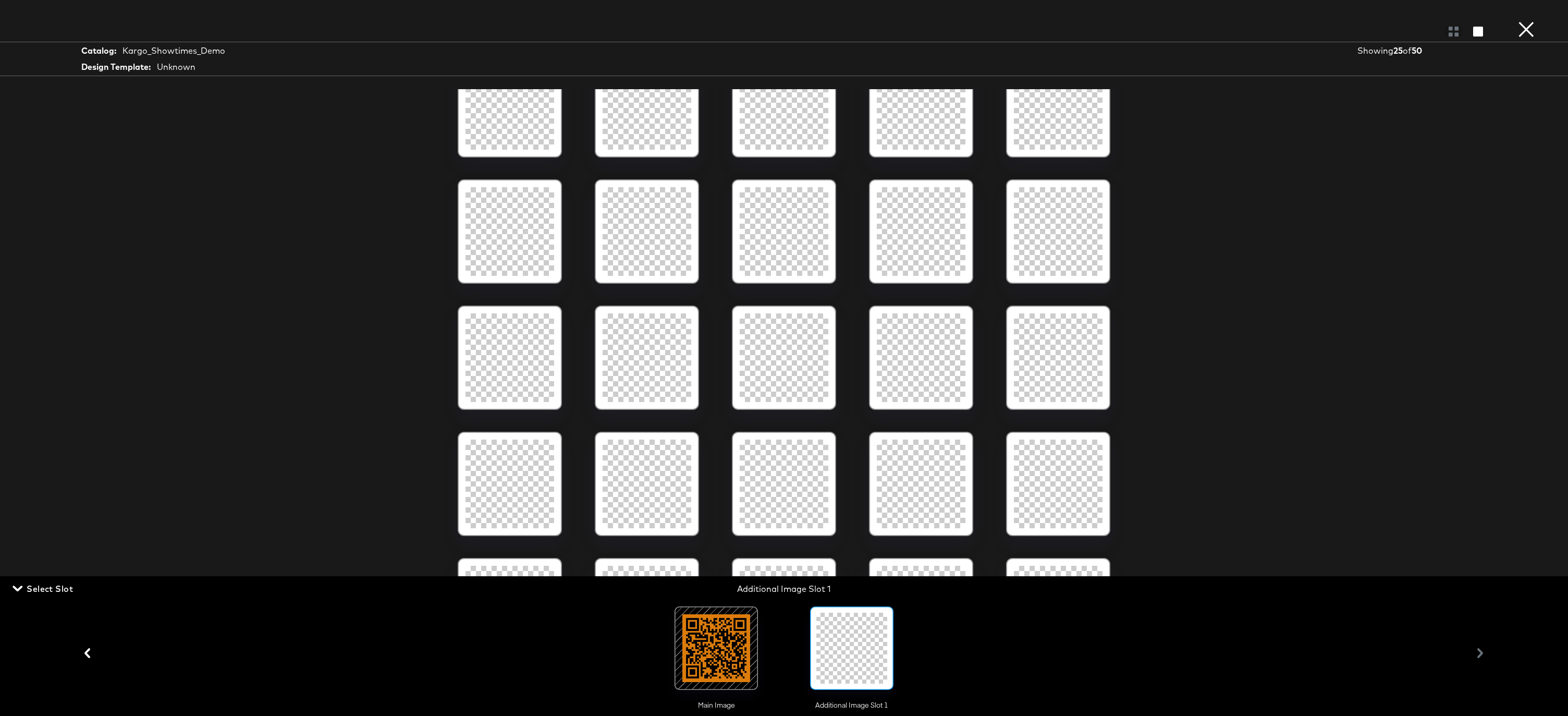
scroll to position [74, 0]
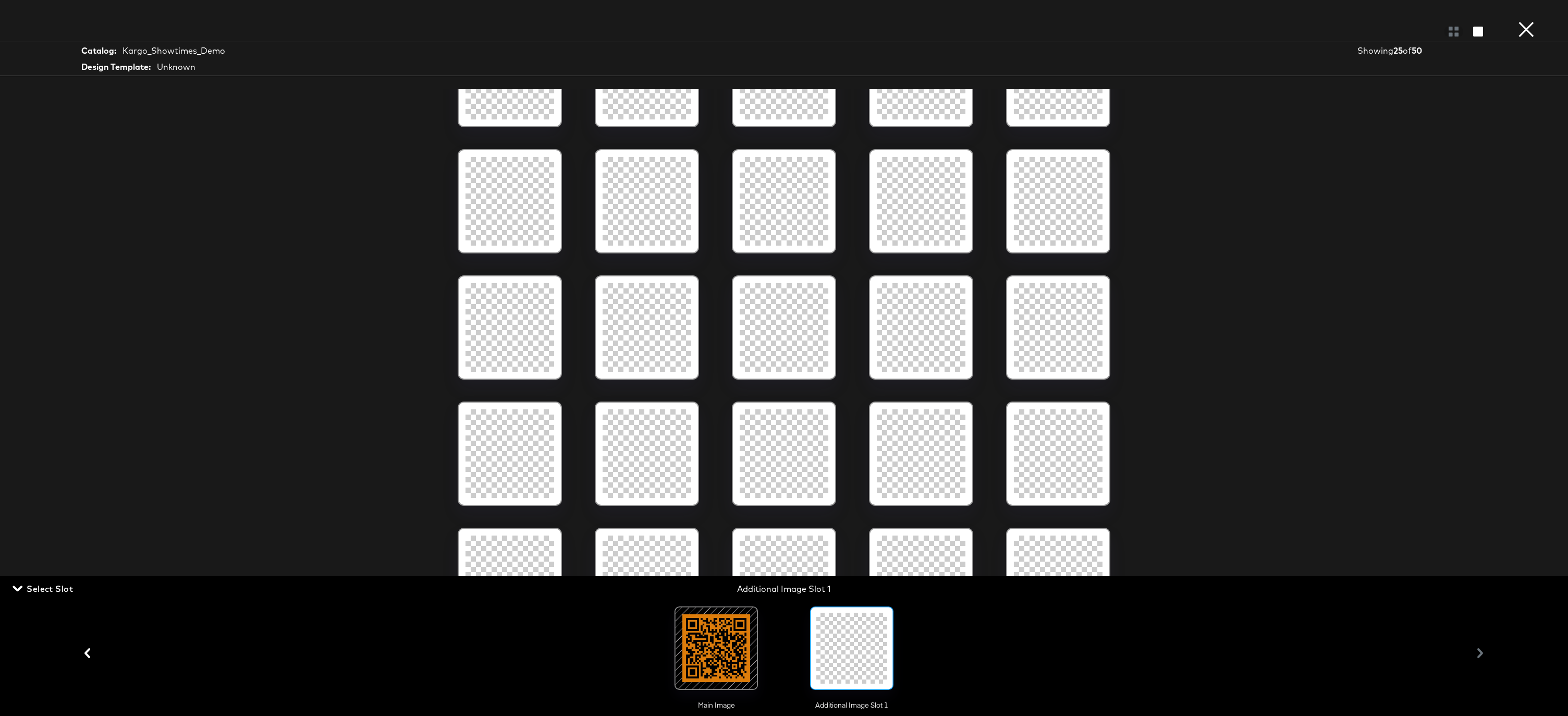
click at [1526, 21] on button "×" at bounding box center [1526, 11] width 21 height 21
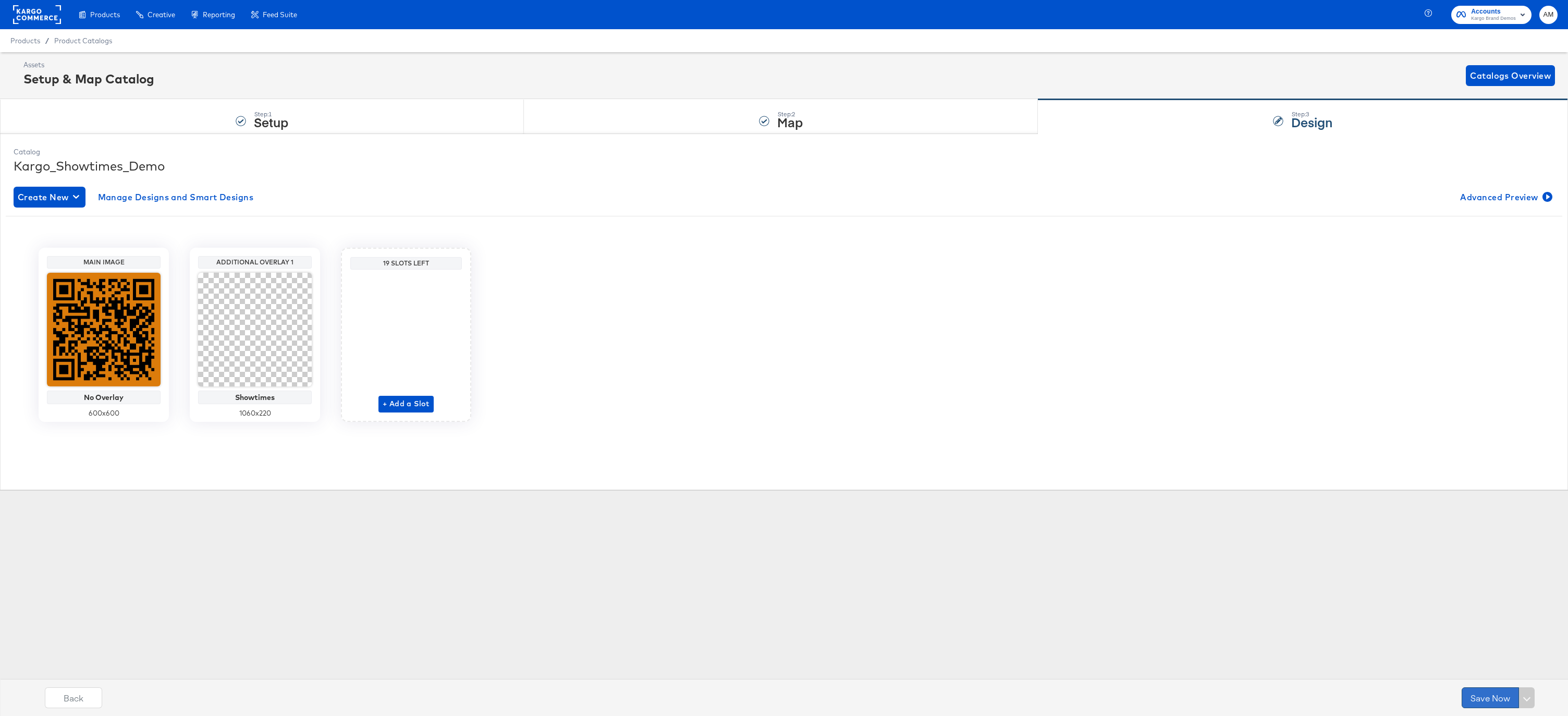
click at [1489, 698] on button "Save Now" at bounding box center [1490, 698] width 57 height 21
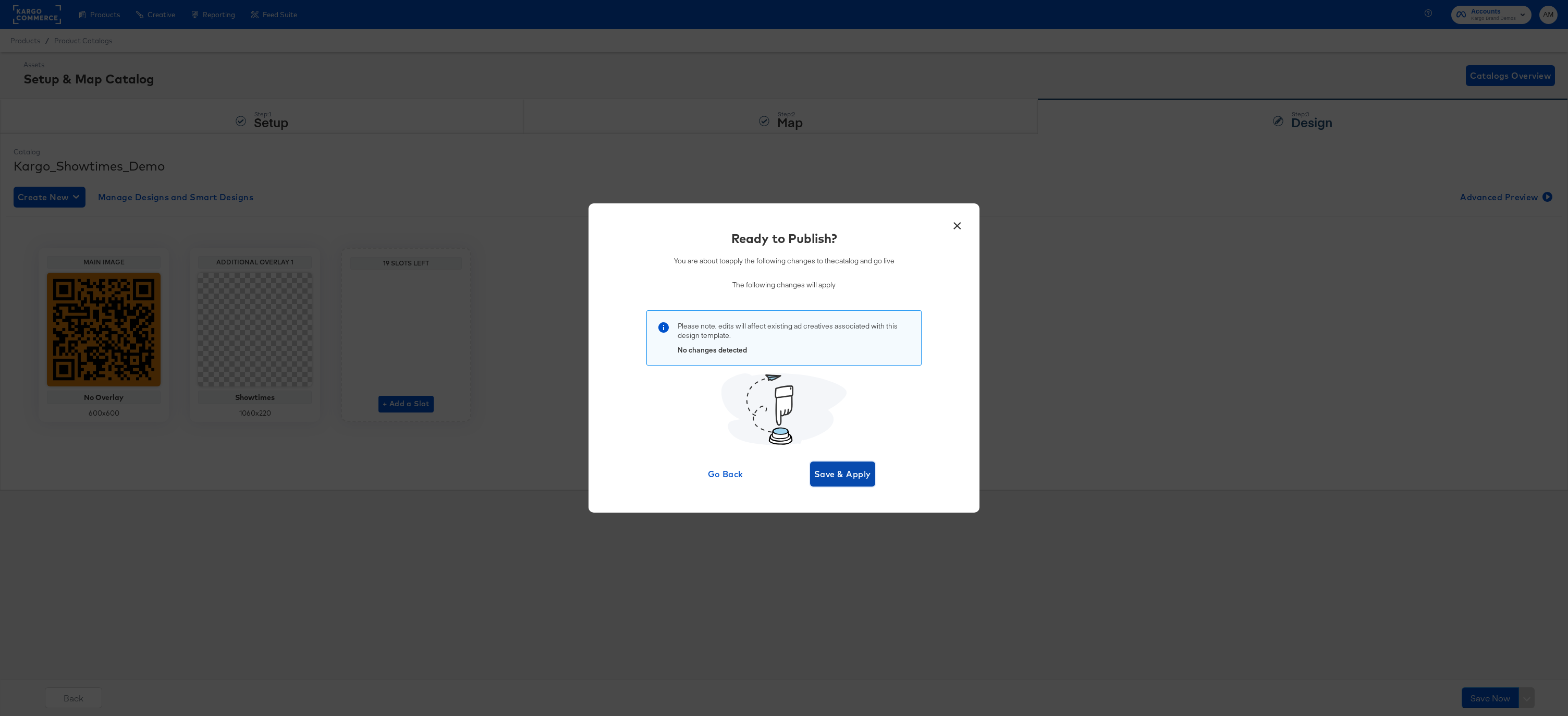
click at [832, 475] on span "Save & Apply" at bounding box center [842, 473] width 57 height 14
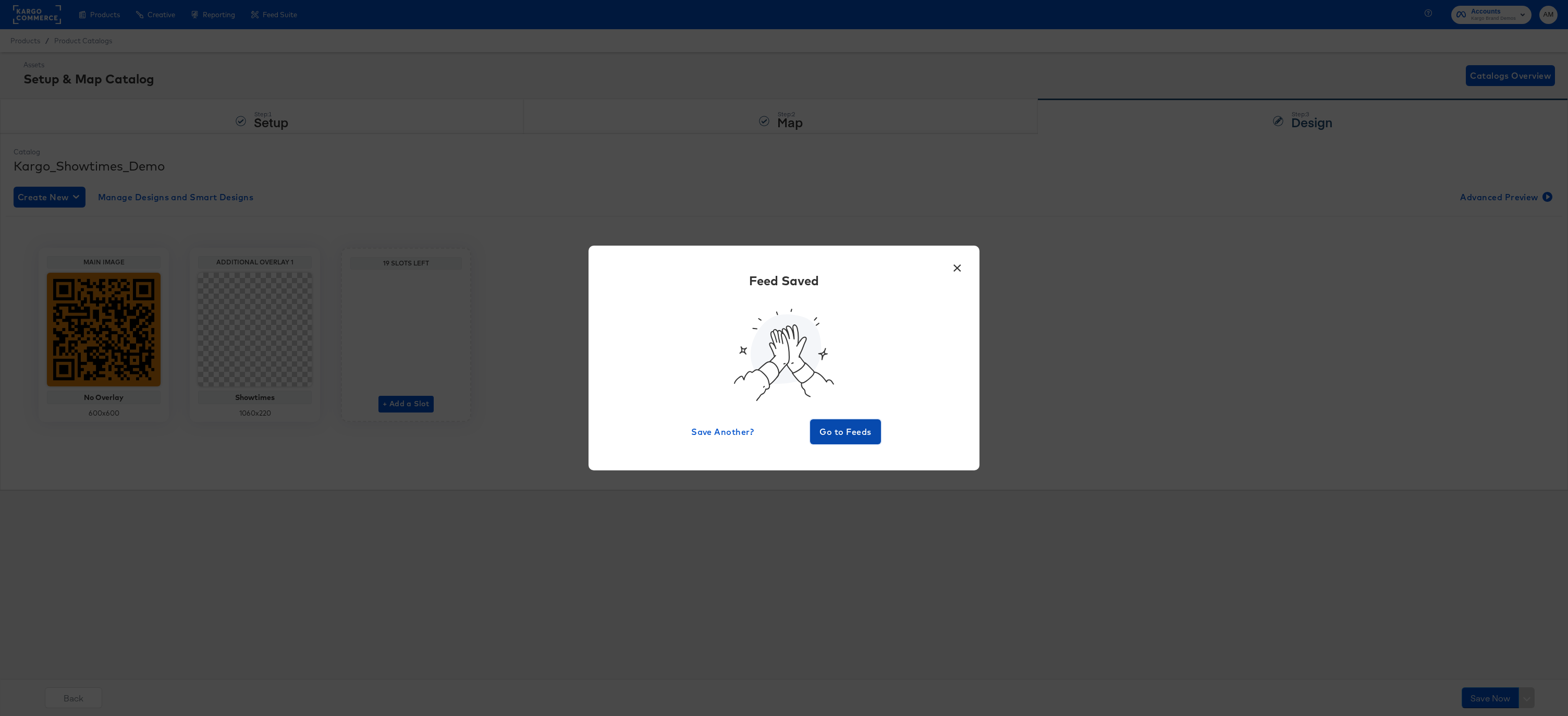
click at [841, 436] on span "Go to Feeds" at bounding box center [845, 431] width 63 height 14
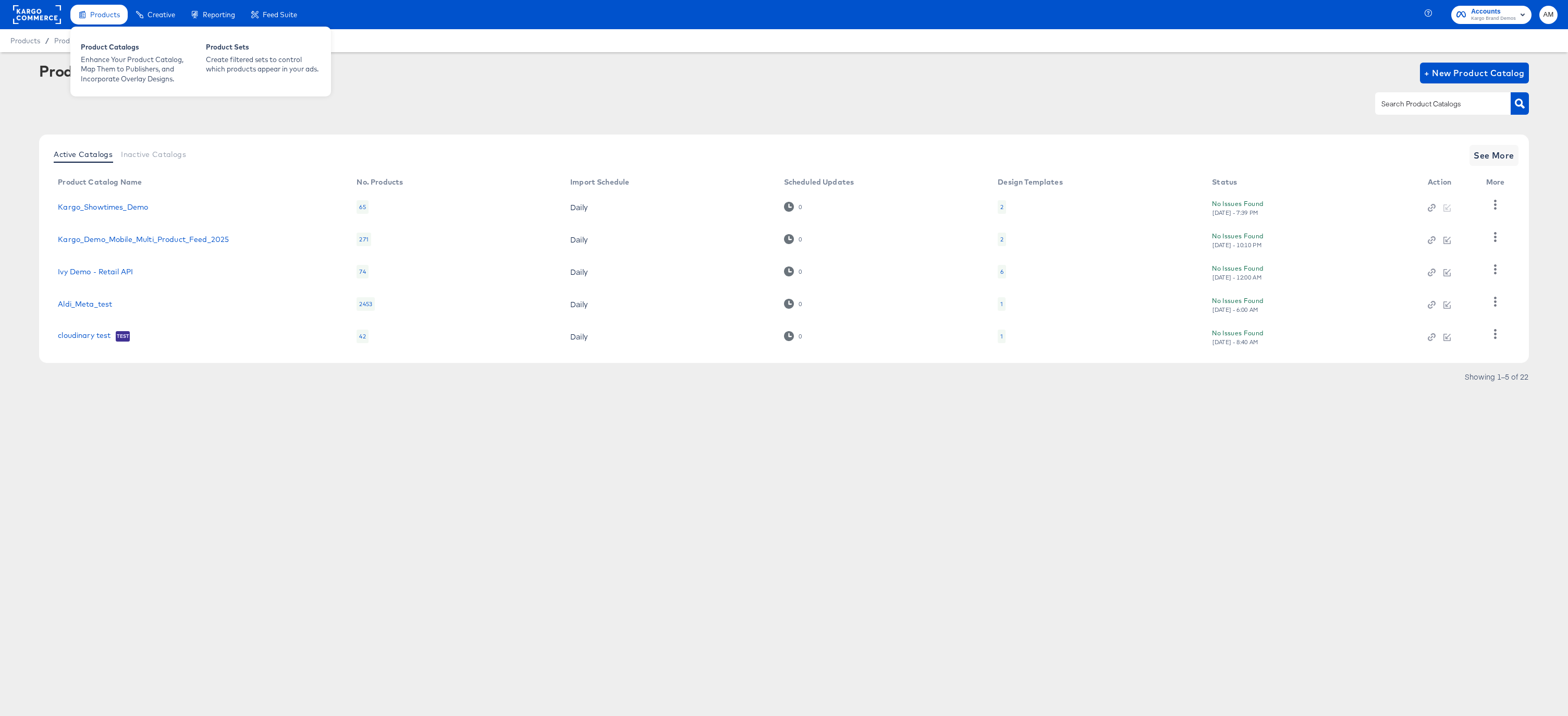
click at [109, 16] on span "Products" at bounding box center [104, 14] width 29 height 8
click at [120, 56] on div "Enhance Your Product Catalog, Map Them to Publishers, and Incorporate Overlay D…" at bounding box center [138, 69] width 115 height 29
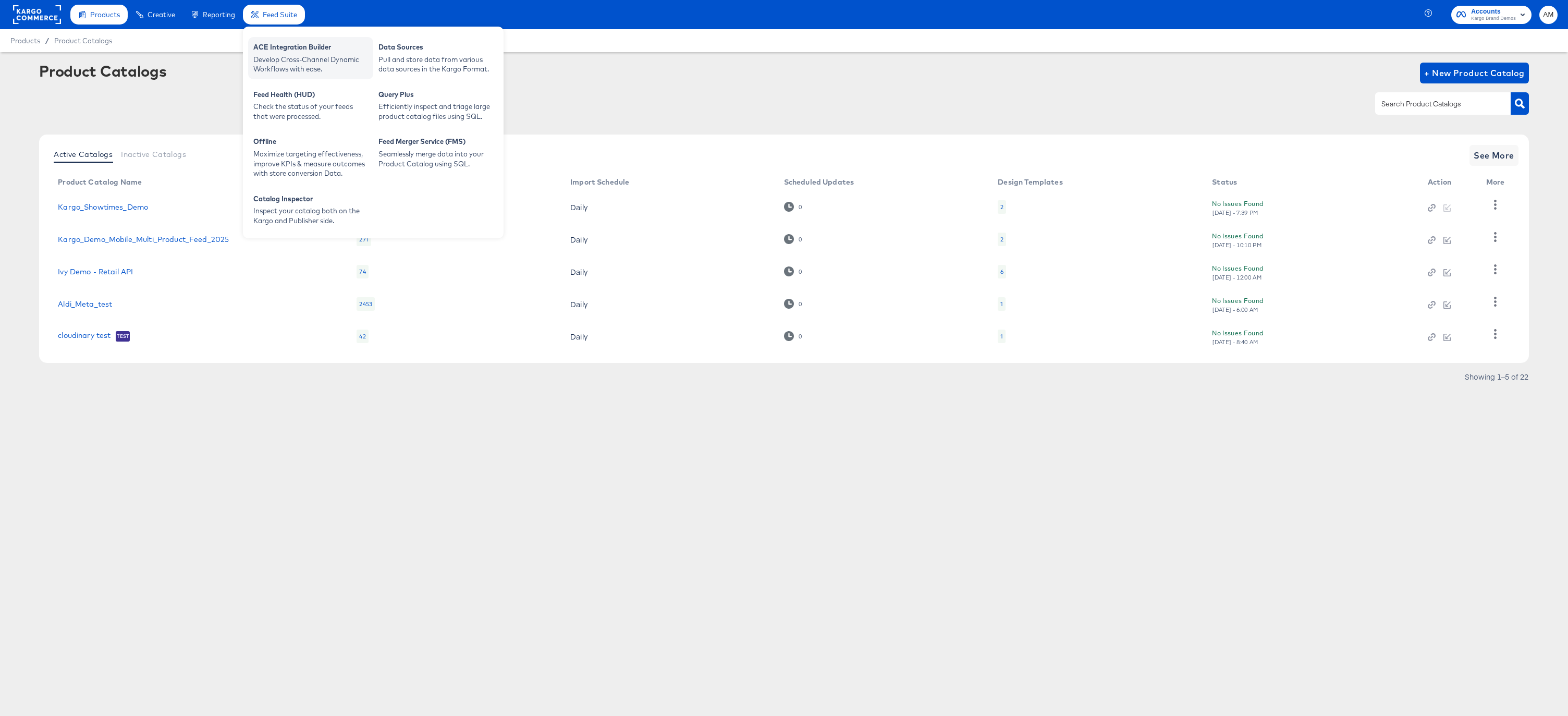
click at [280, 45] on div "ACE Integration Builder" at bounding box center [311, 48] width 115 height 13
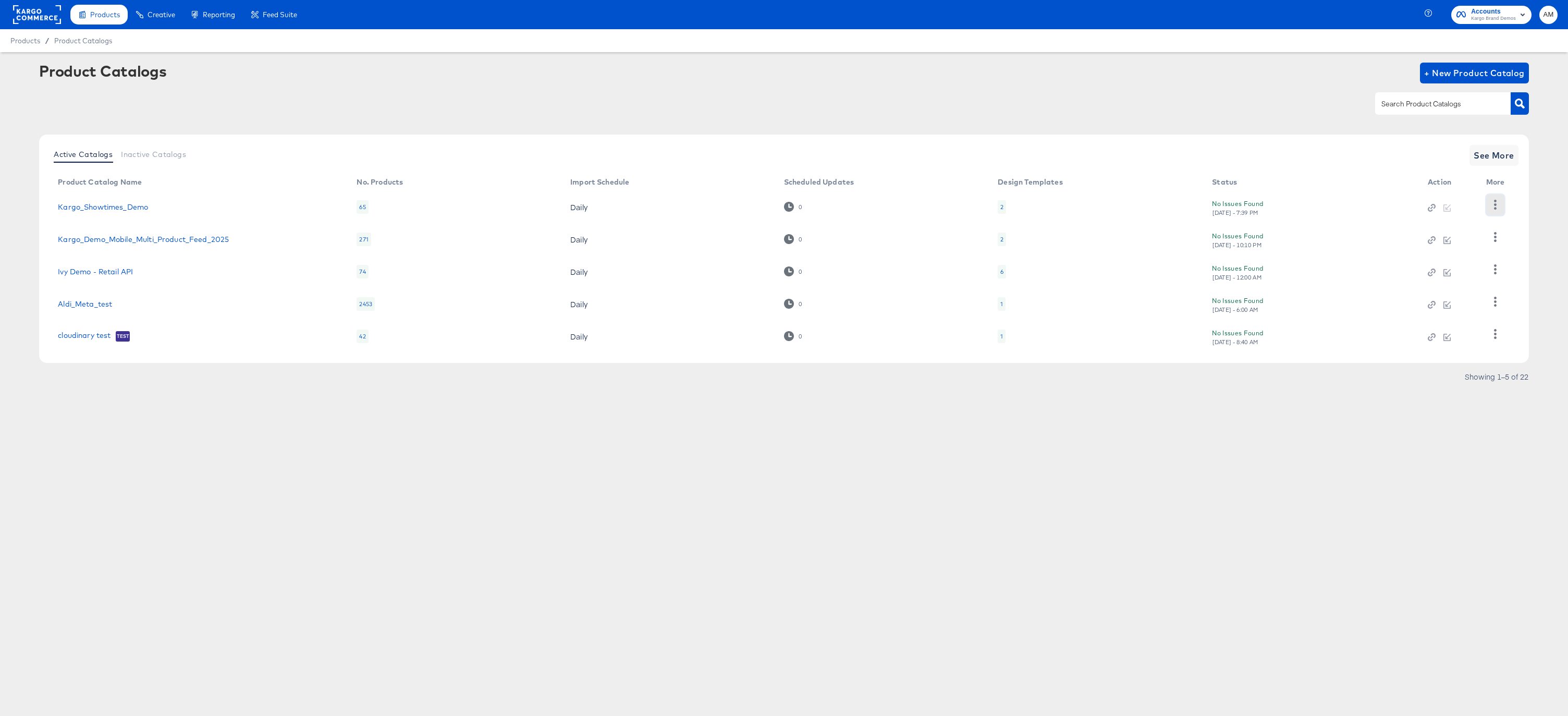
click at [1497, 212] on button "button" at bounding box center [1495, 205] width 18 height 21
click at [1419, 243] on div "HUD Checks (Internal)" at bounding box center [1452, 243] width 104 height 17
click at [1002, 208] on div "2" at bounding box center [1000, 207] width 8 height 14
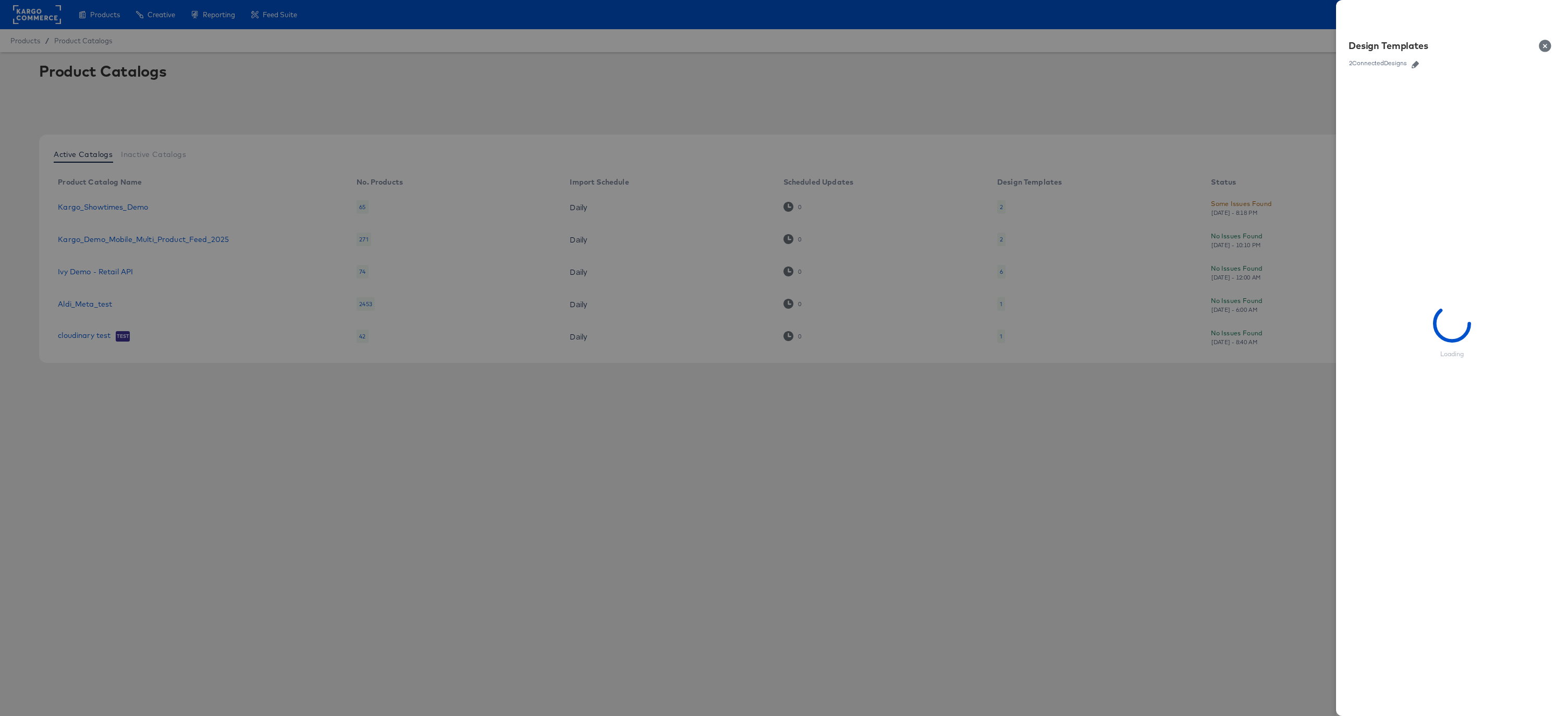
click at [1415, 64] on icon "button" at bounding box center [1415, 65] width 8 height 8
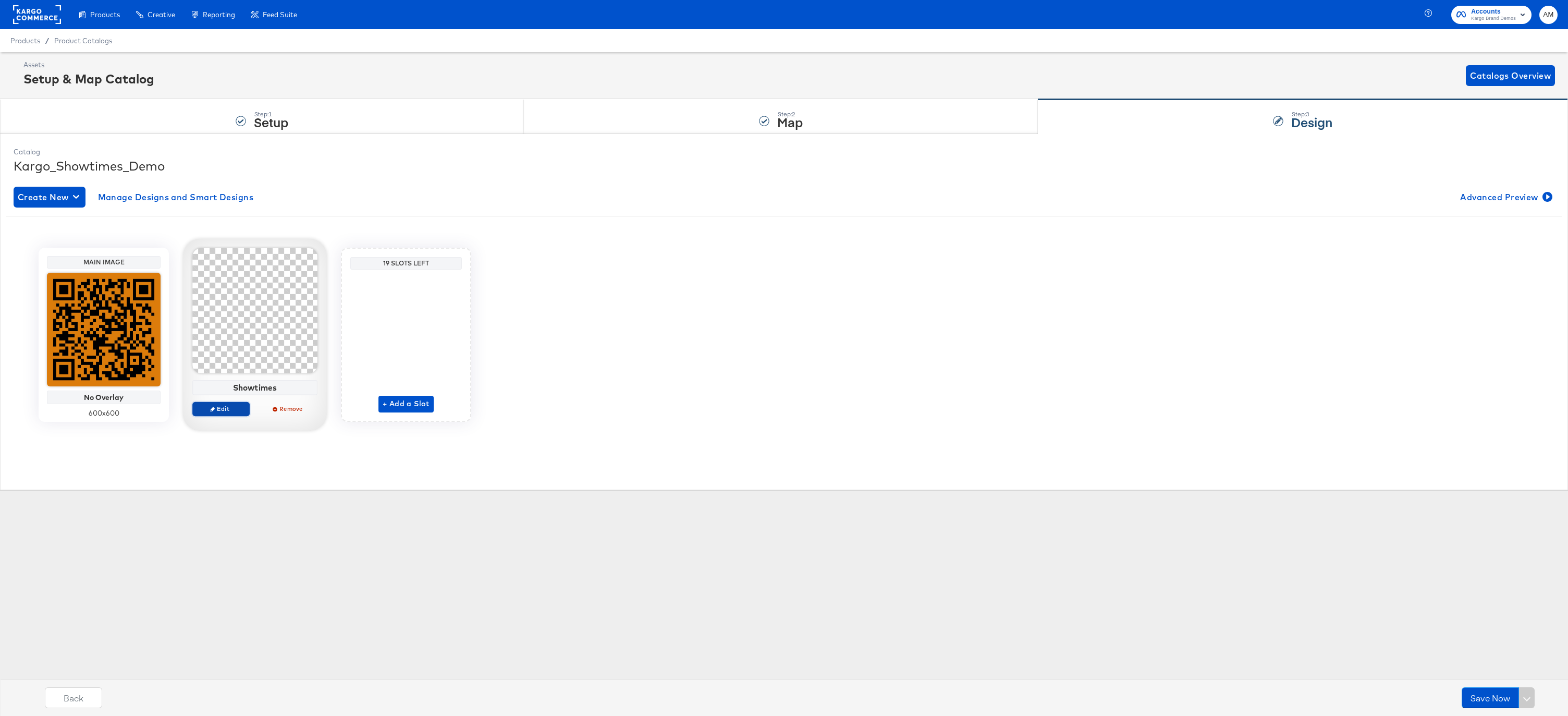
click at [222, 408] on span "Edit" at bounding box center [221, 408] width 48 height 8
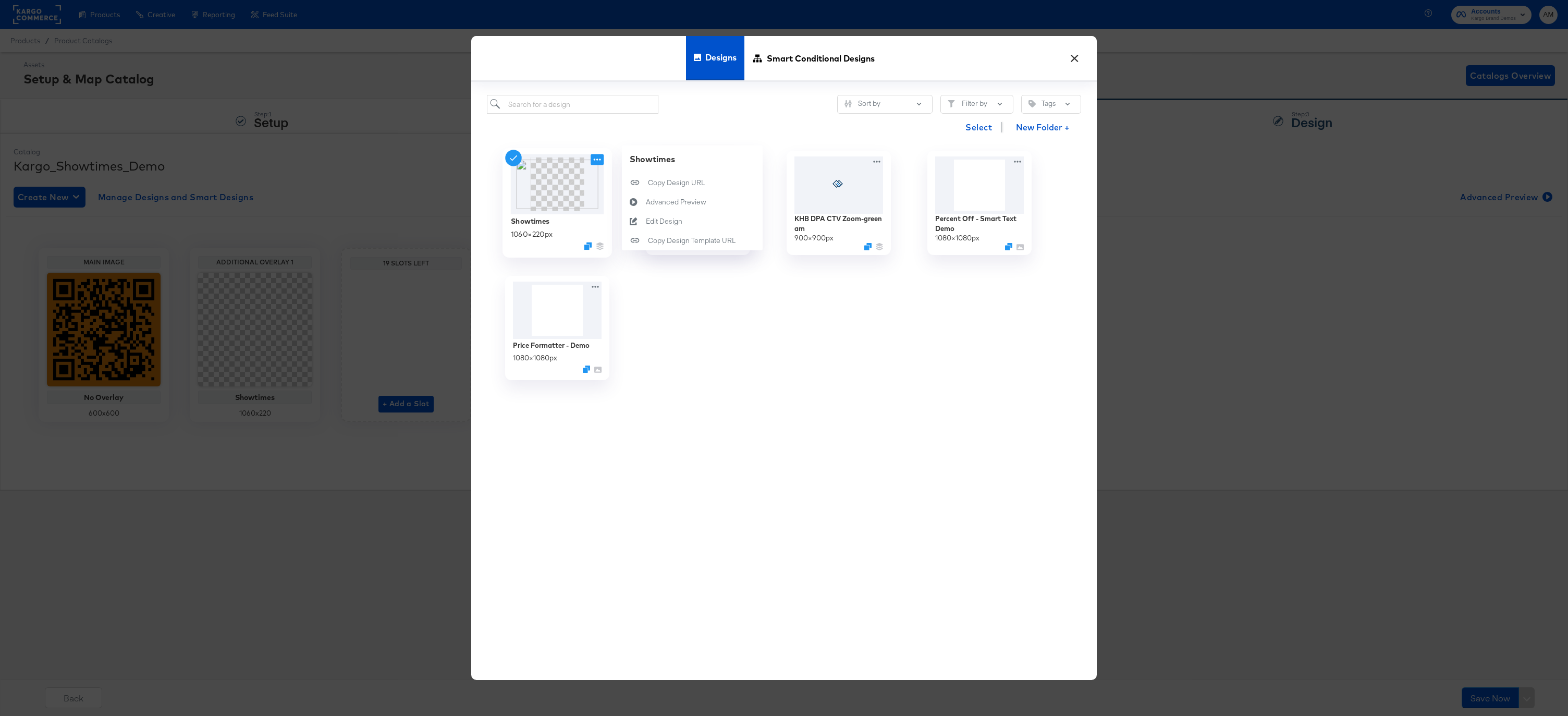
click at [594, 160] on icon at bounding box center [596, 159] width 13 height 11
click at [646, 221] on div "Edit Design Edit Design" at bounding box center [646, 221] width 0 height 0
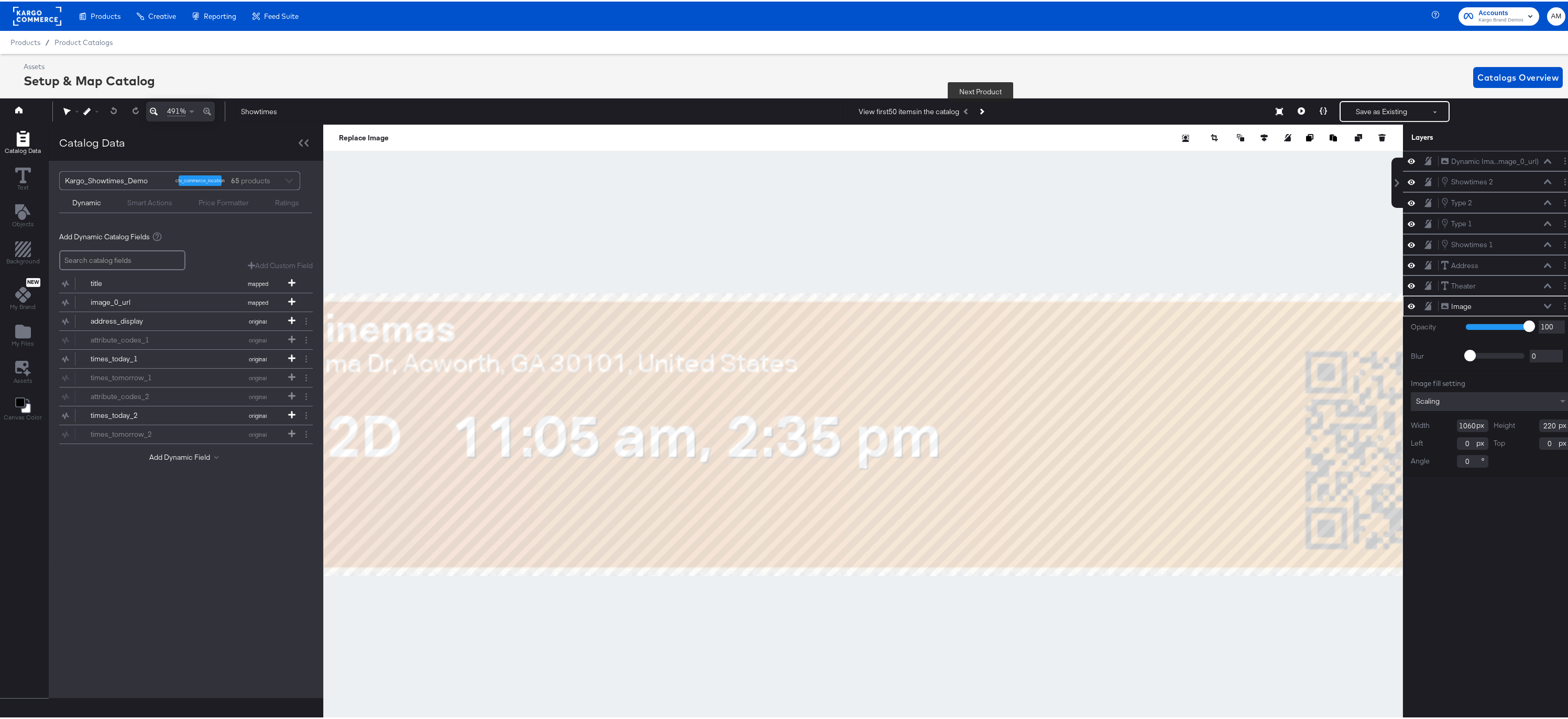
click at [983, 109] on button "Next Product" at bounding box center [981, 109] width 14 height 19
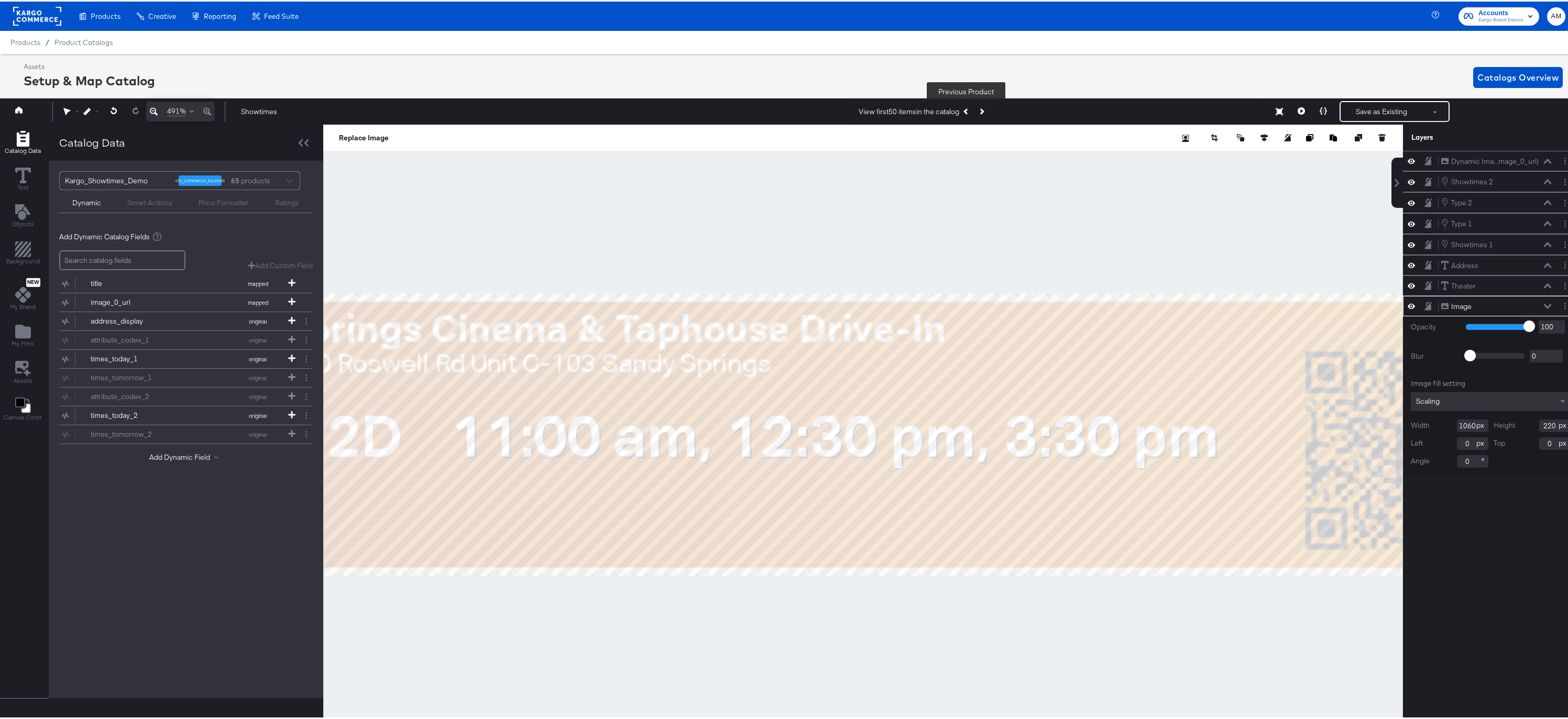
click at [966, 110] on icon "Previous Product" at bounding box center [966, 110] width 6 height 6
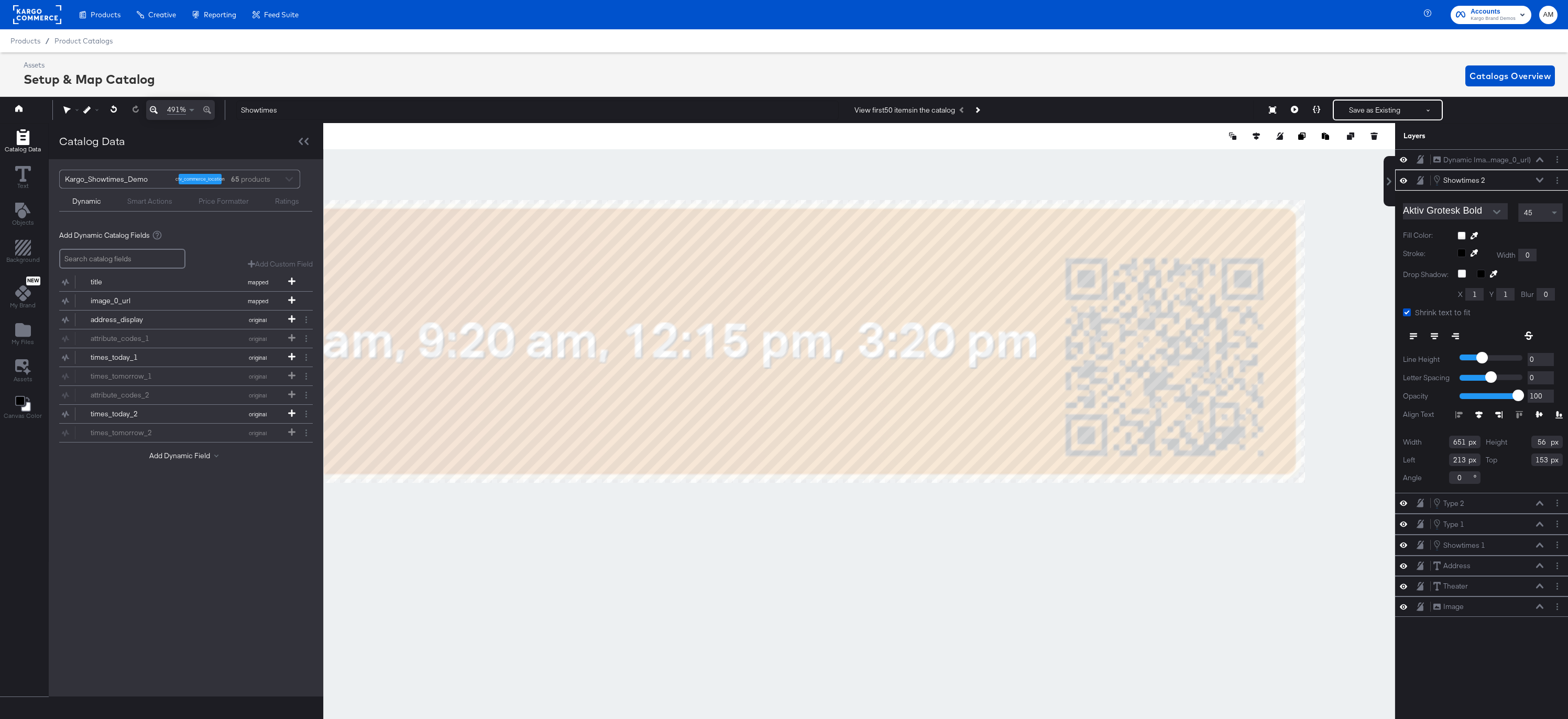
scroll to position [24, 2]
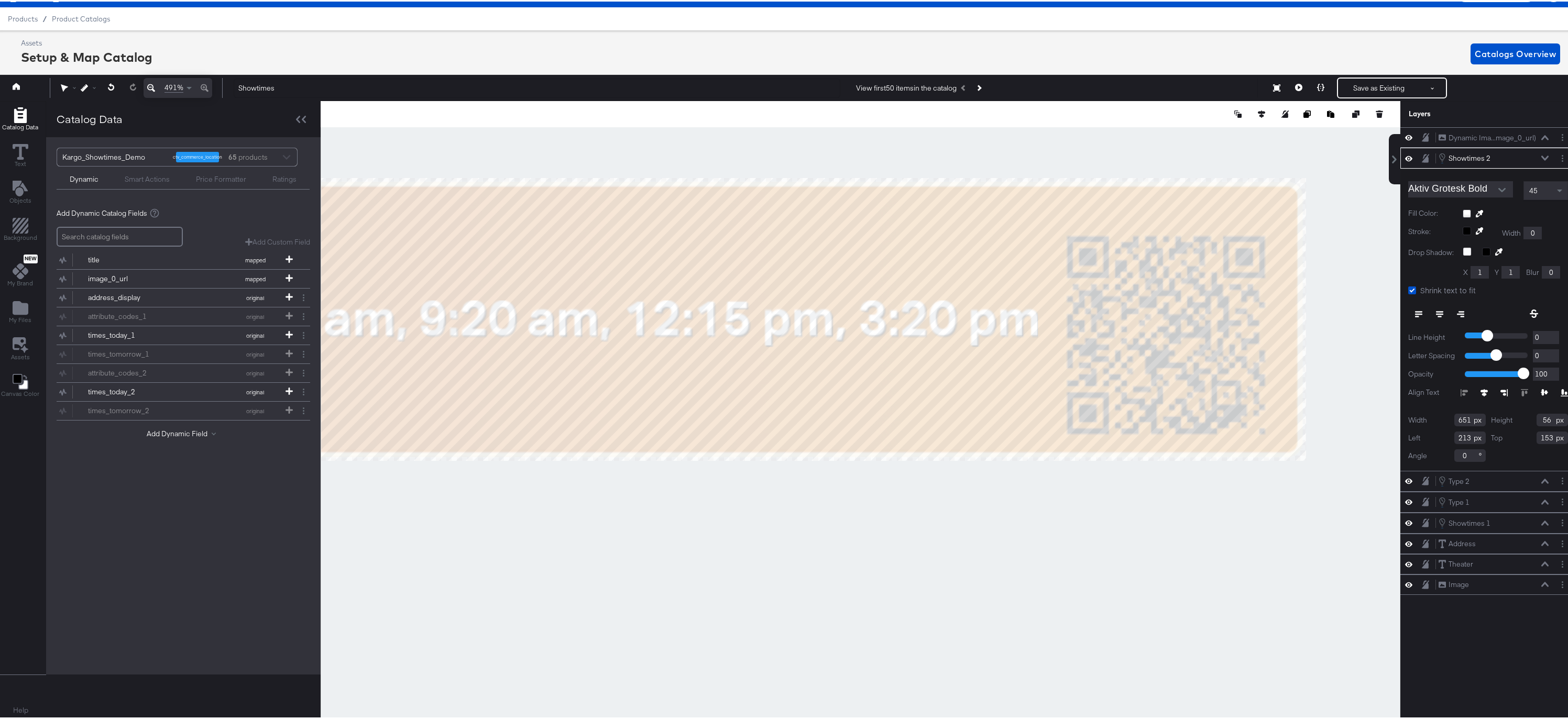
type input "636"
click at [1558, 158] on button "Layer Options" at bounding box center [1563, 156] width 11 height 11
click at [1506, 191] on button "Edit Smart Layer" at bounding box center [1495, 192] width 53 height 11
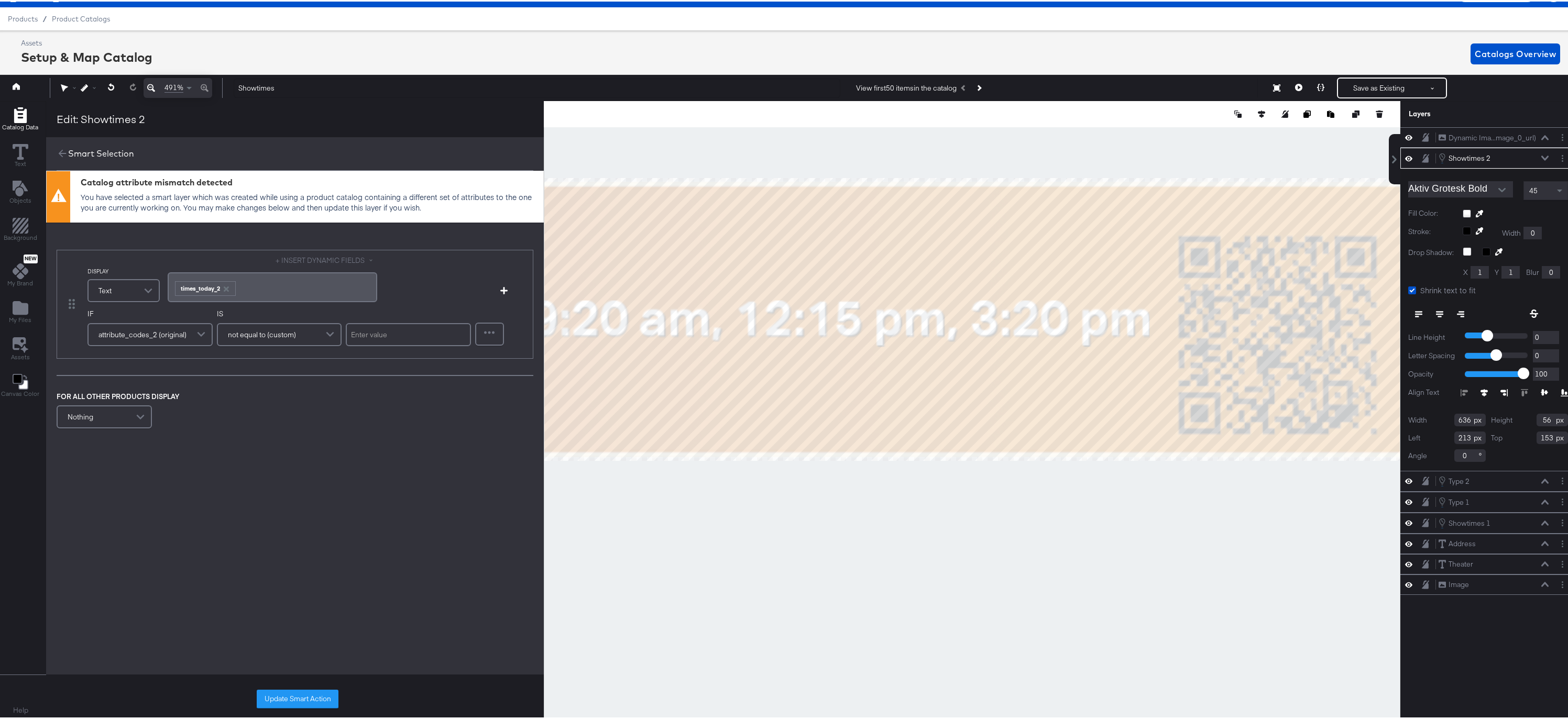
click at [198, 332] on span at bounding box center [203, 333] width 18 height 21
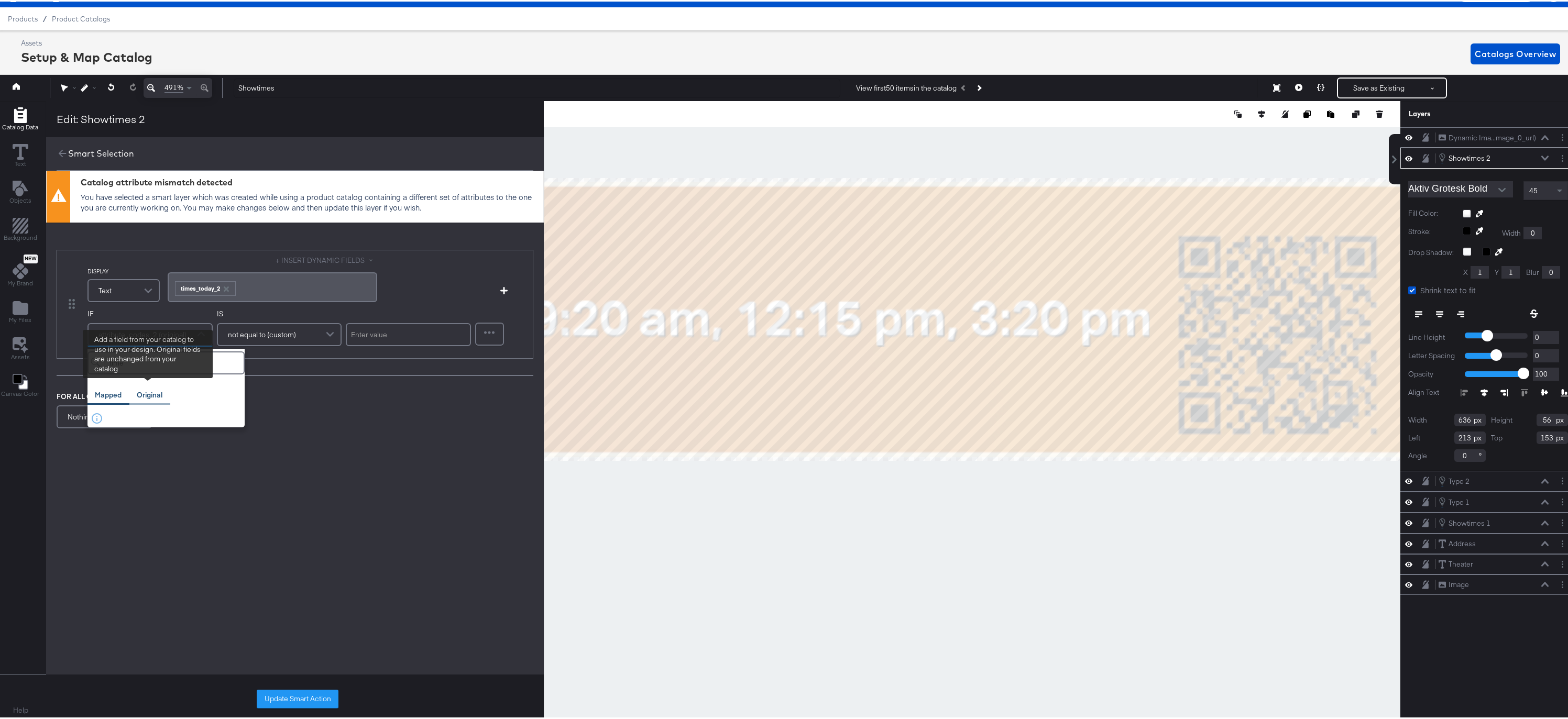
type input "time"
click at [141, 401] on div "Original" at bounding box center [150, 393] width 41 height 20
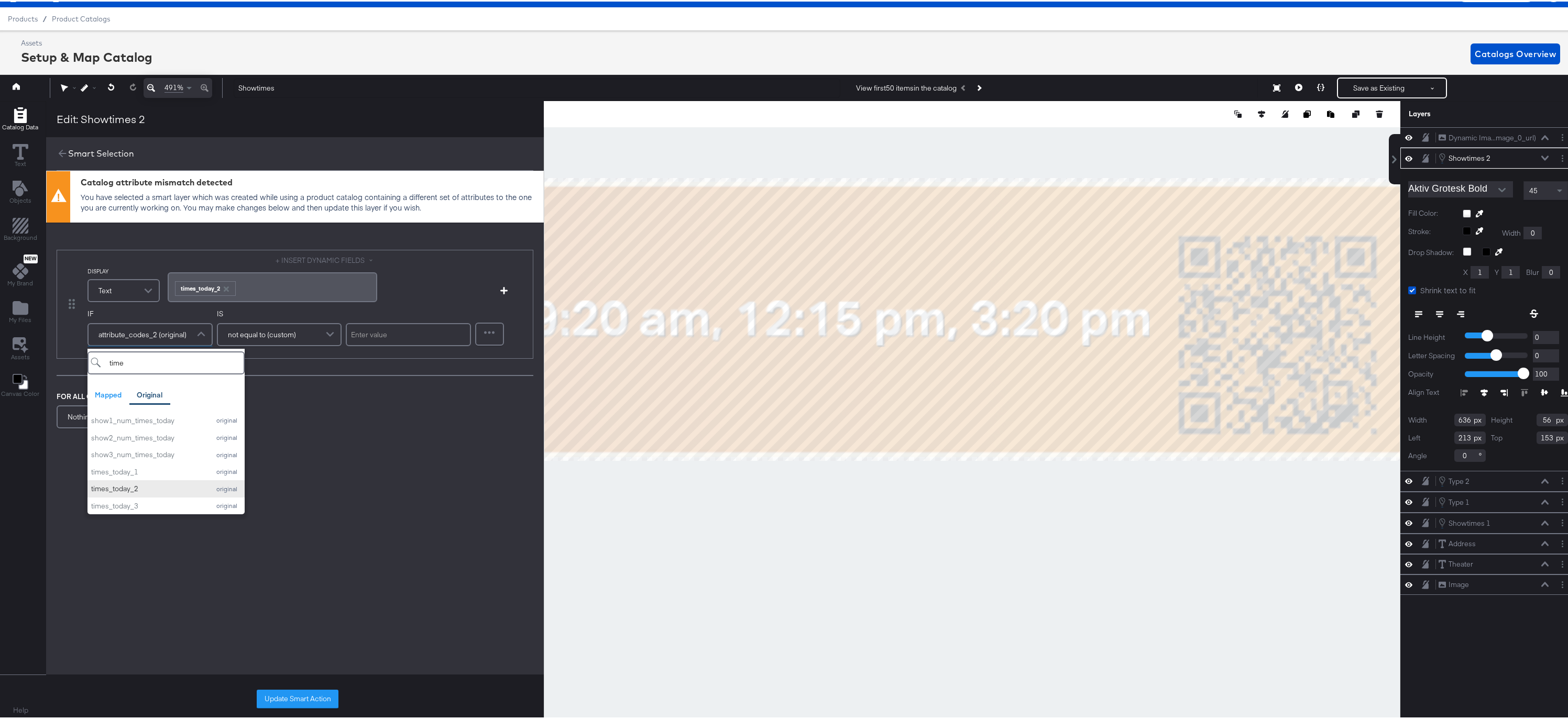
click at [132, 484] on div "times_today_2" at bounding box center [147, 487] width 113 height 10
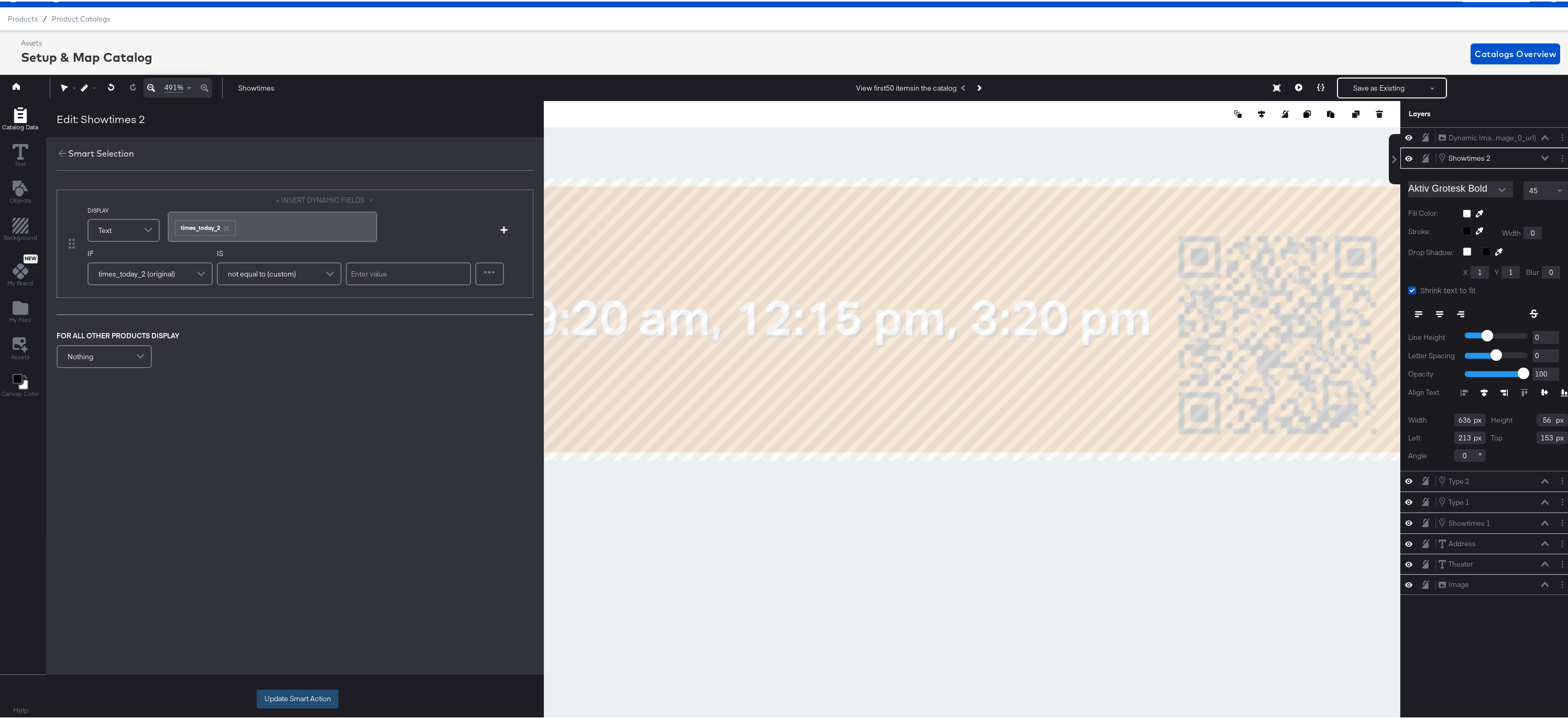
click at [308, 698] on button "Update Smart Action" at bounding box center [298, 697] width 82 height 19
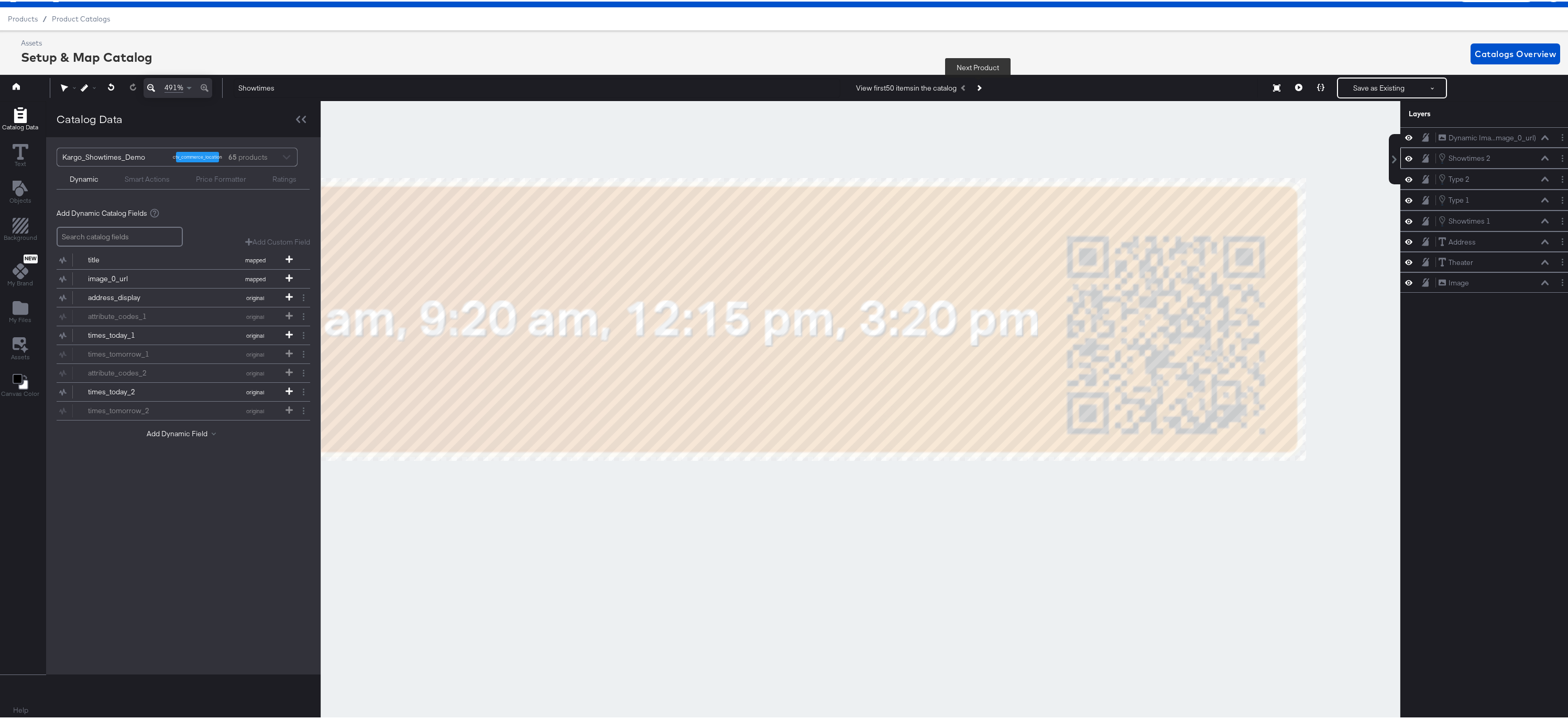
click at [979, 86] on icon "Next Product" at bounding box center [978, 87] width 6 height 6
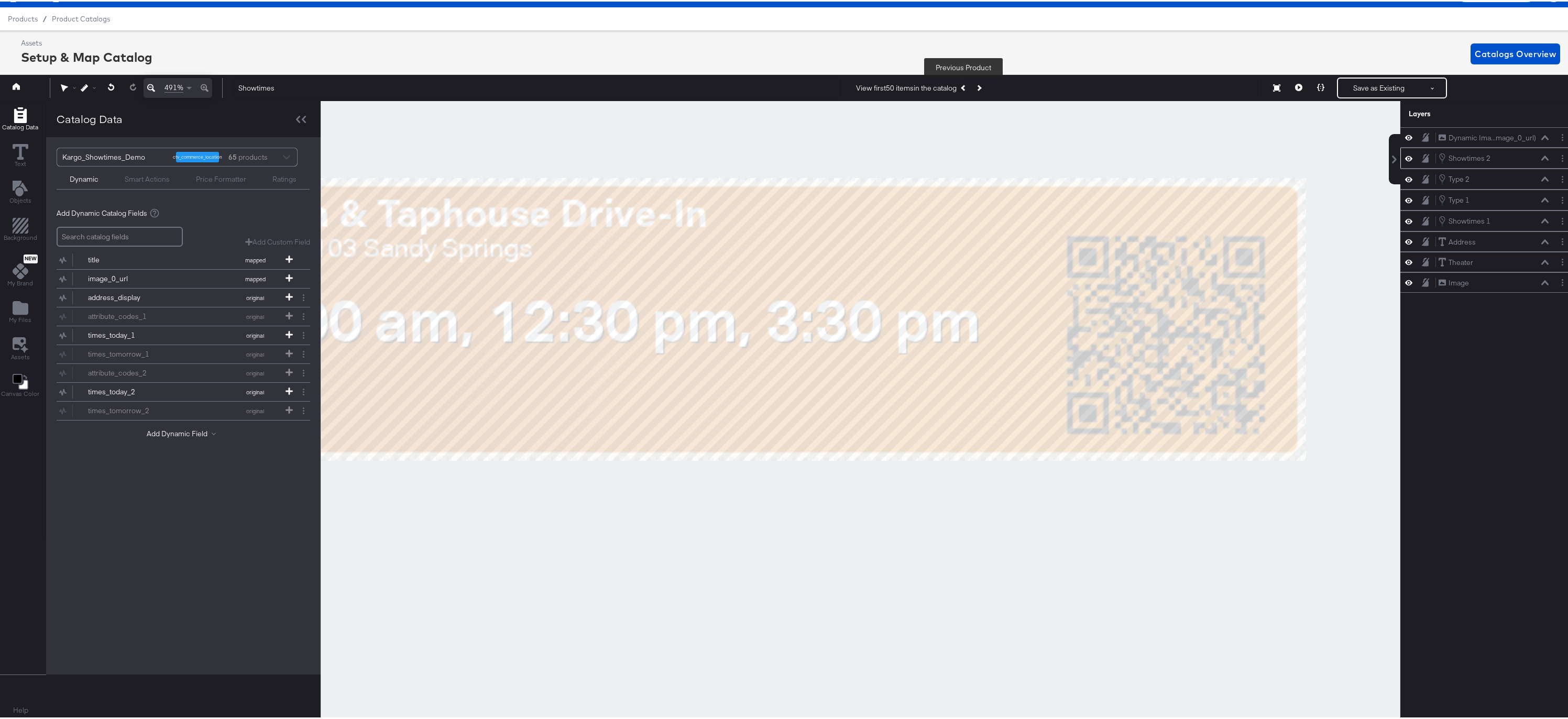
click at [963, 87] on icon "Previous Product" at bounding box center [964, 87] width 6 height 6
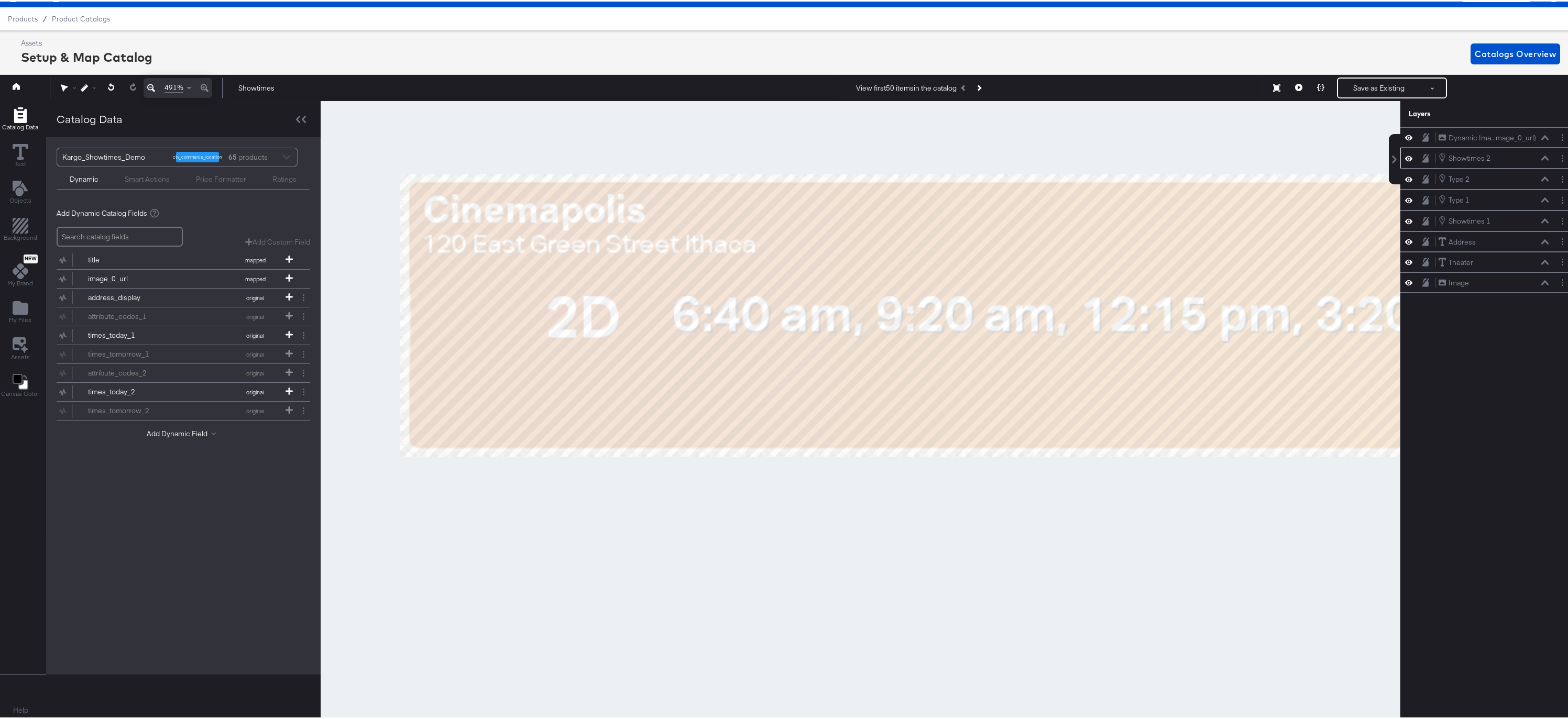
drag, startPoint x: 516, startPoint y: 484, endPoint x: 973, endPoint y: 479, distance: 457.0
click at [973, 479] on div at bounding box center [861, 409] width 1079 height 620
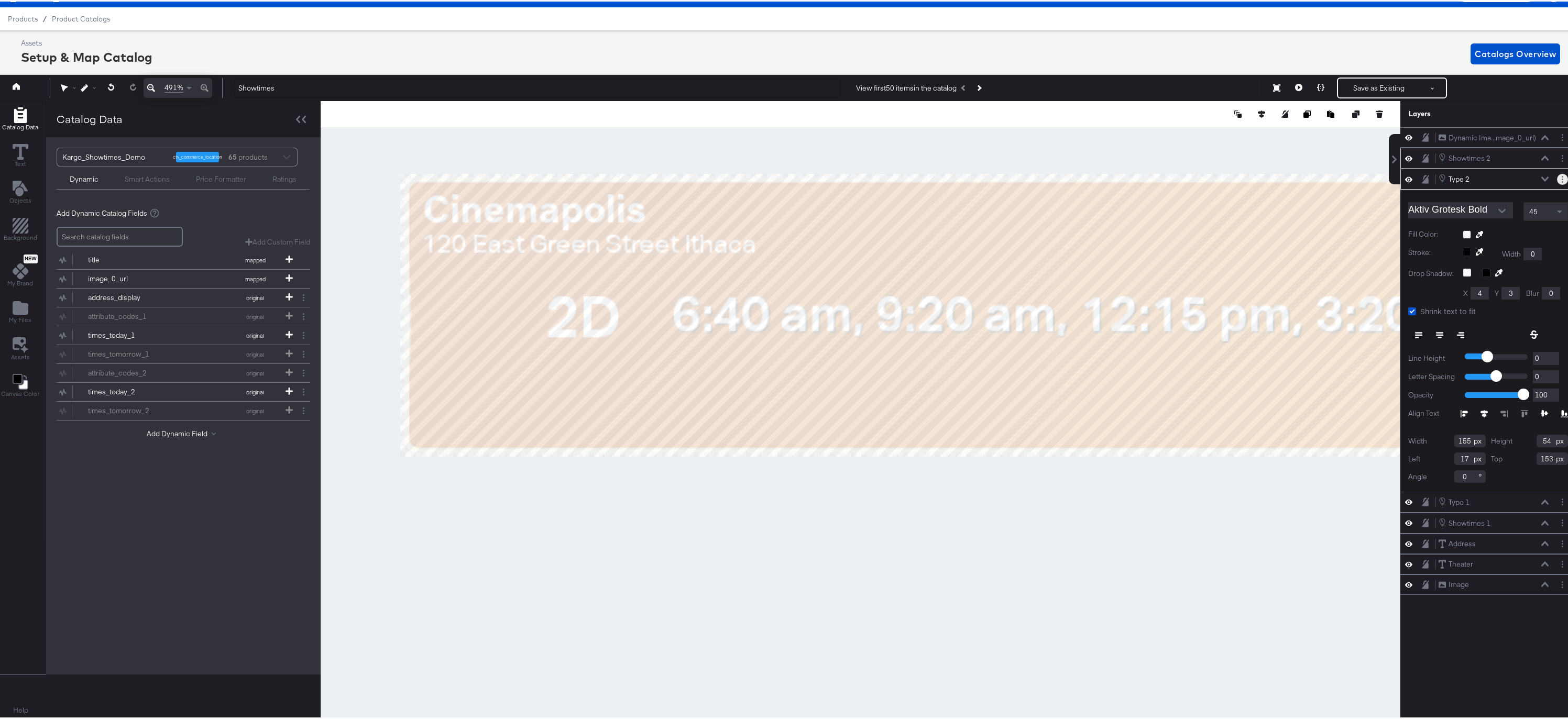
click at [1562, 177] on circle "Layer Options" at bounding box center [1563, 178] width 2 height 2
click at [1484, 213] on button "Edit Smart Layer" at bounding box center [1495, 213] width 53 height 11
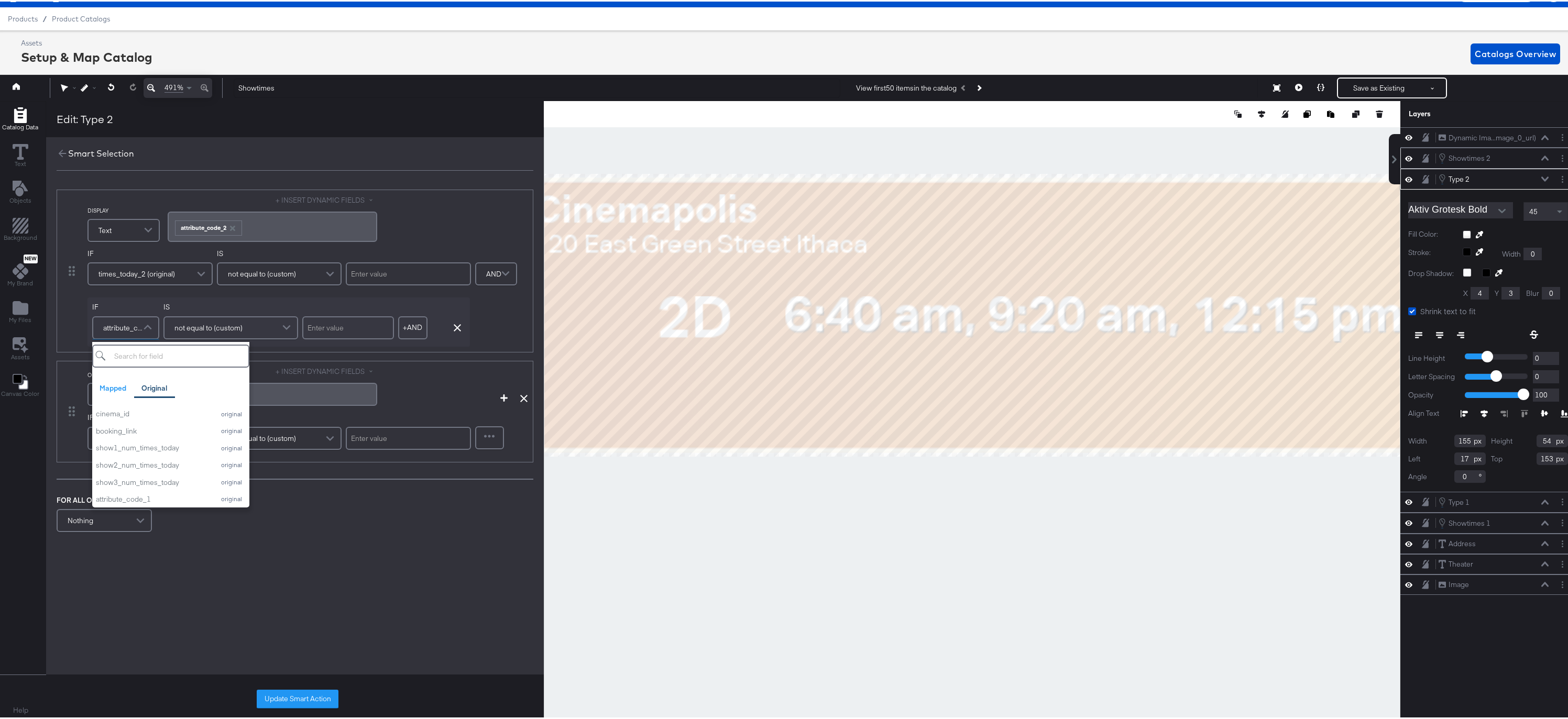
click at [151, 324] on span at bounding box center [149, 326] width 18 height 21
type input "att"
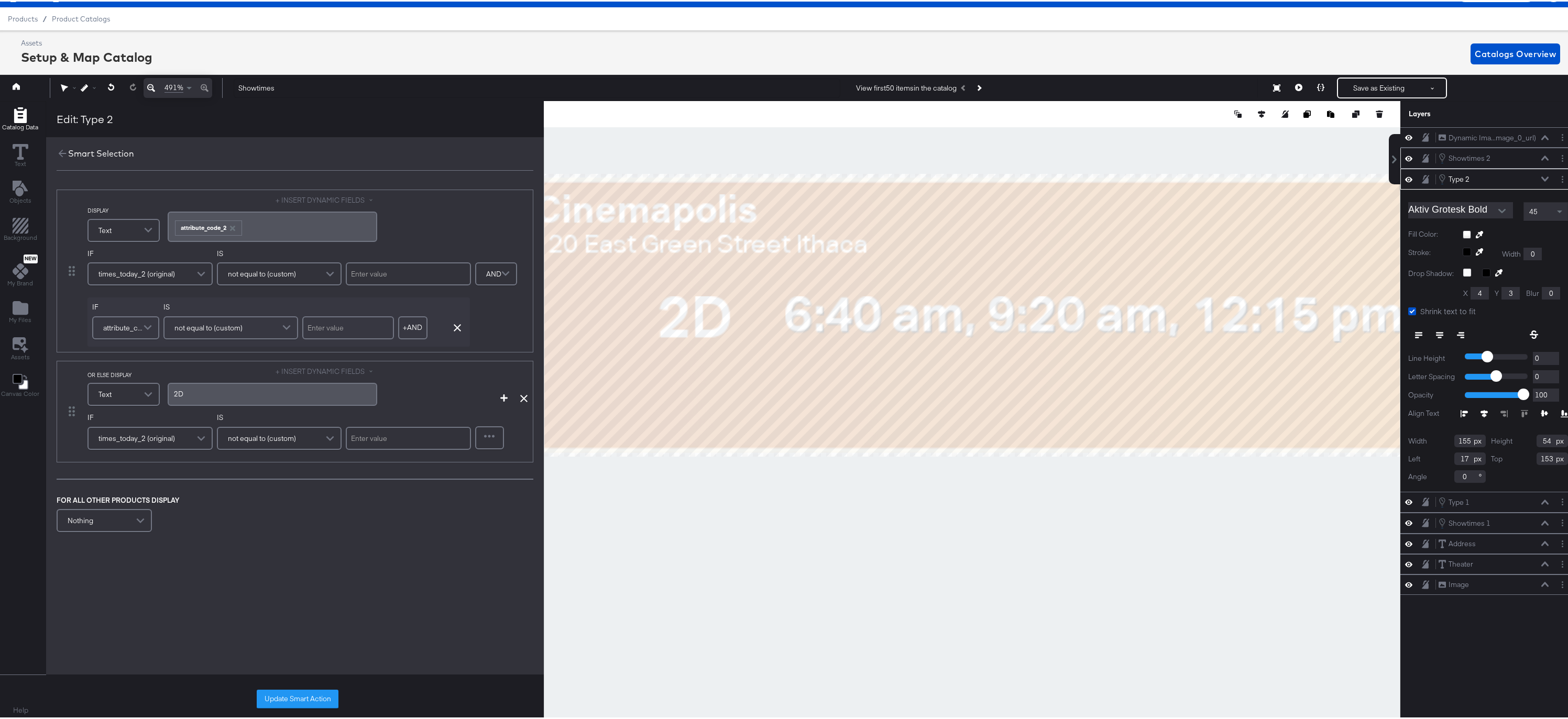
click at [315, 516] on div "FOR ALL OTHER PRODUCTS DISPLAY Nothing" at bounding box center [295, 513] width 477 height 39
click at [309, 695] on button "Update Smart Action" at bounding box center [298, 697] width 82 height 19
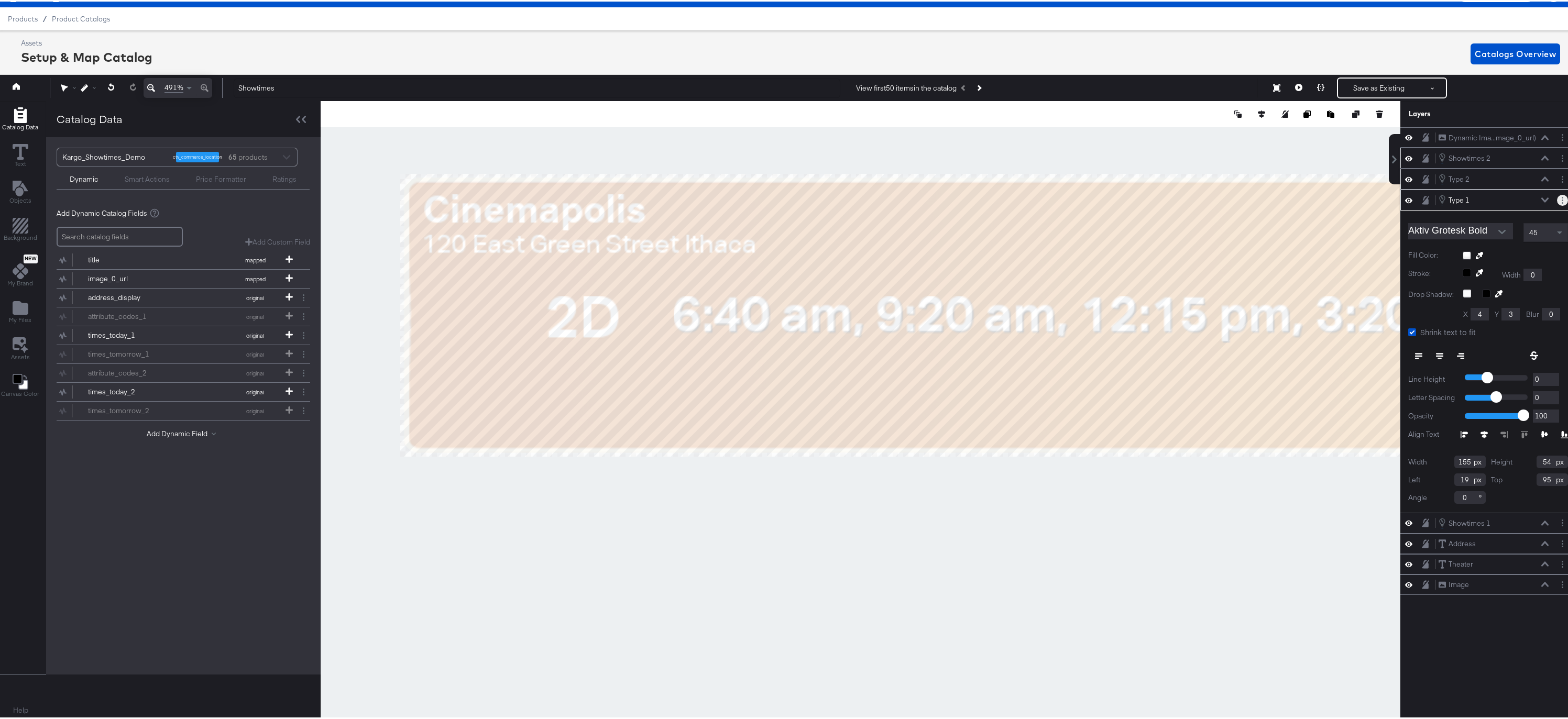
click at [1562, 197] on icon "Layer Options" at bounding box center [1563, 198] width 2 height 7
click at [1490, 234] on button "Edit Smart Layer" at bounding box center [1495, 234] width 53 height 11
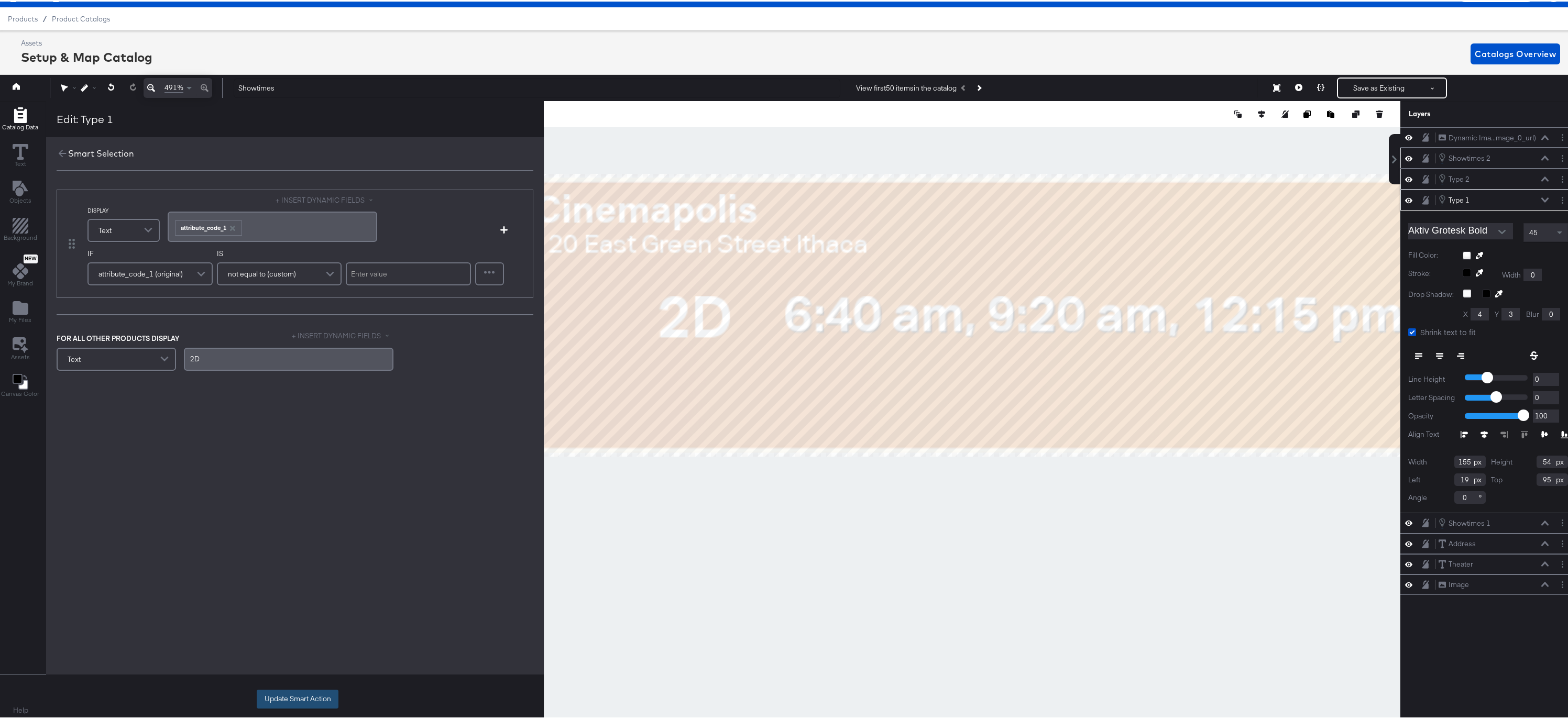
click at [302, 700] on button "Update Smart Action" at bounding box center [298, 697] width 82 height 19
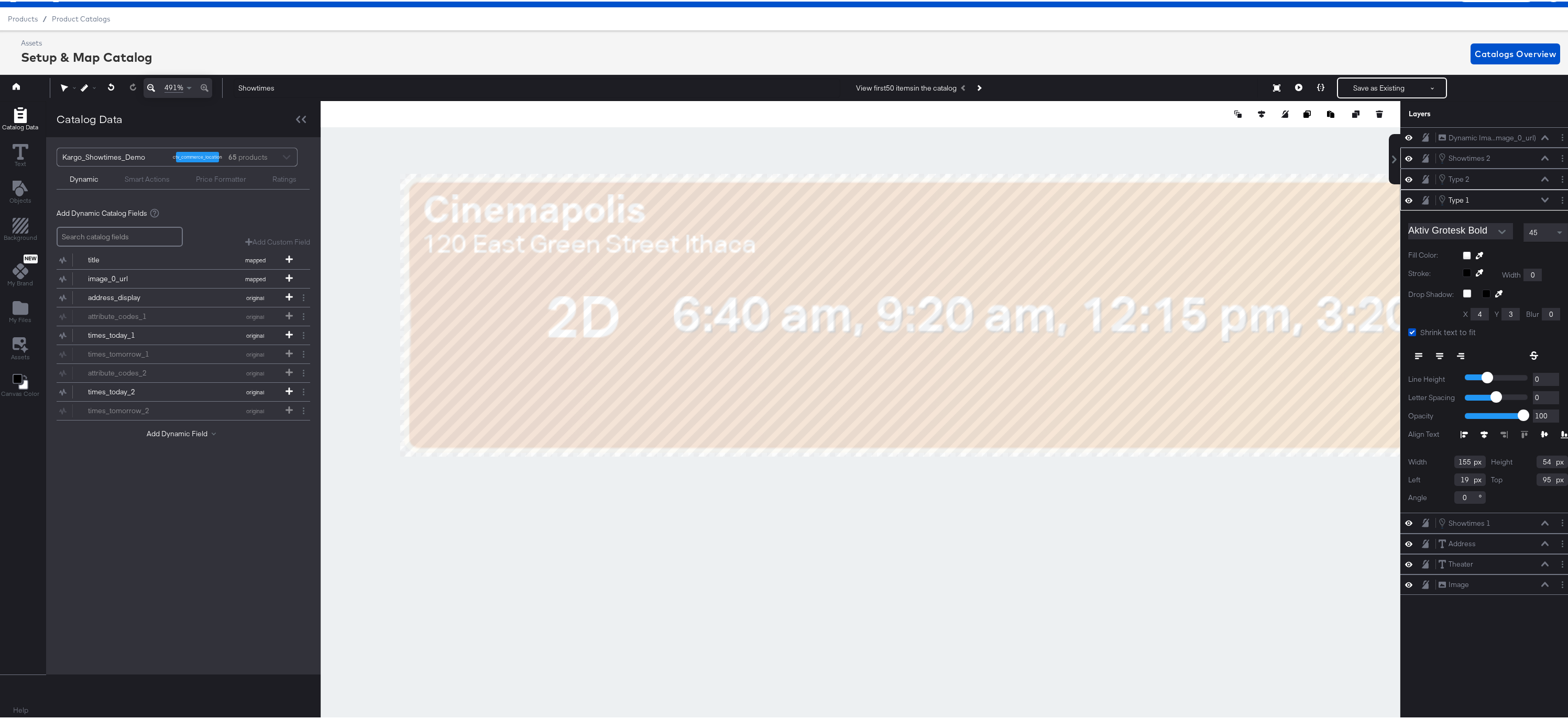
type input "157"
type input "36"
type input "17"
type input "97"
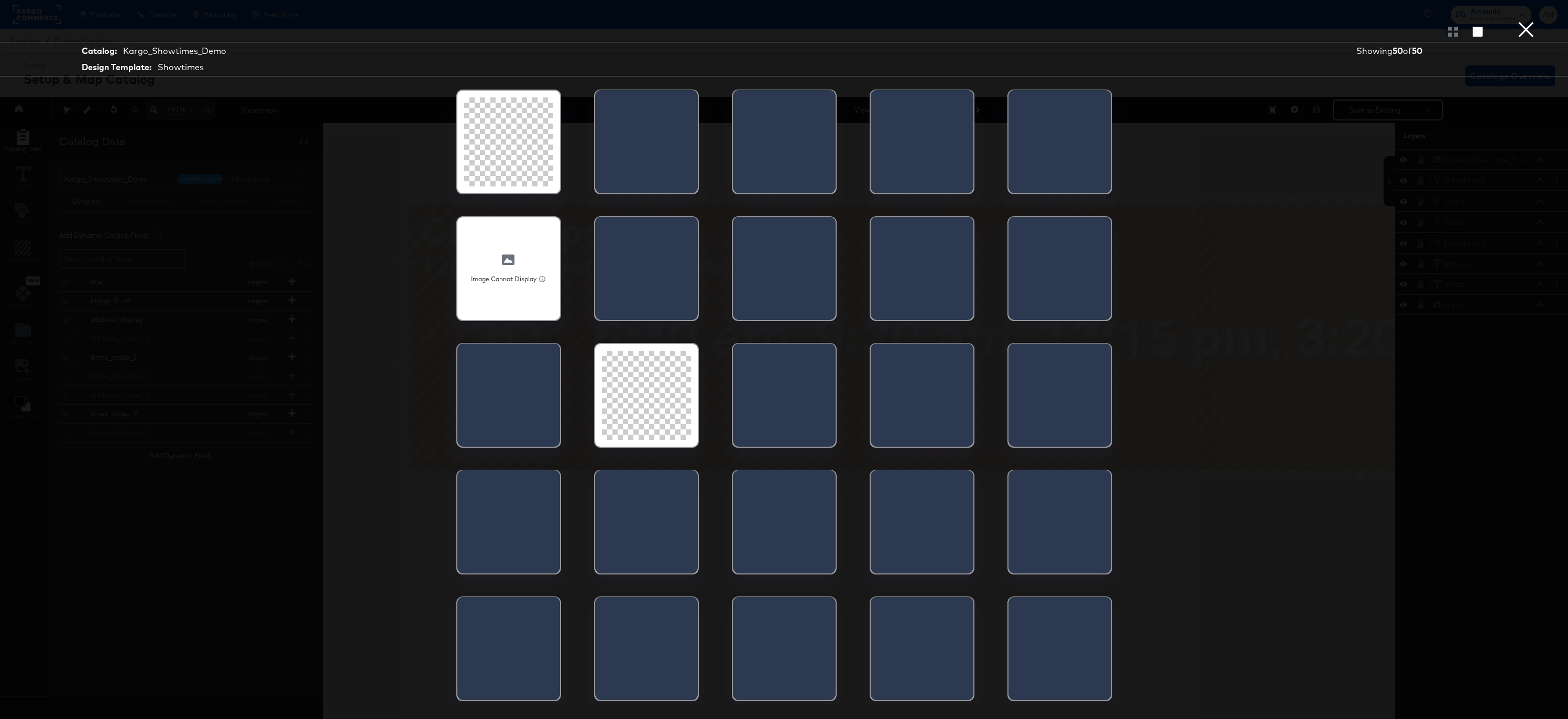
scroll to position [24, 2]
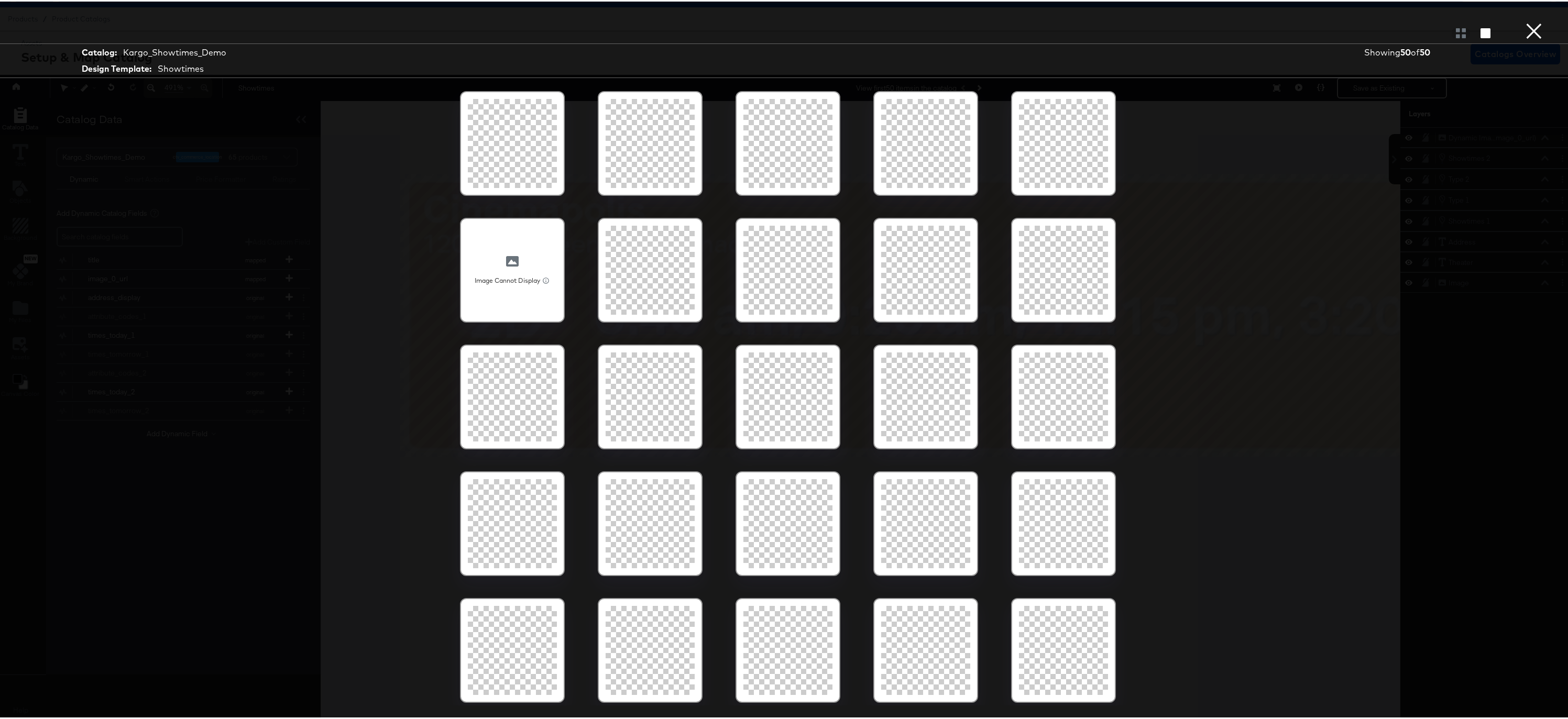
click at [514, 259] on div at bounding box center [512, 268] width 89 height 89
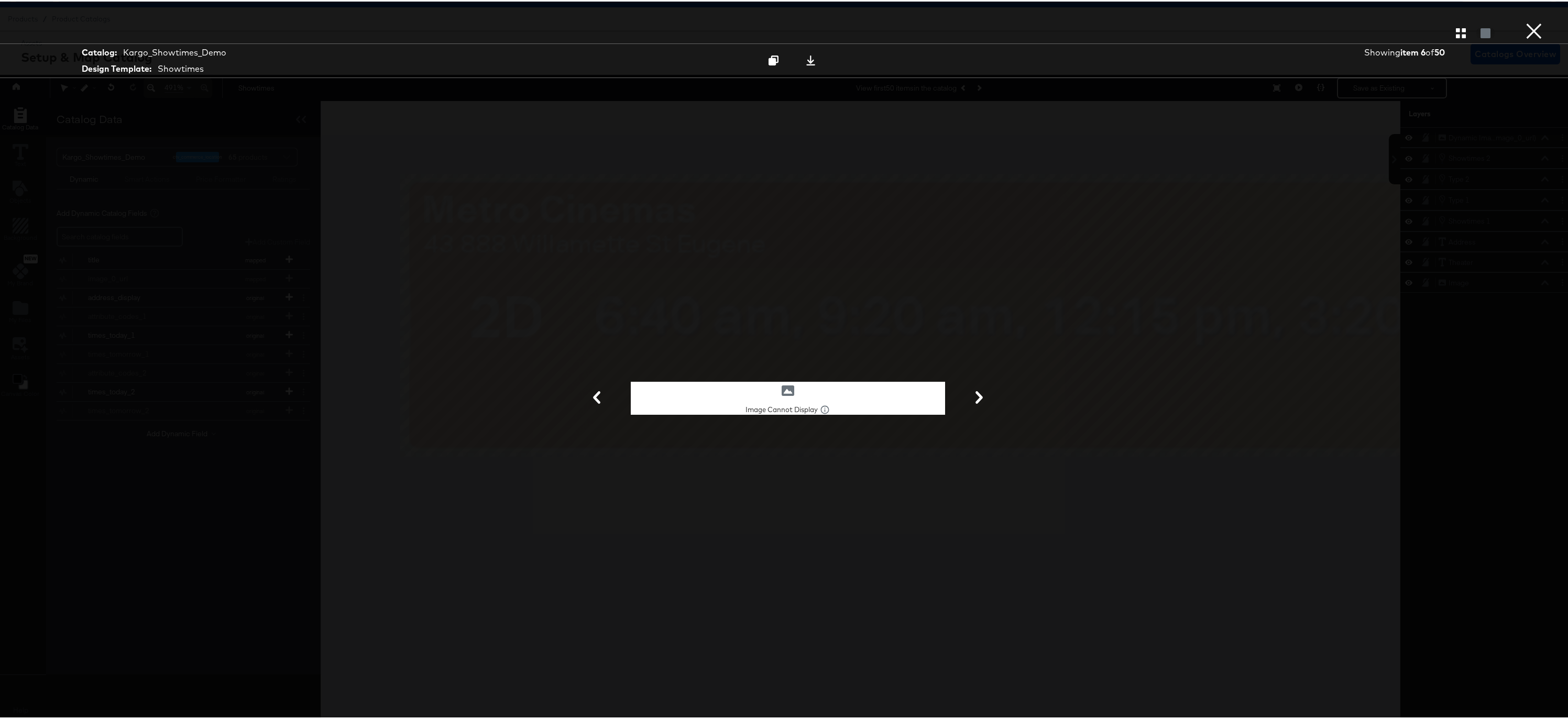
click at [1528, 21] on button "×" at bounding box center [1535, 11] width 21 height 21
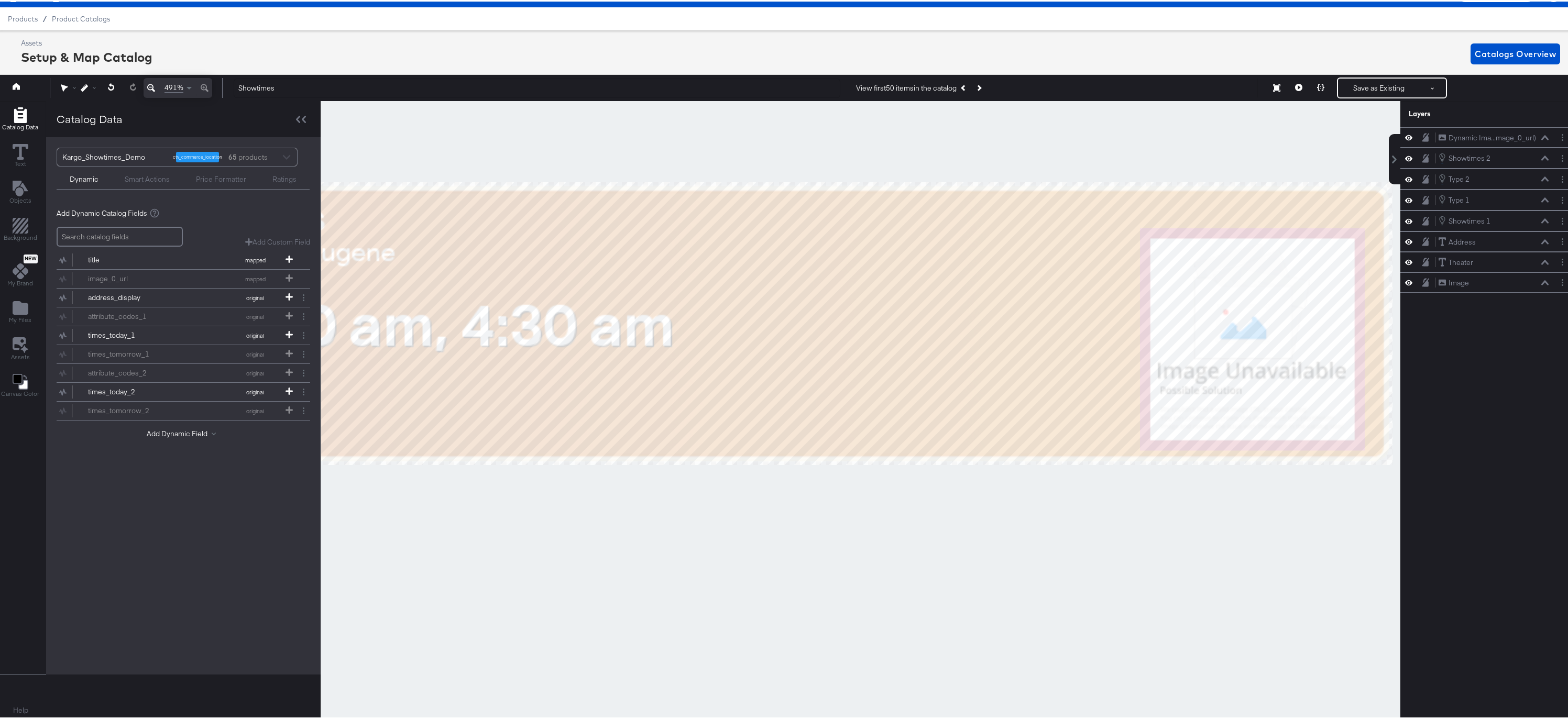
drag, startPoint x: 1098, startPoint y: 505, endPoint x: 727, endPoint y: 513, distance: 371.1
click at [727, 513] on div at bounding box center [861, 409] width 1079 height 620
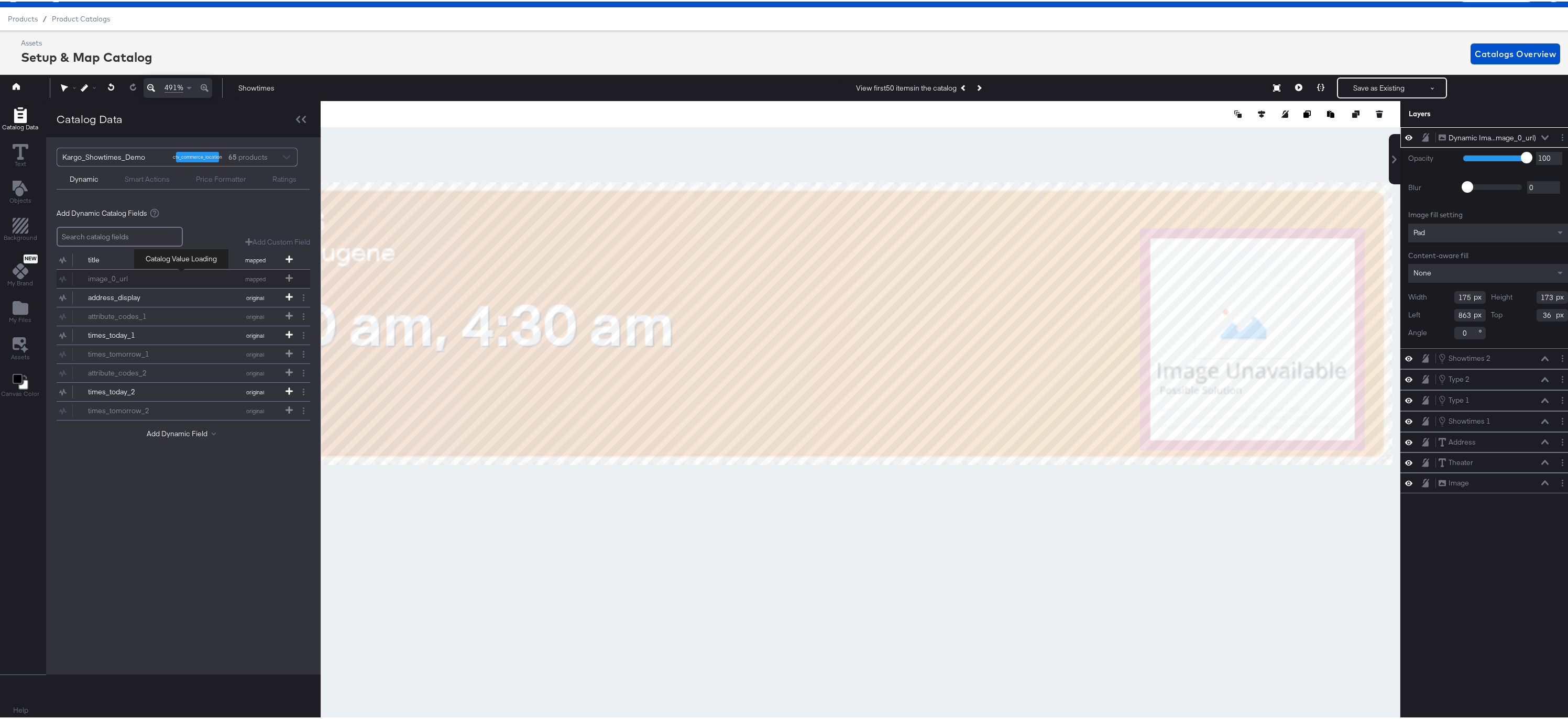
click at [288, 276] on div "image_0_url mapped" at bounding box center [183, 277] width 254 height 18
click at [26, 153] on icon at bounding box center [21, 150] width 16 height 16
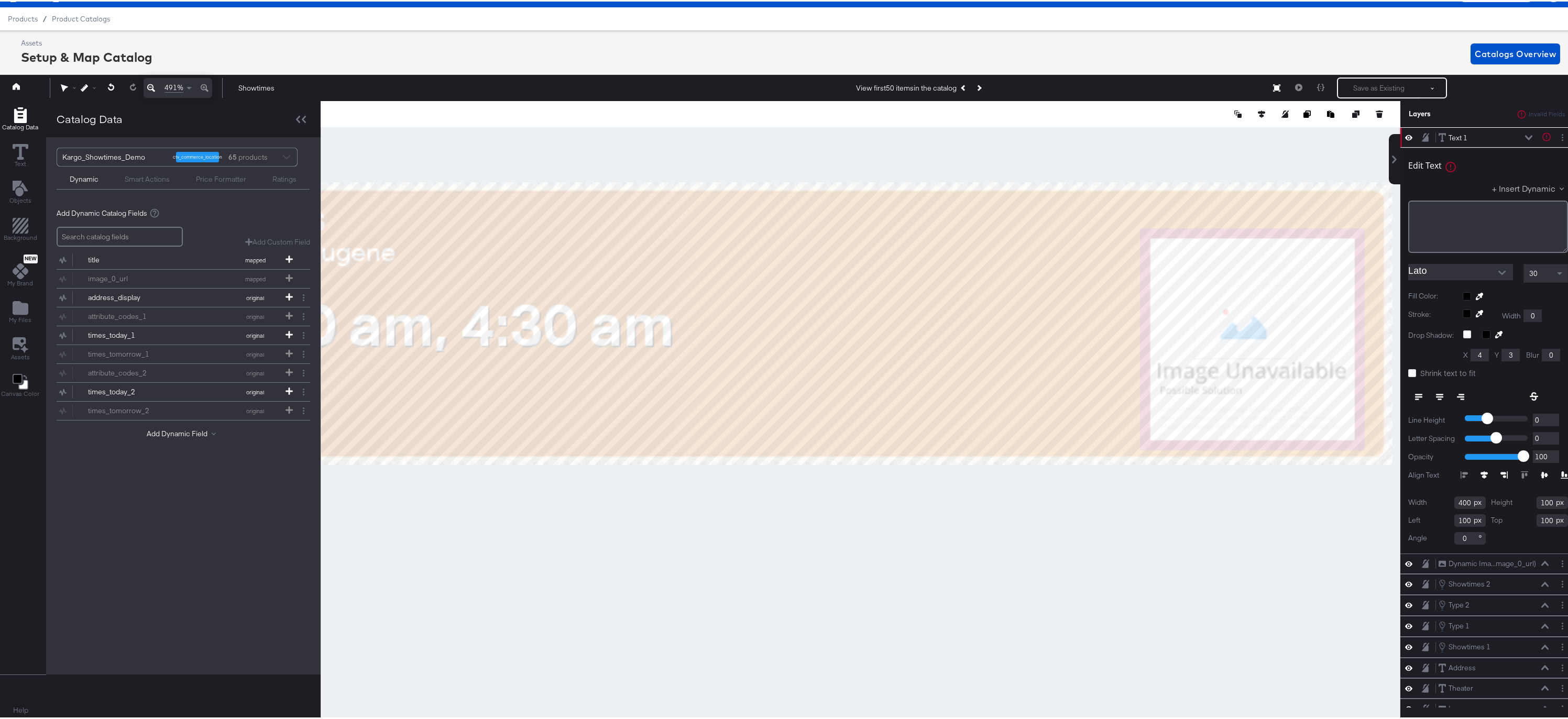
click at [1502, 188] on button "+ Insert Dynamic" at bounding box center [1530, 187] width 76 height 11
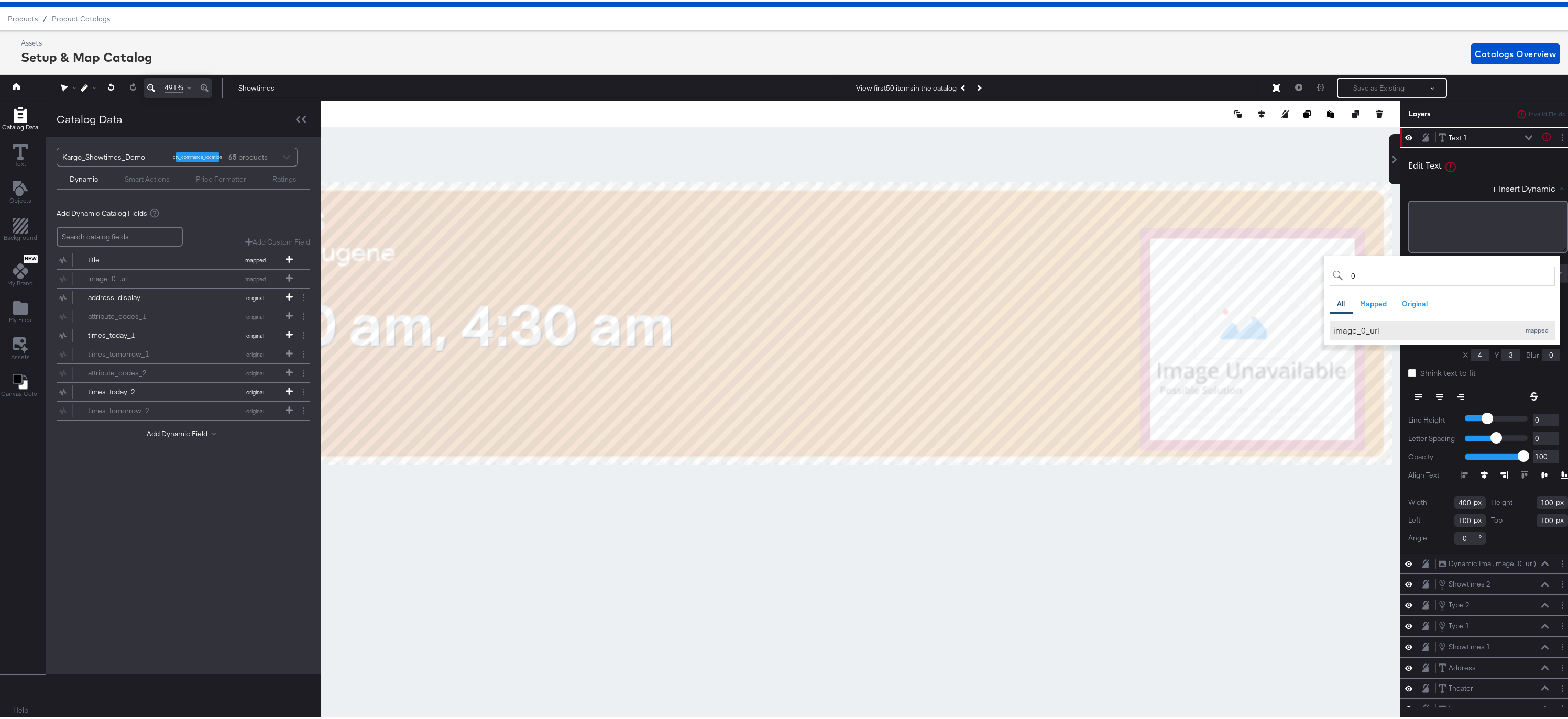
type input "0"
click at [1362, 326] on div "image_0_url" at bounding box center [1424, 329] width 182 height 11
click at [1448, 189] on div "+ Insert Dynamic 0 All Mapped Original Add a field from your catalog to use in …" at bounding box center [1488, 189] width 160 height 15
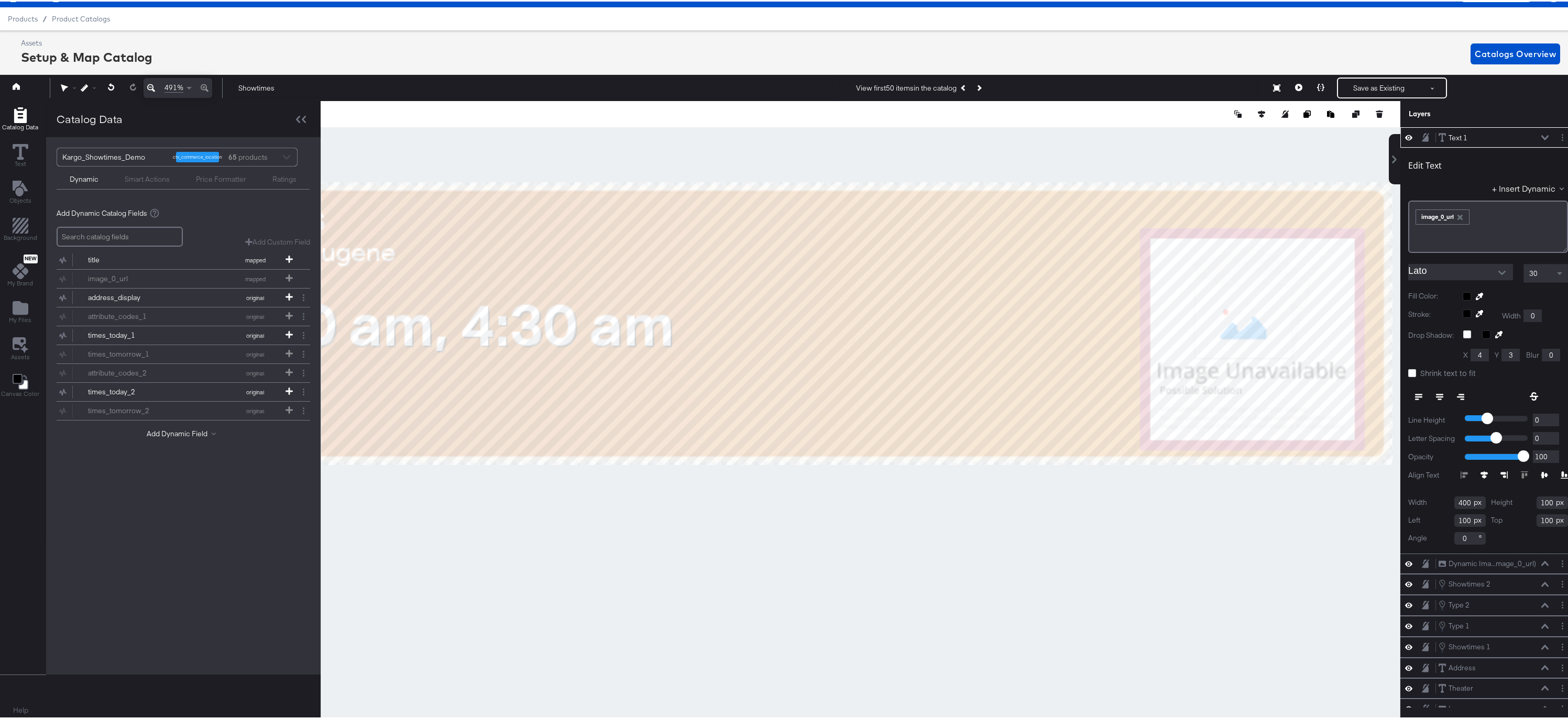
click at [151, 85] on icon at bounding box center [151, 87] width 8 height 13
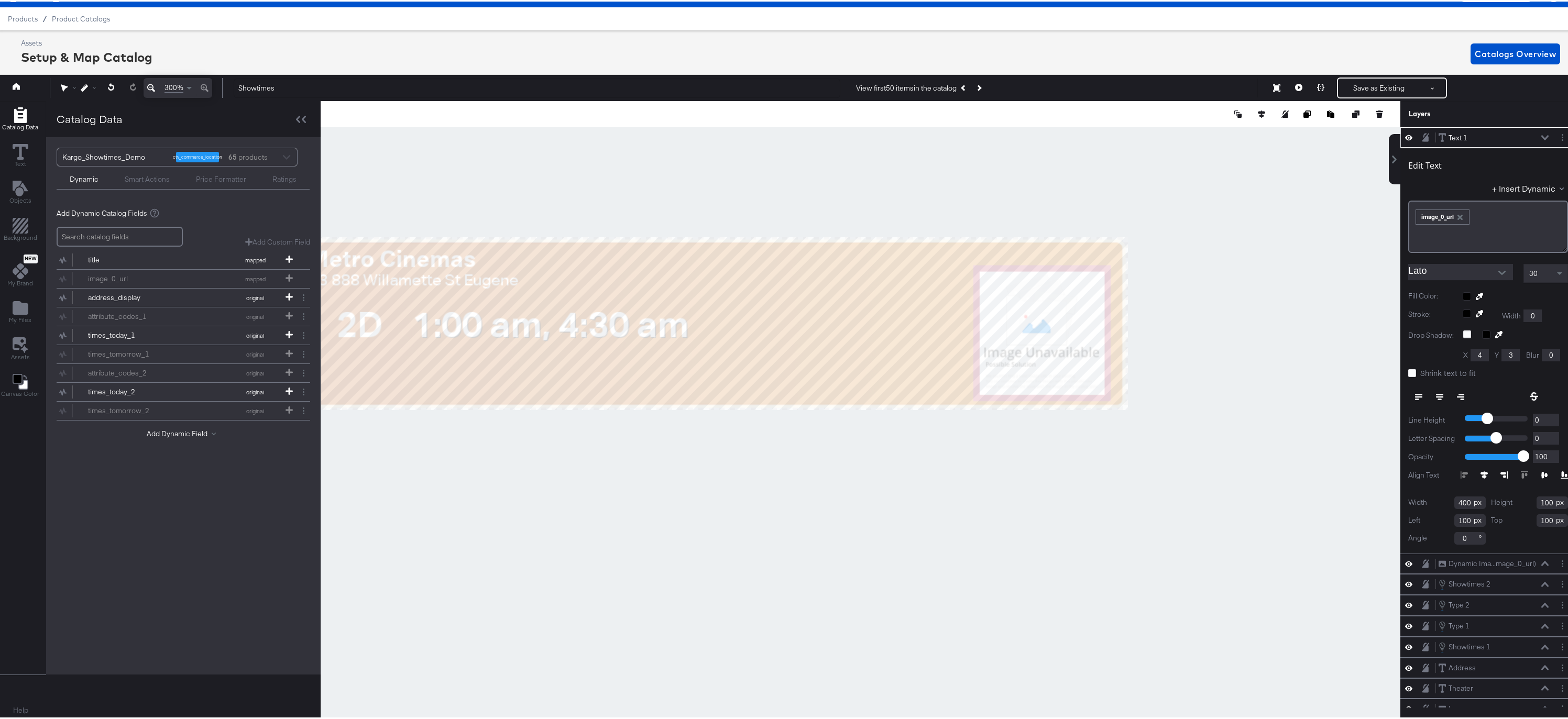
click at [151, 85] on icon at bounding box center [151, 87] width 8 height 13
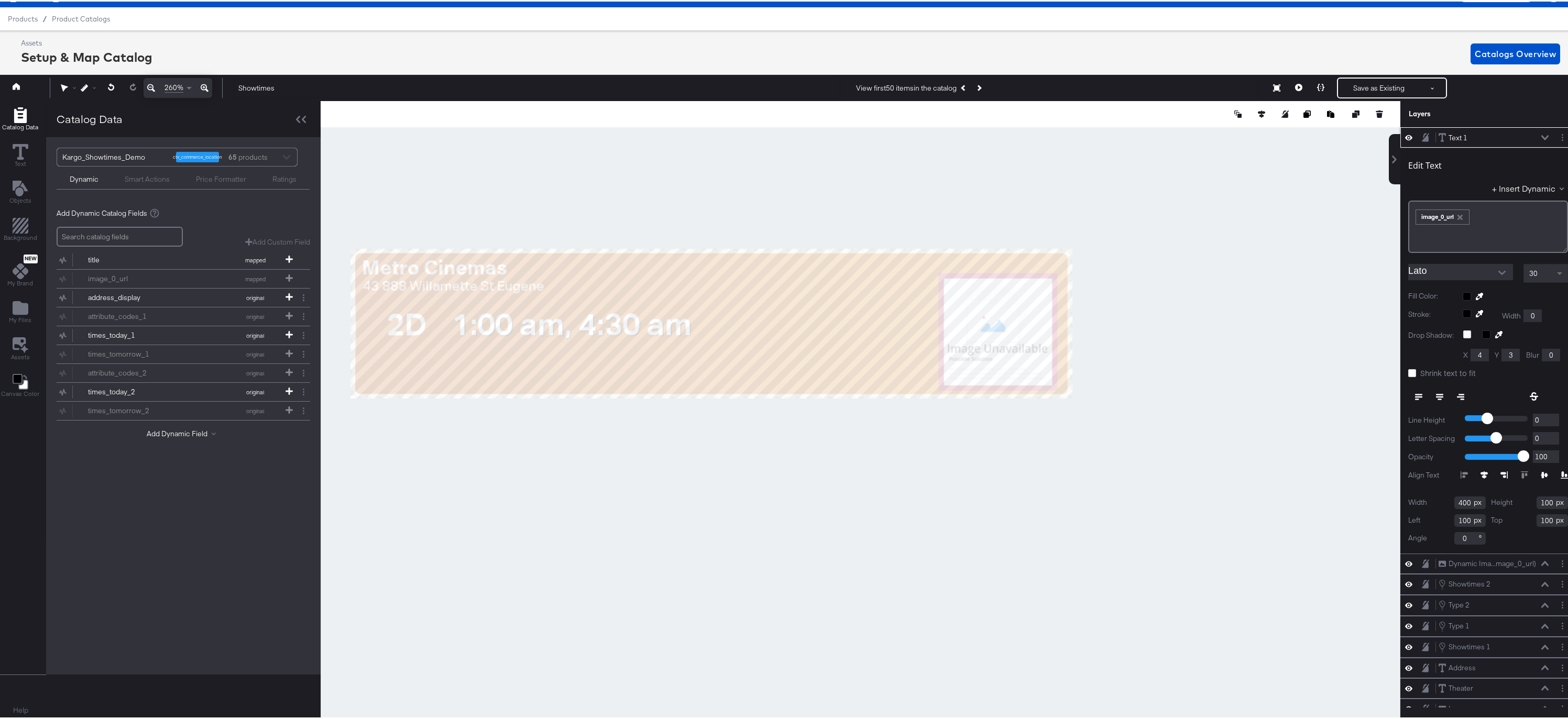
click at [1541, 134] on icon at bounding box center [1545, 136] width 8 height 5
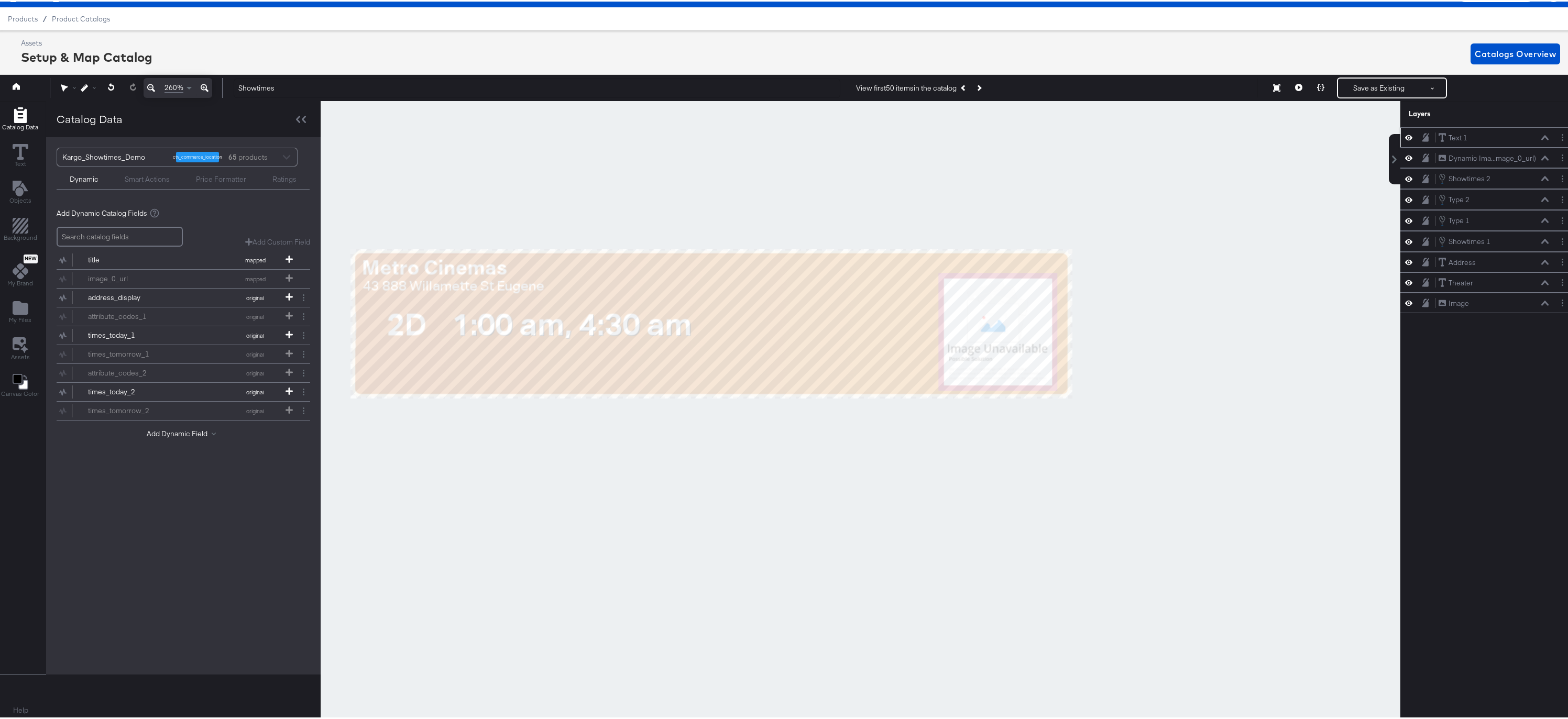
click at [1462, 139] on div "Text 1 Text 1" at bounding box center [1494, 136] width 111 height 11
click at [1453, 137] on div "Text 1" at bounding box center [1458, 136] width 19 height 10
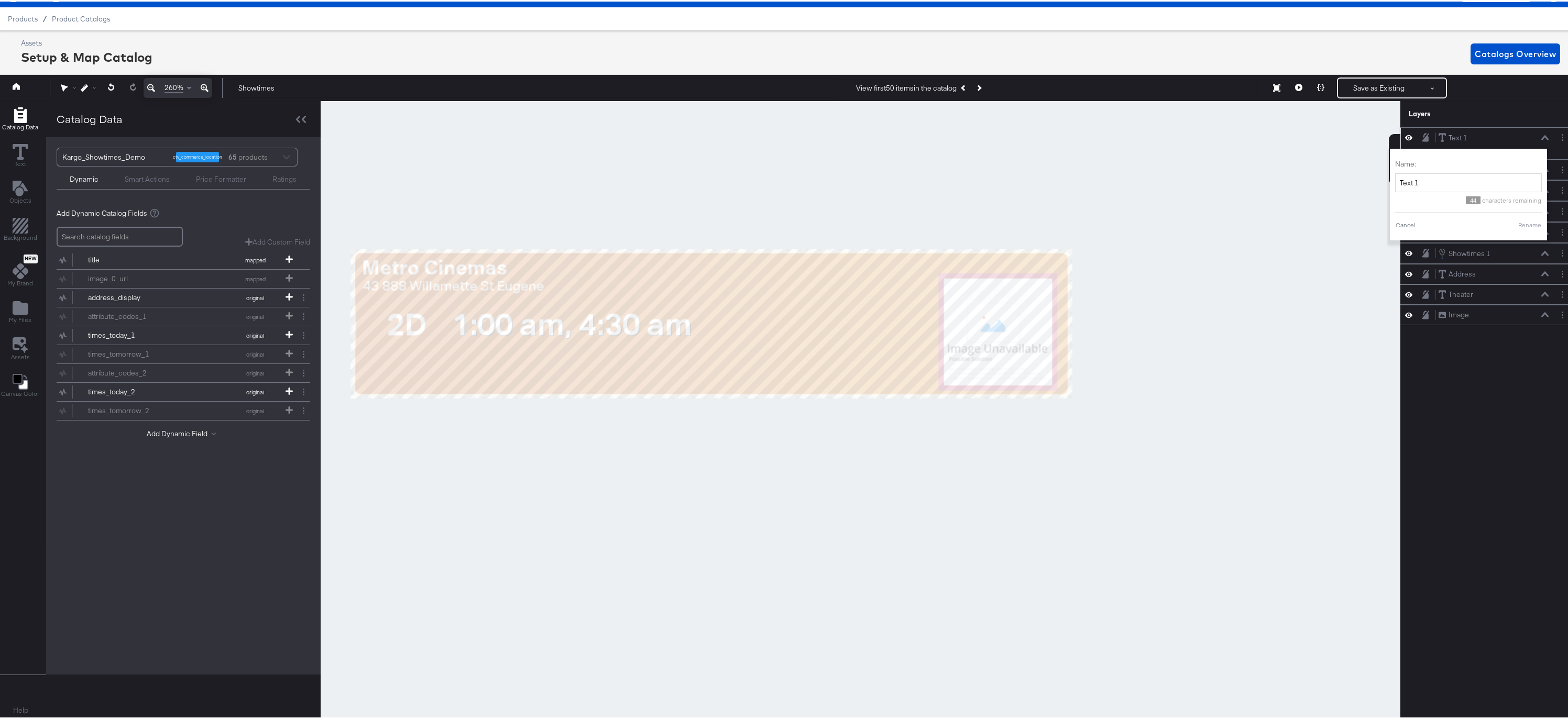
click at [1462, 129] on div "Text 1 Text 1 Name: Text 1 44 characters remaining Cancel Rename" at bounding box center [1488, 142] width 175 height 33
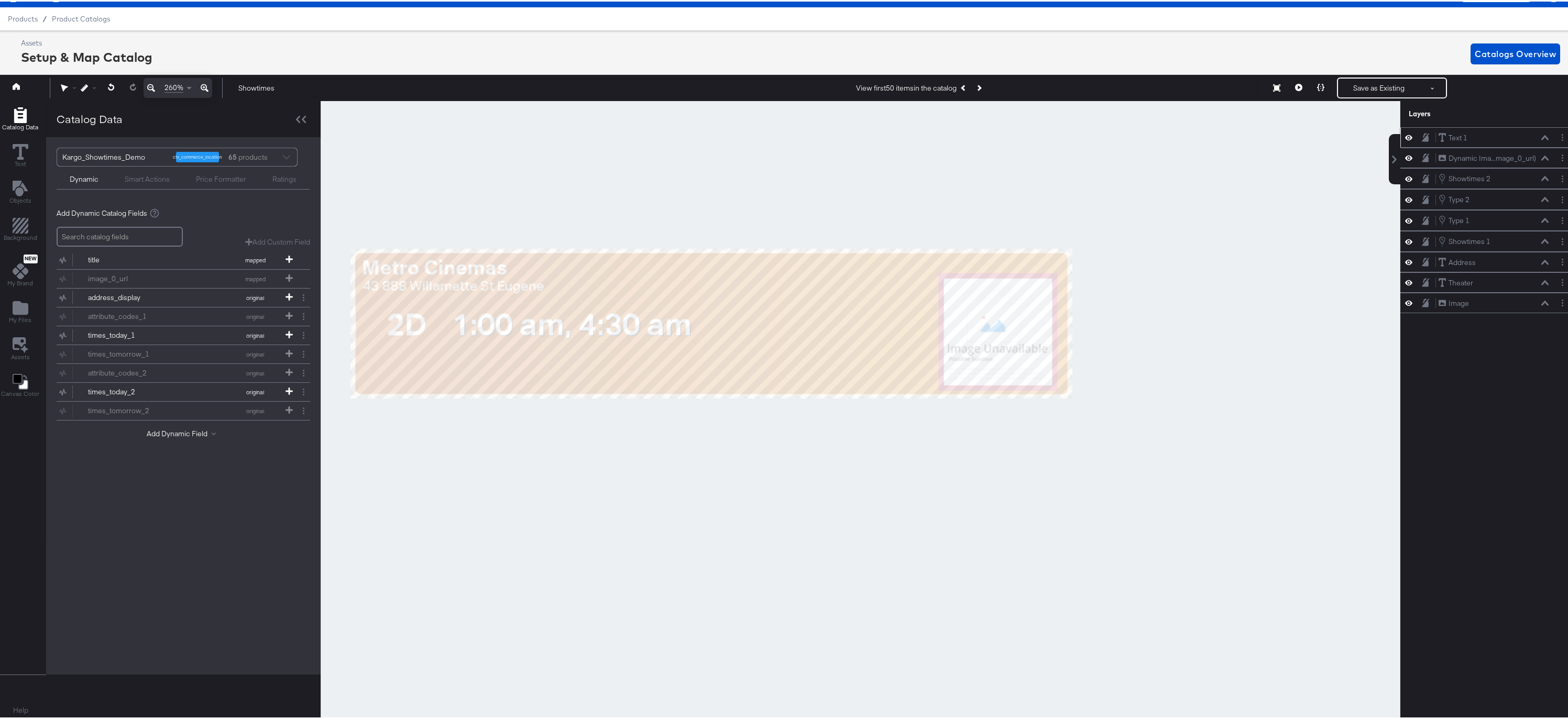
click at [1541, 136] on icon at bounding box center [1545, 136] width 8 height 5
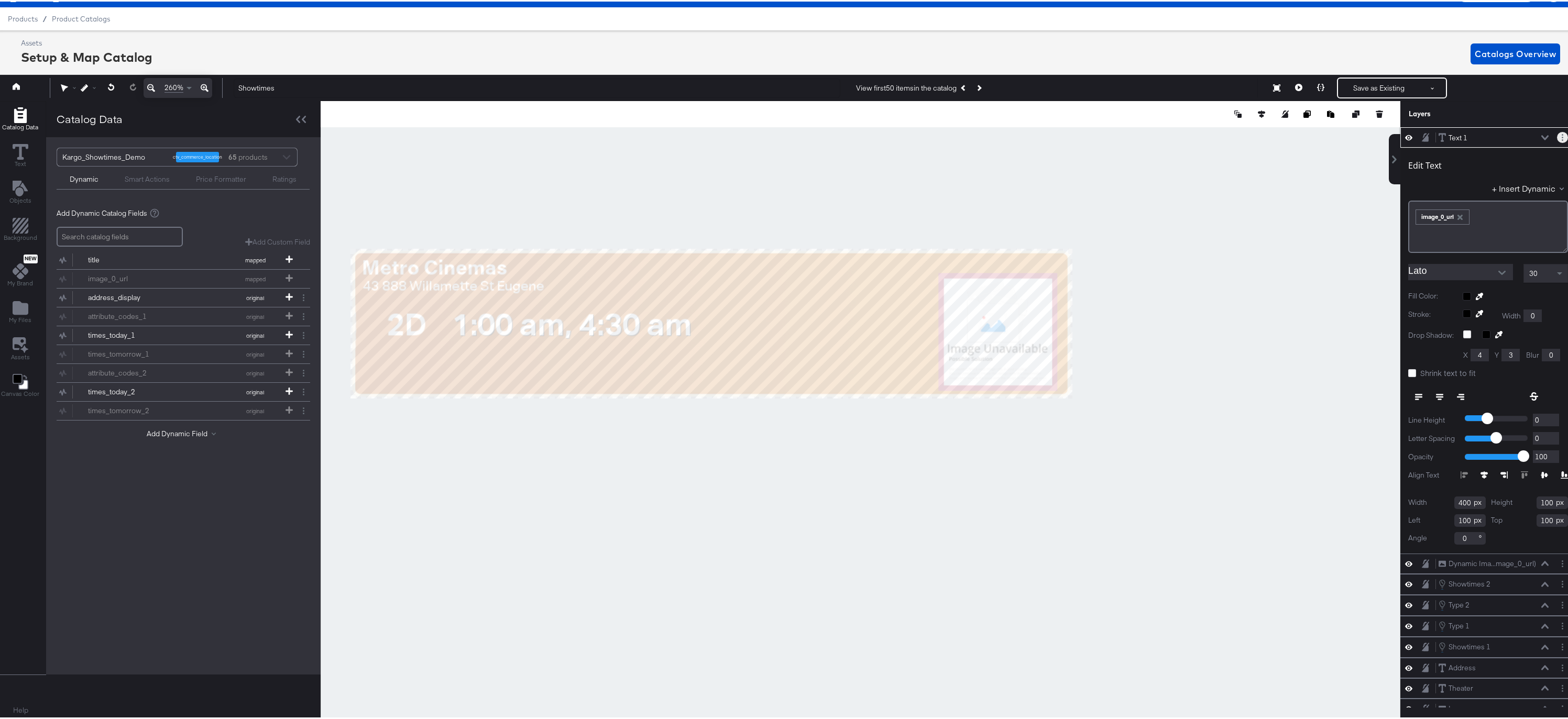
click at [1562, 135] on icon "Layer Options" at bounding box center [1563, 136] width 2 height 7
click at [1465, 212] on button "Delete" at bounding box center [1472, 212] width 23 height 11
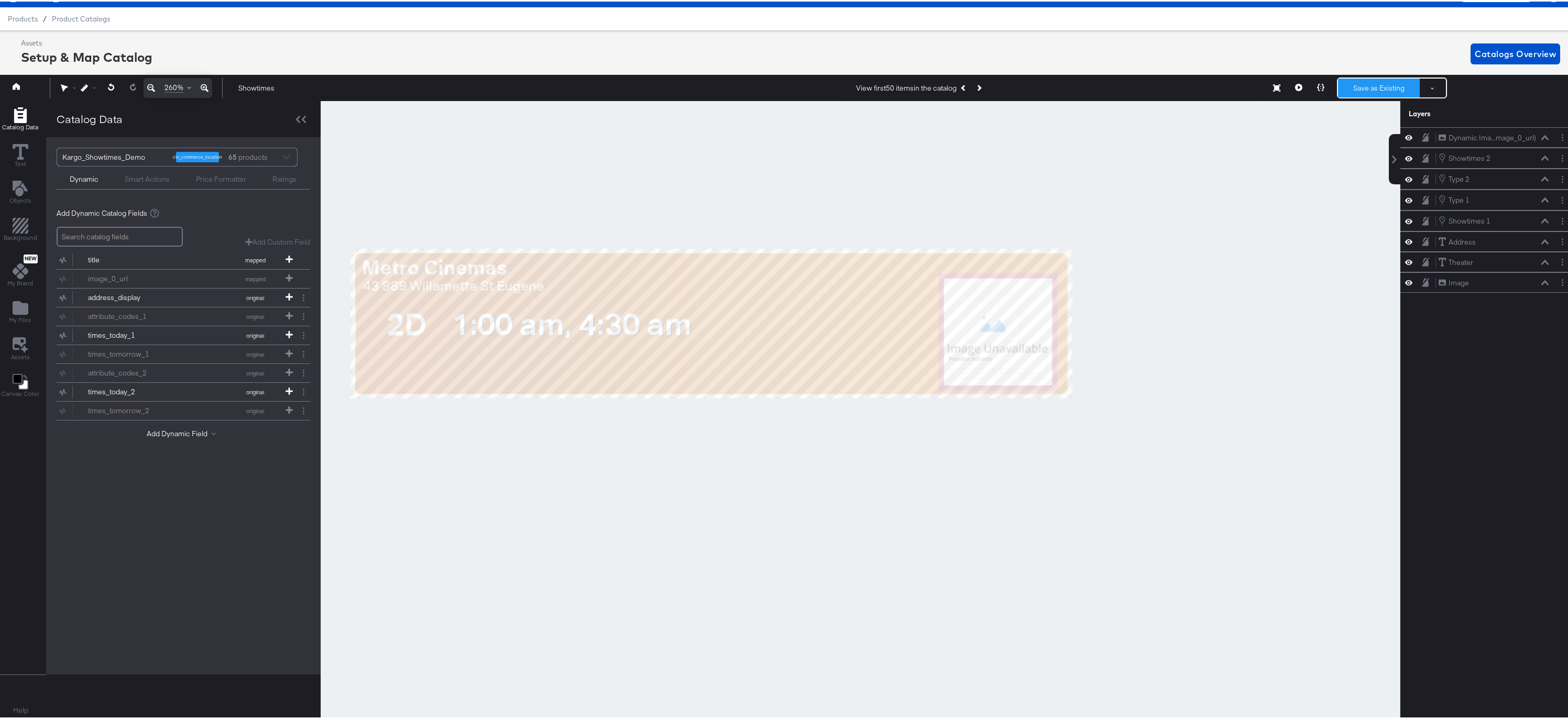
click at [1356, 87] on button "Save as Existing" at bounding box center [1380, 86] width 82 height 19
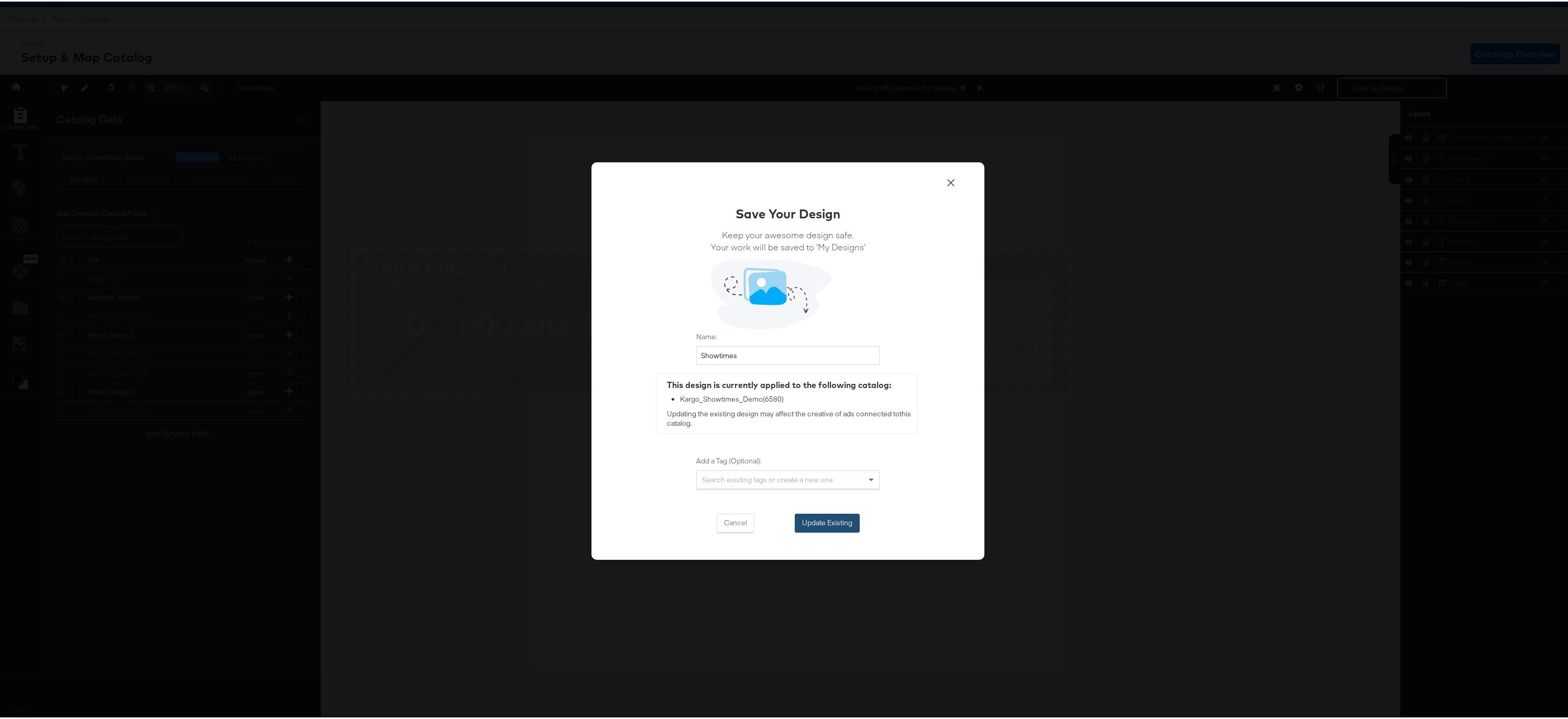
click at [822, 525] on button "Update Existing" at bounding box center [827, 522] width 65 height 19
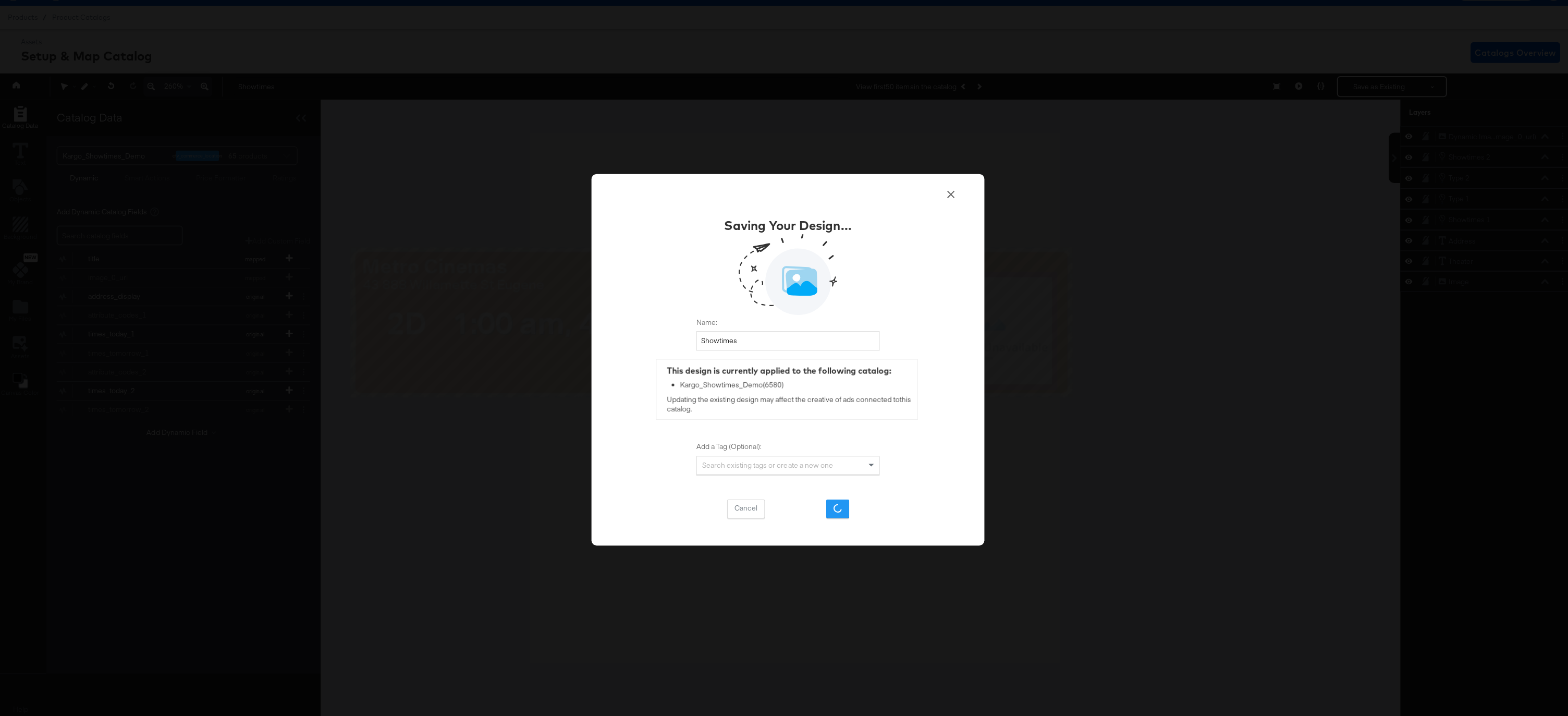
scroll to position [0, 0]
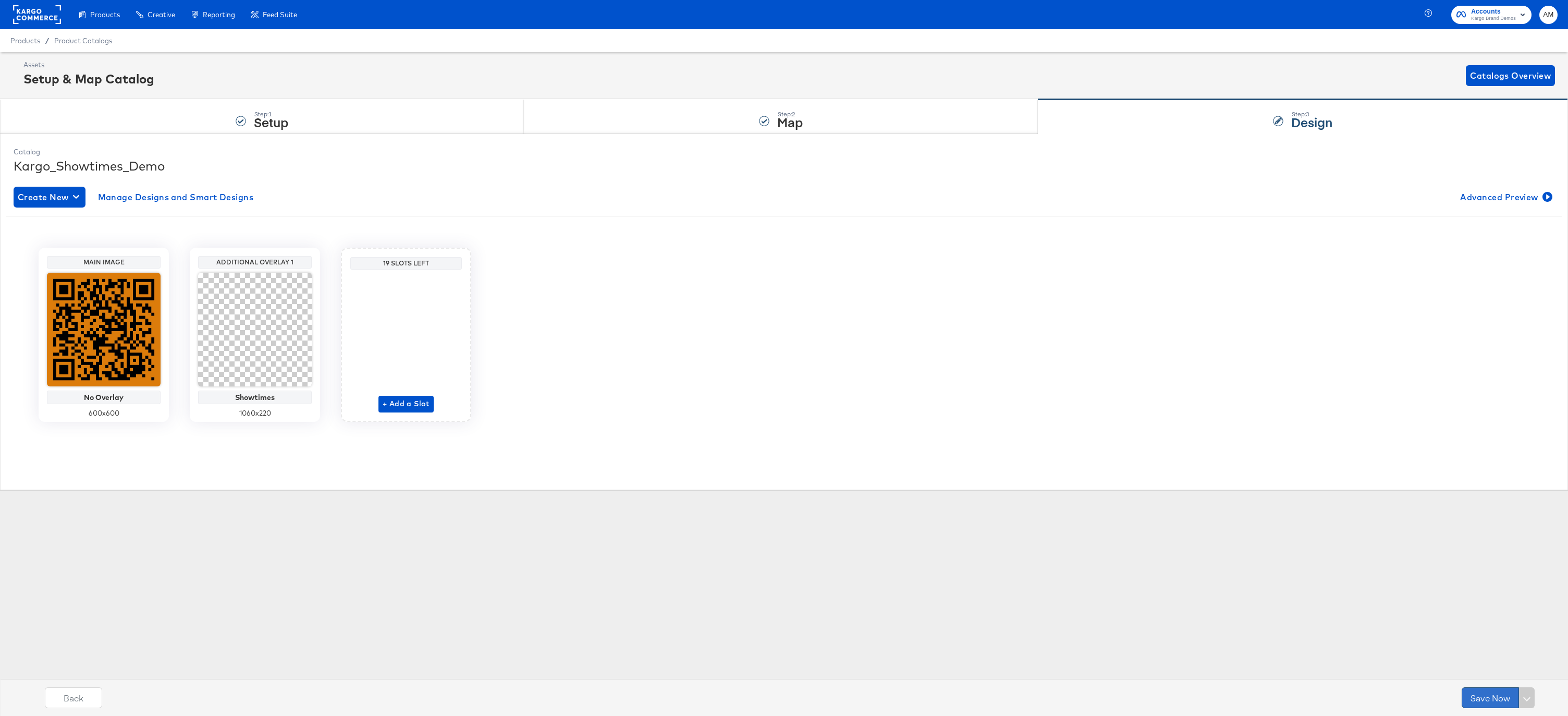
click at [1474, 695] on button "Save Now" at bounding box center [1490, 698] width 57 height 21
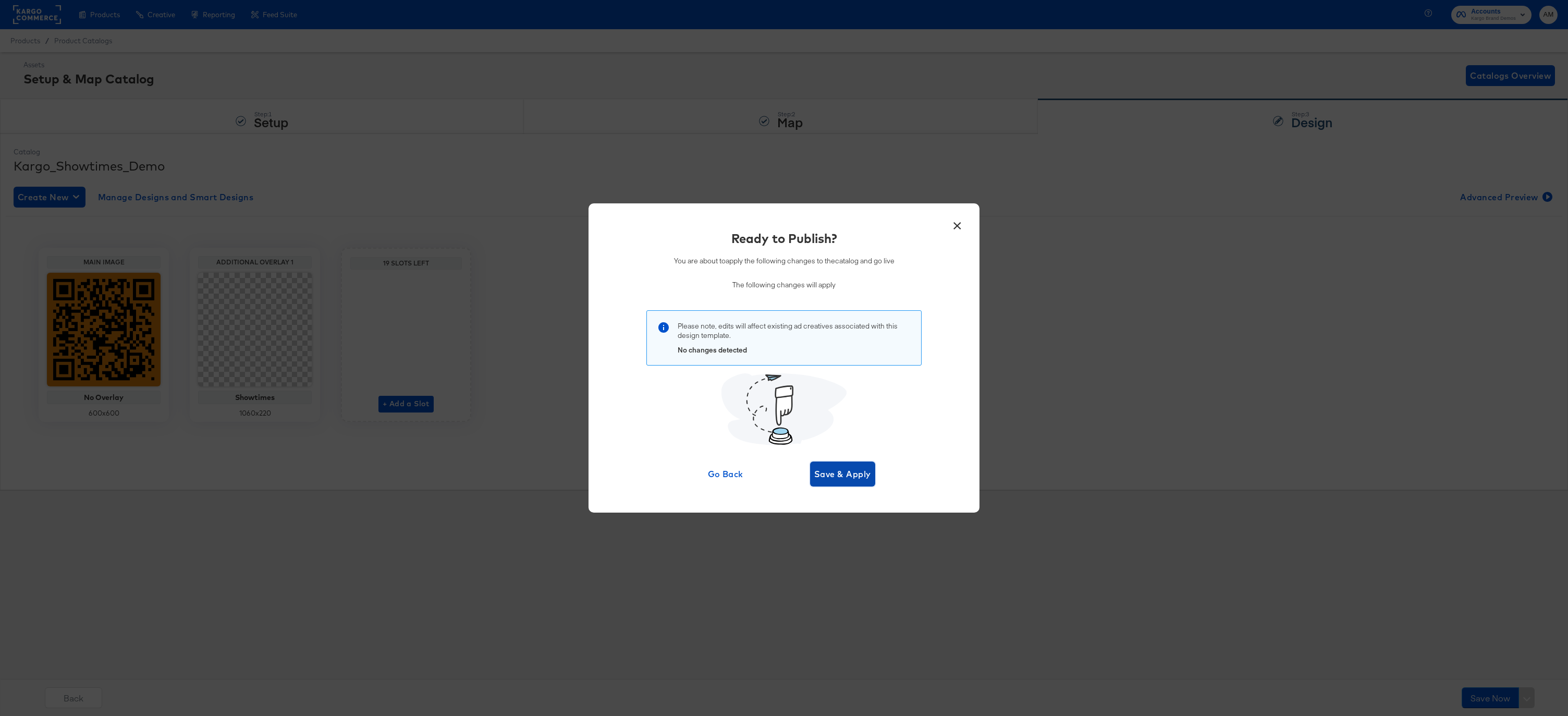
click at [827, 471] on span "Save & Apply" at bounding box center [842, 473] width 57 height 14
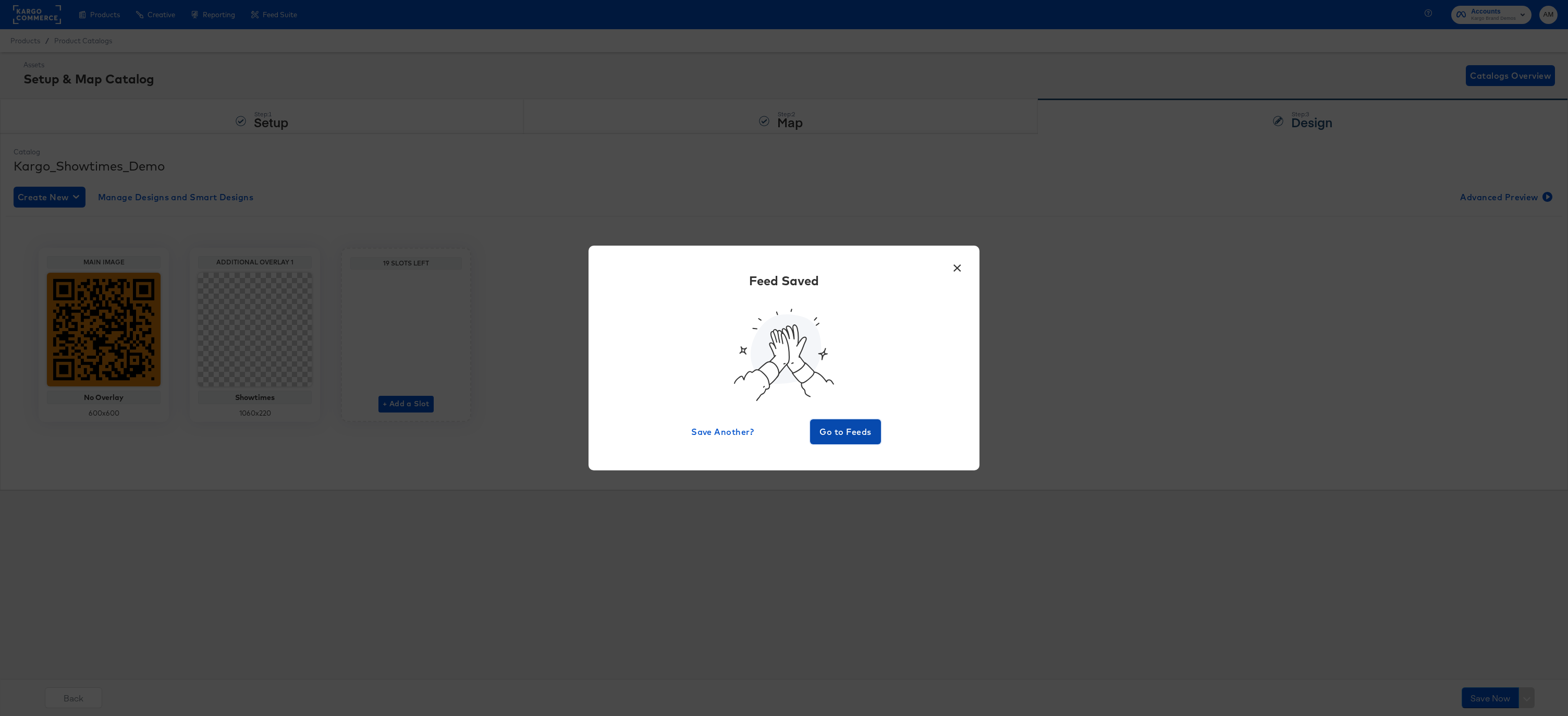
click at [833, 431] on span "Go to Feeds" at bounding box center [845, 431] width 63 height 14
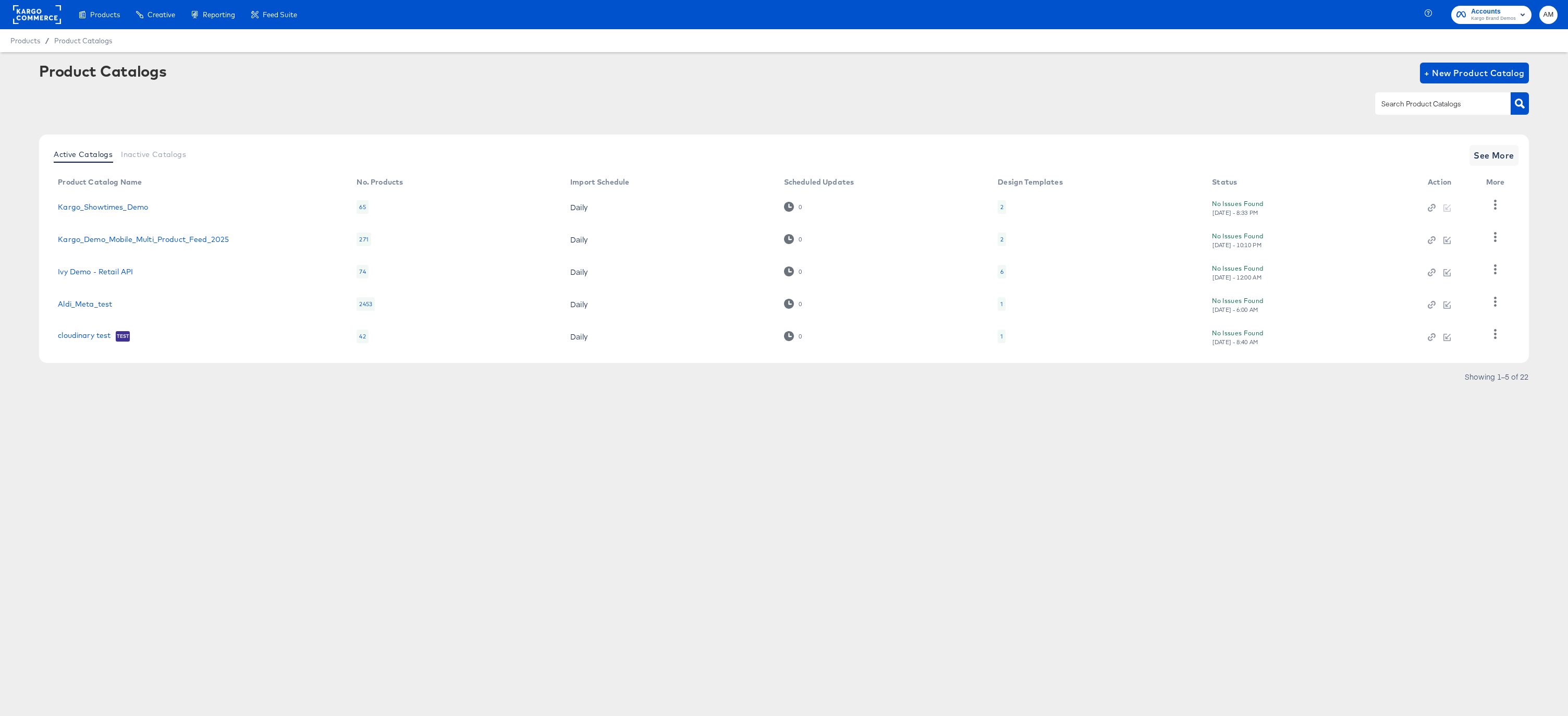
click at [43, 14] on rect at bounding box center [36, 14] width 48 height 19
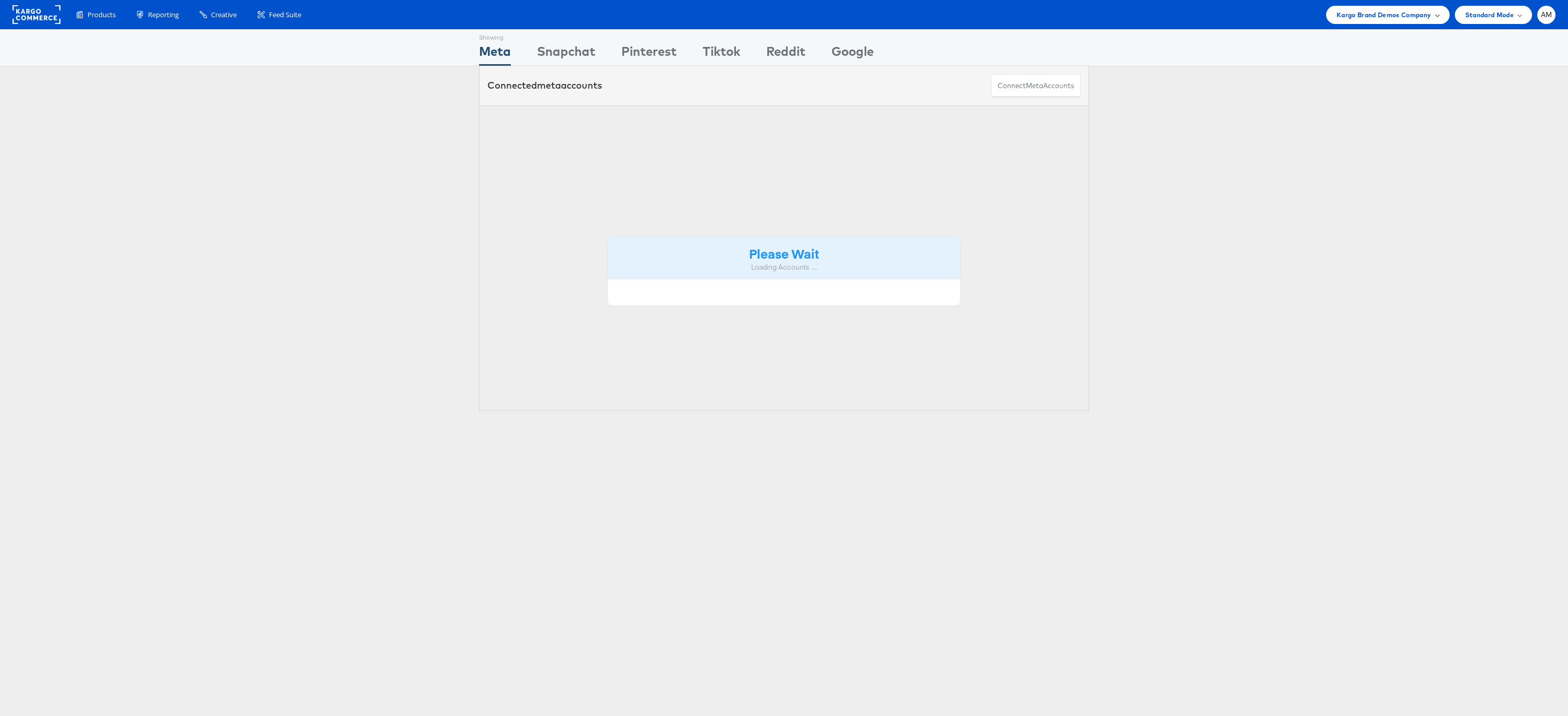
click at [1373, 16] on span "Kargo Brand Demos Company" at bounding box center [1384, 14] width 95 height 11
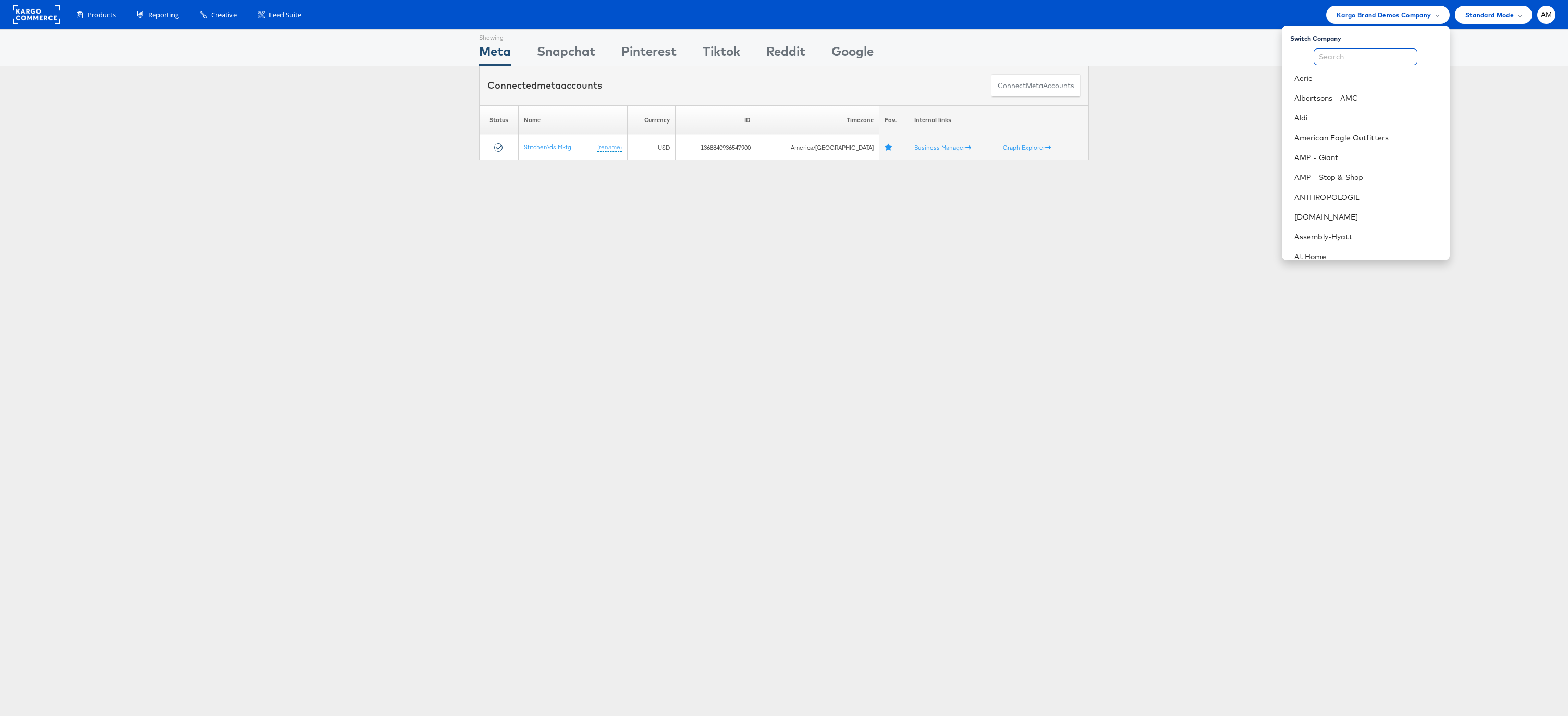
click at [1328, 56] on input "text" at bounding box center [1365, 57] width 104 height 17
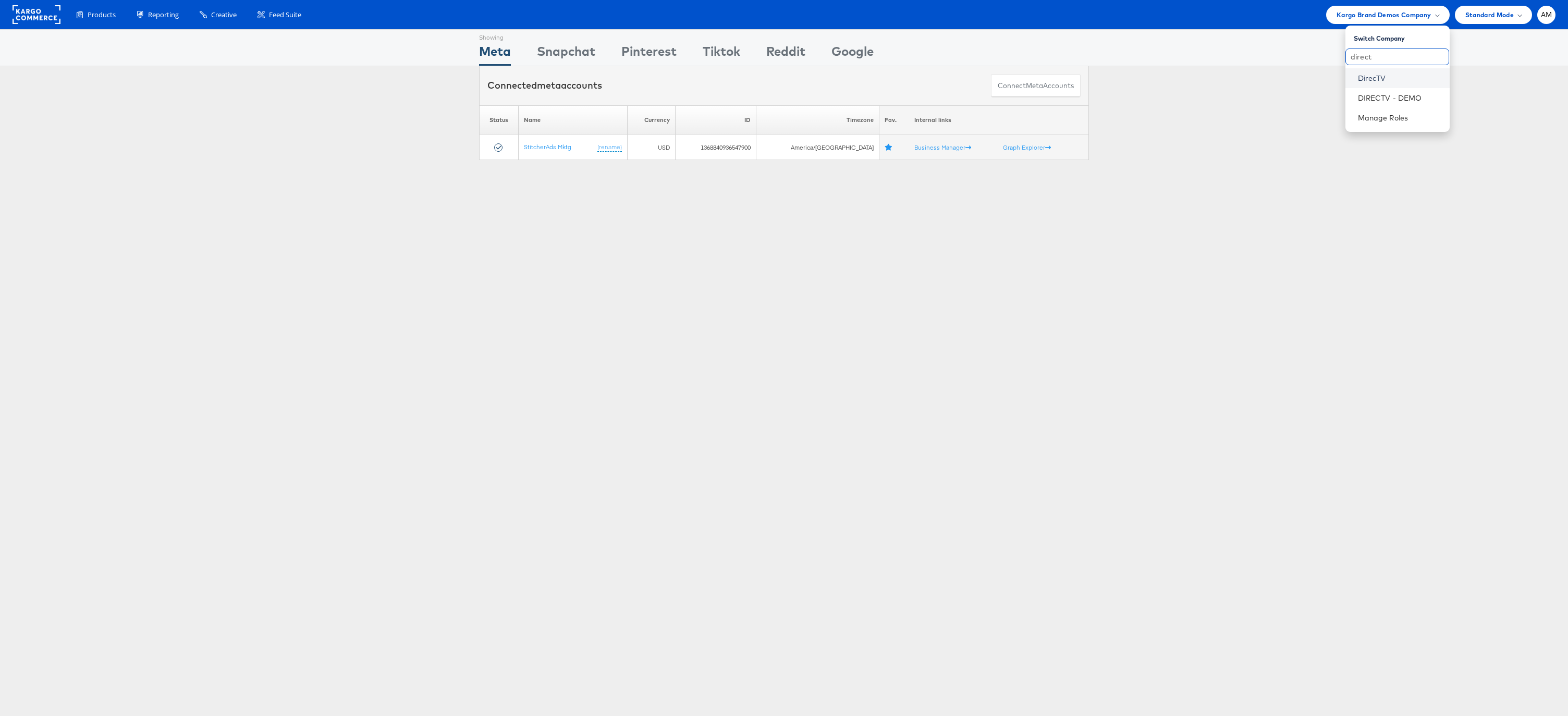
type input "direct"
click at [1374, 81] on link "DirecTV" at bounding box center [1399, 79] width 83 height 11
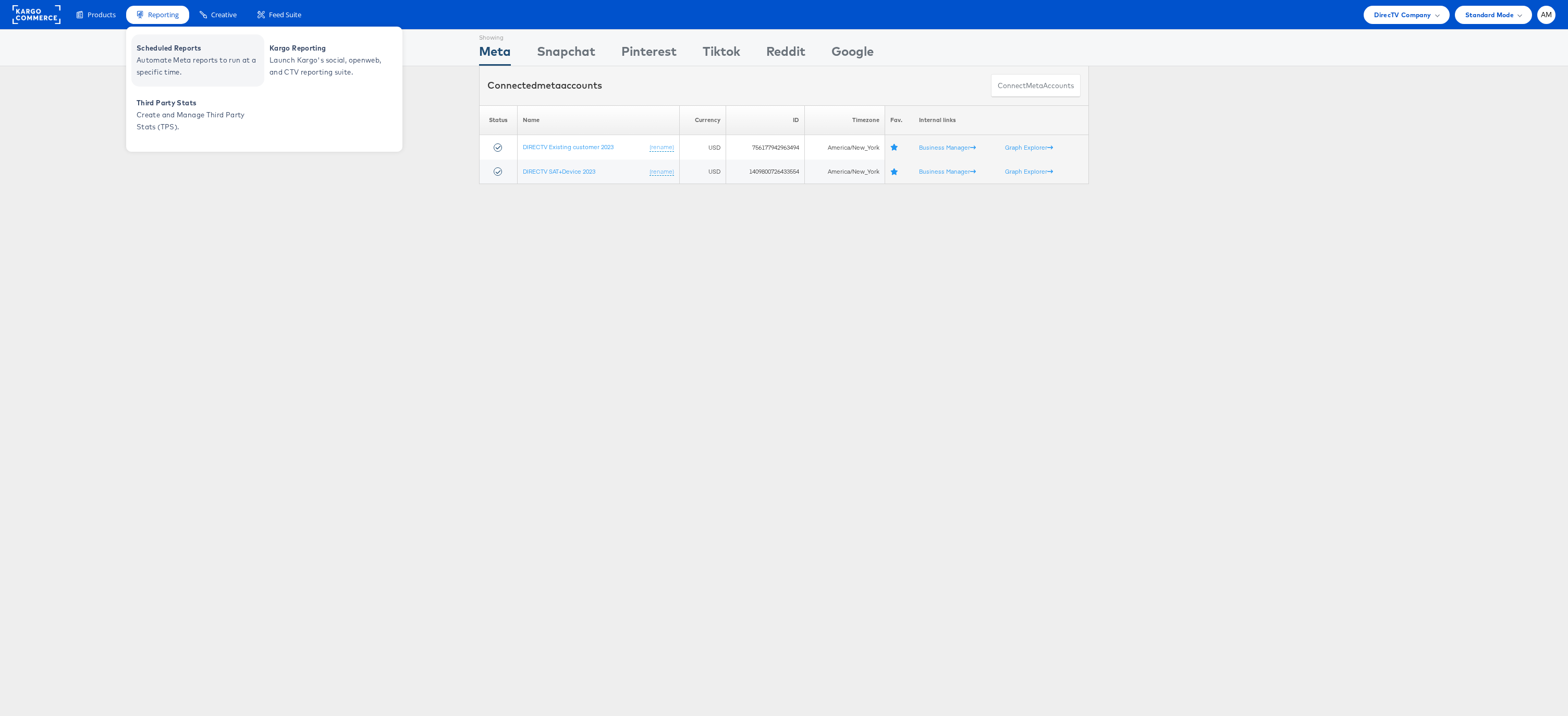
click at [156, 58] on span "Automate Meta reports to run at a specific time." at bounding box center [199, 67] width 125 height 24
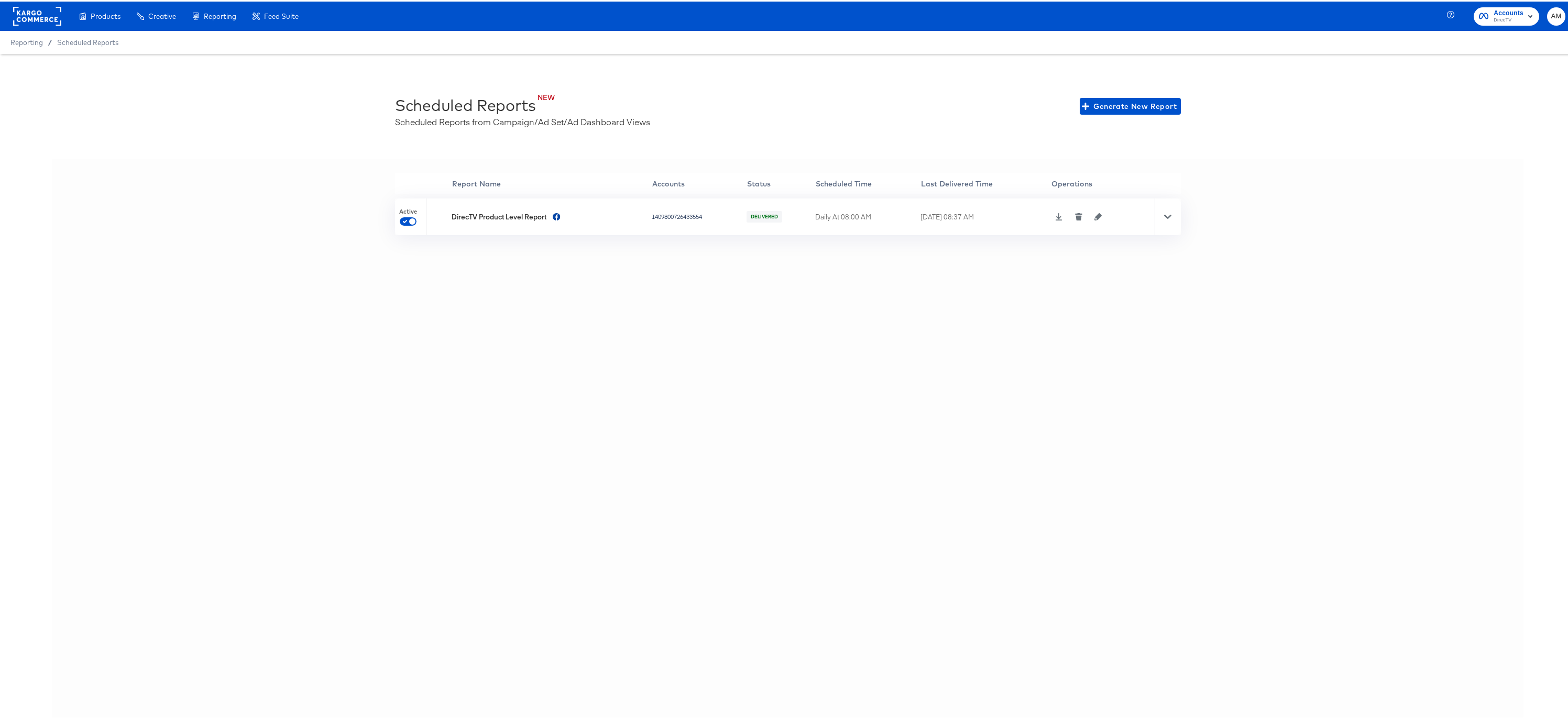
click at [1165, 216] on icon at bounding box center [1168, 216] width 8 height 5
click at [1111, 328] on span "Run Report Now" at bounding box center [1130, 326] width 63 height 13
click at [1165, 215] on icon at bounding box center [1168, 216] width 8 height 5
click at [1165, 215] on icon at bounding box center [1168, 216] width 8 height 5
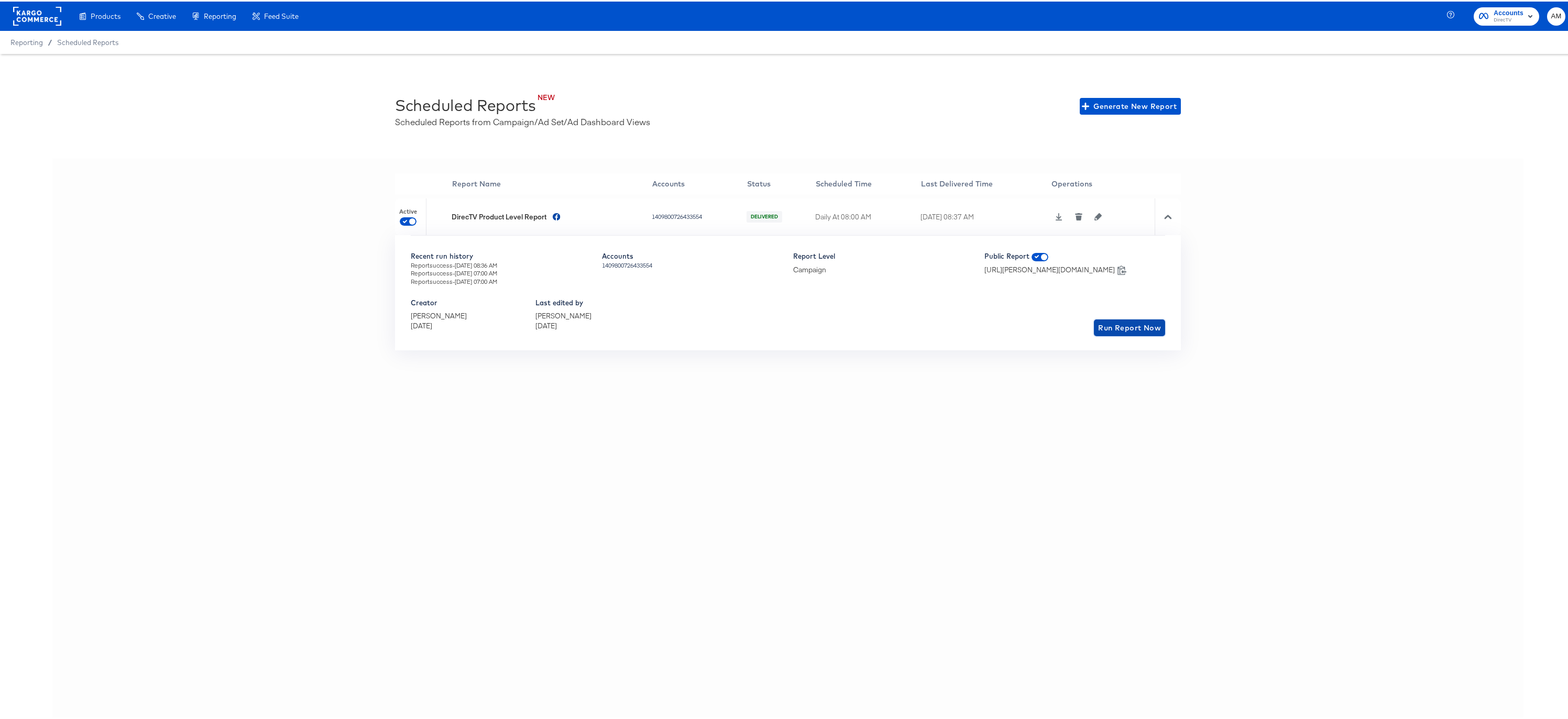
click at [1118, 327] on span "Run Report Now" at bounding box center [1130, 326] width 63 height 13
click at [1165, 213] on icon at bounding box center [1168, 216] width 8 height 8
click at [1165, 215] on icon at bounding box center [1168, 216] width 8 height 5
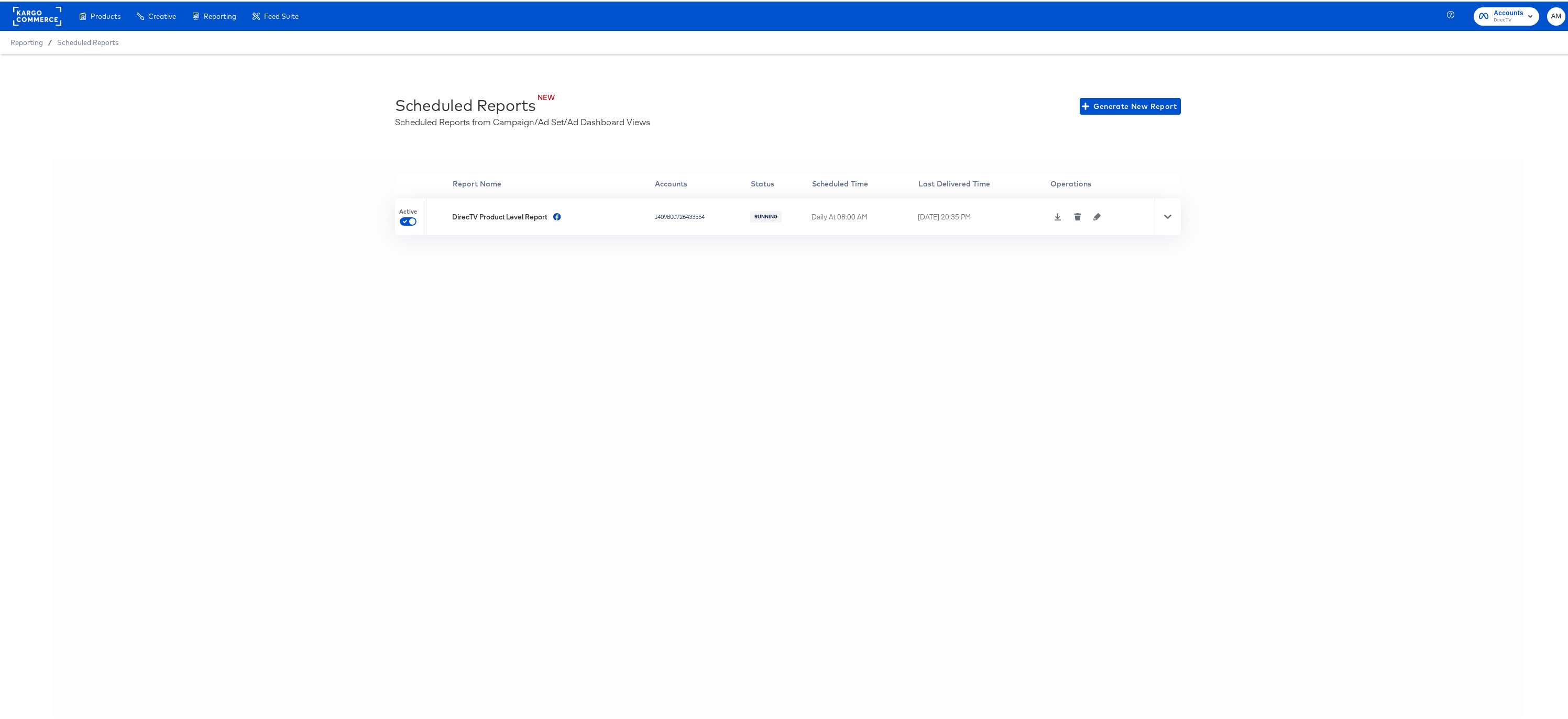
click at [1165, 215] on icon at bounding box center [1168, 216] width 8 height 5
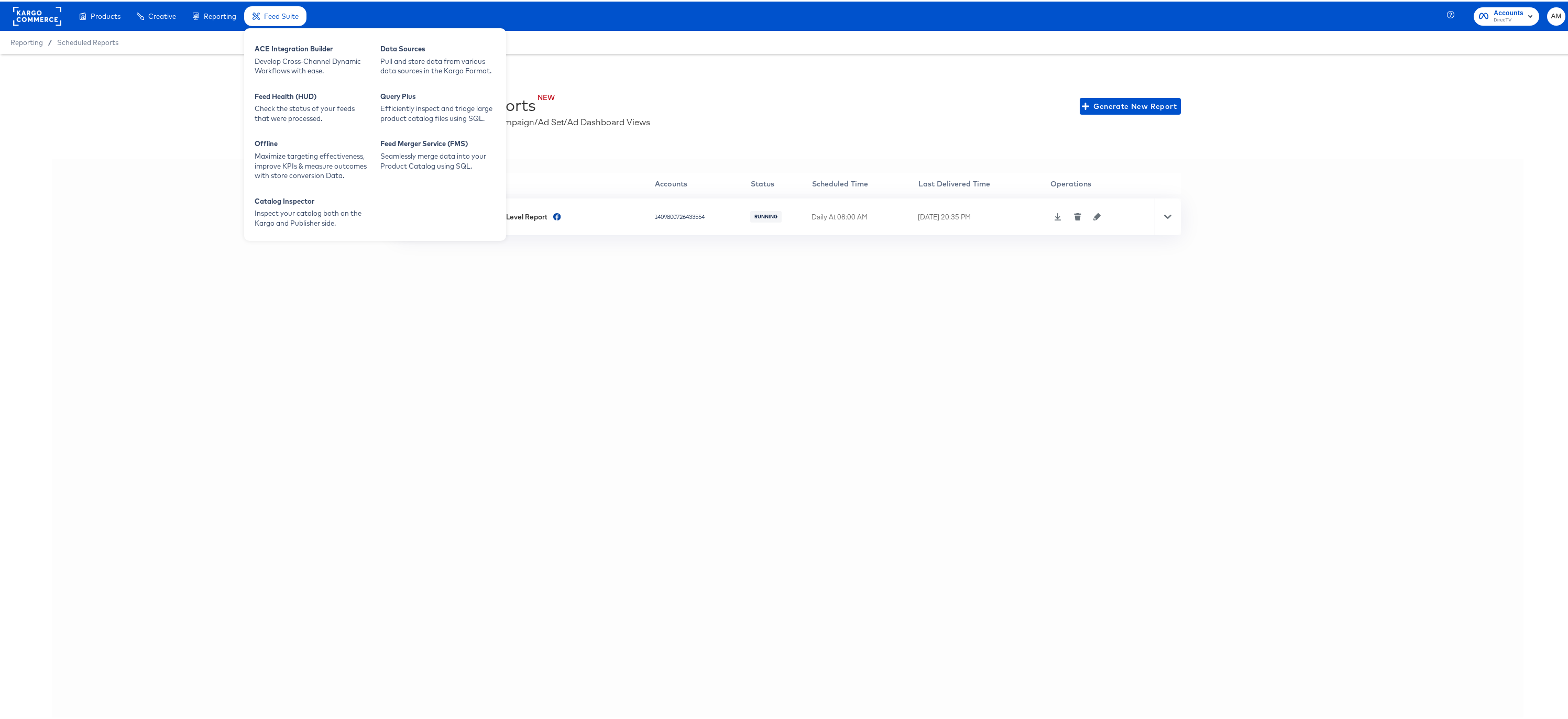
click at [263, 21] on div "Feed Suite" at bounding box center [275, 14] width 62 height 20
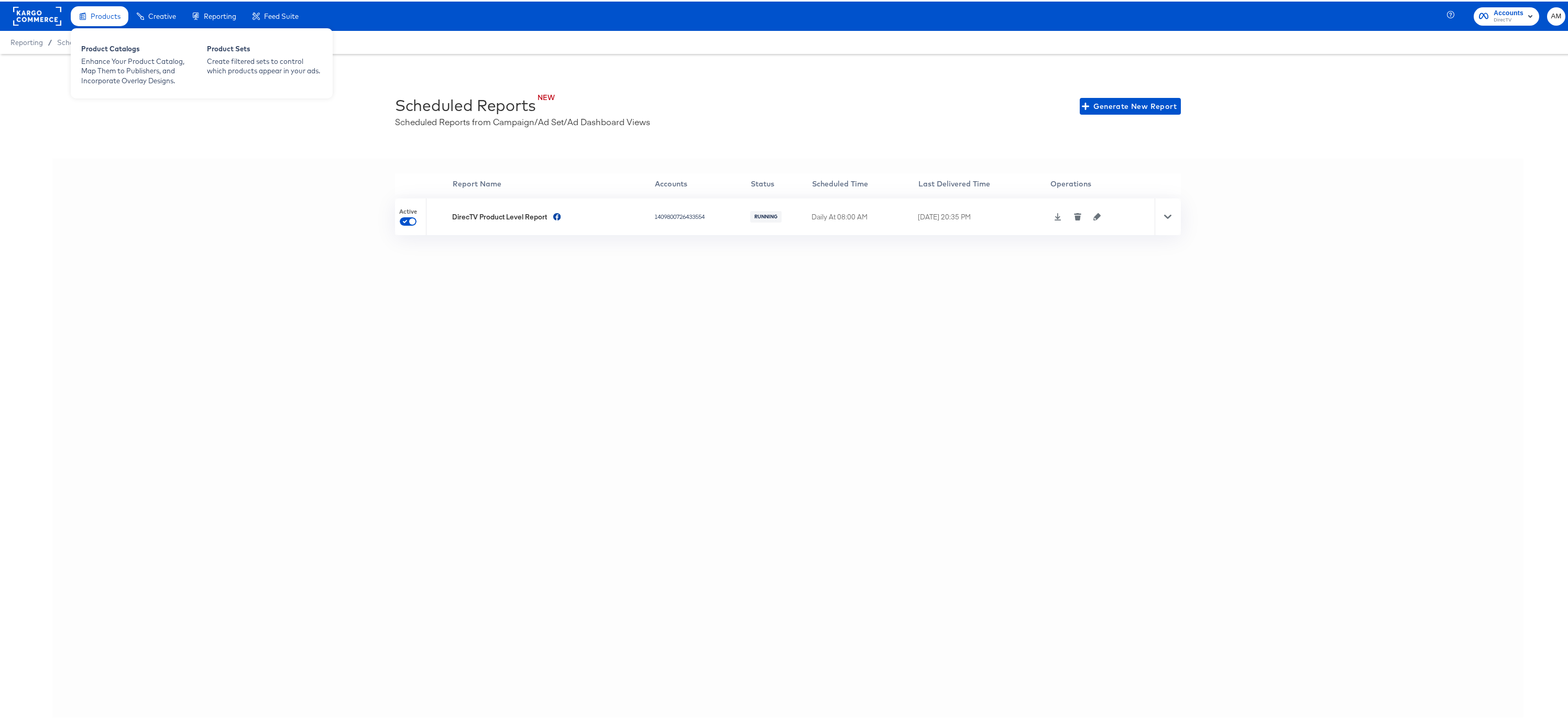
click at [106, 14] on span "Products" at bounding box center [105, 14] width 30 height 8
click at [121, 49] on div "Product Catalogs" at bounding box center [139, 49] width 115 height 13
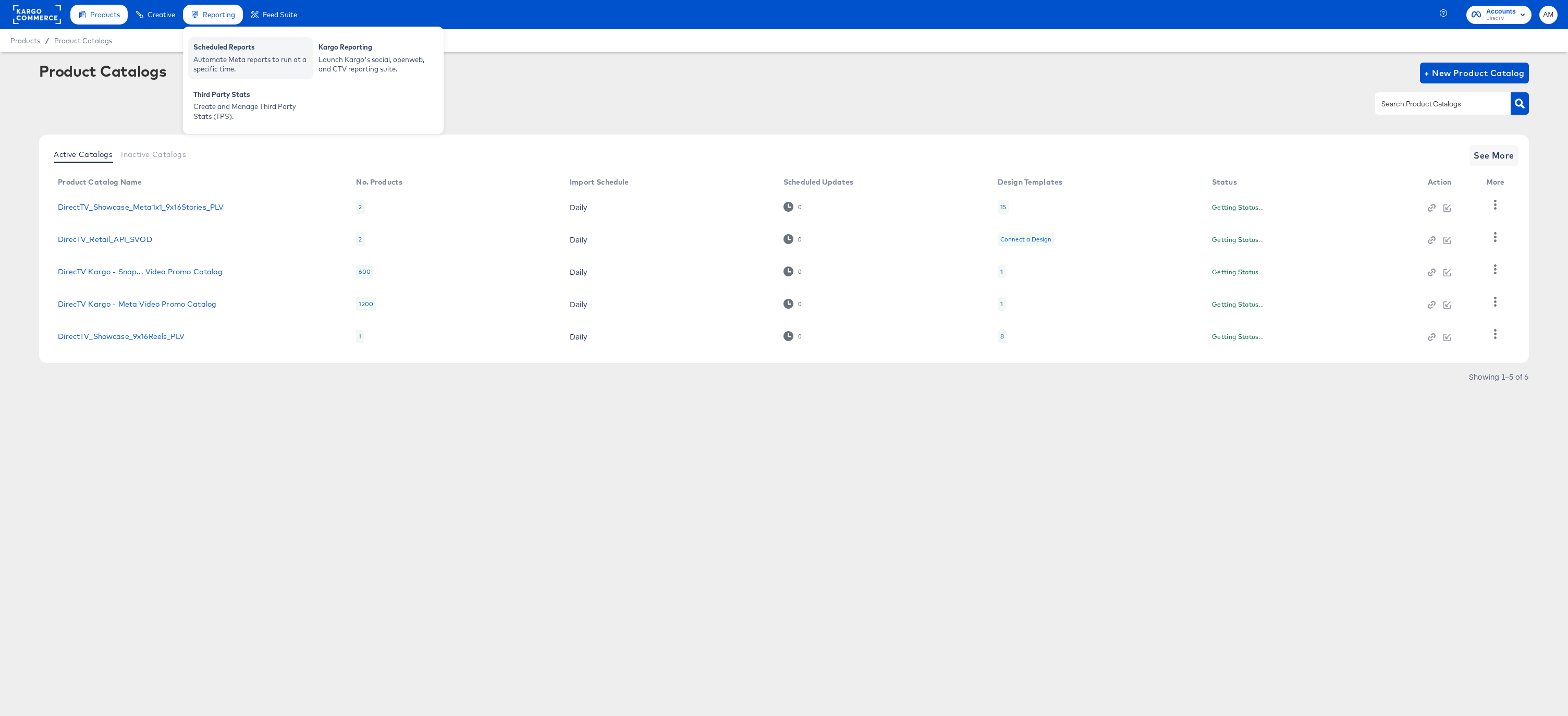
click at [204, 46] on div "Scheduled Reports" at bounding box center [251, 48] width 115 height 13
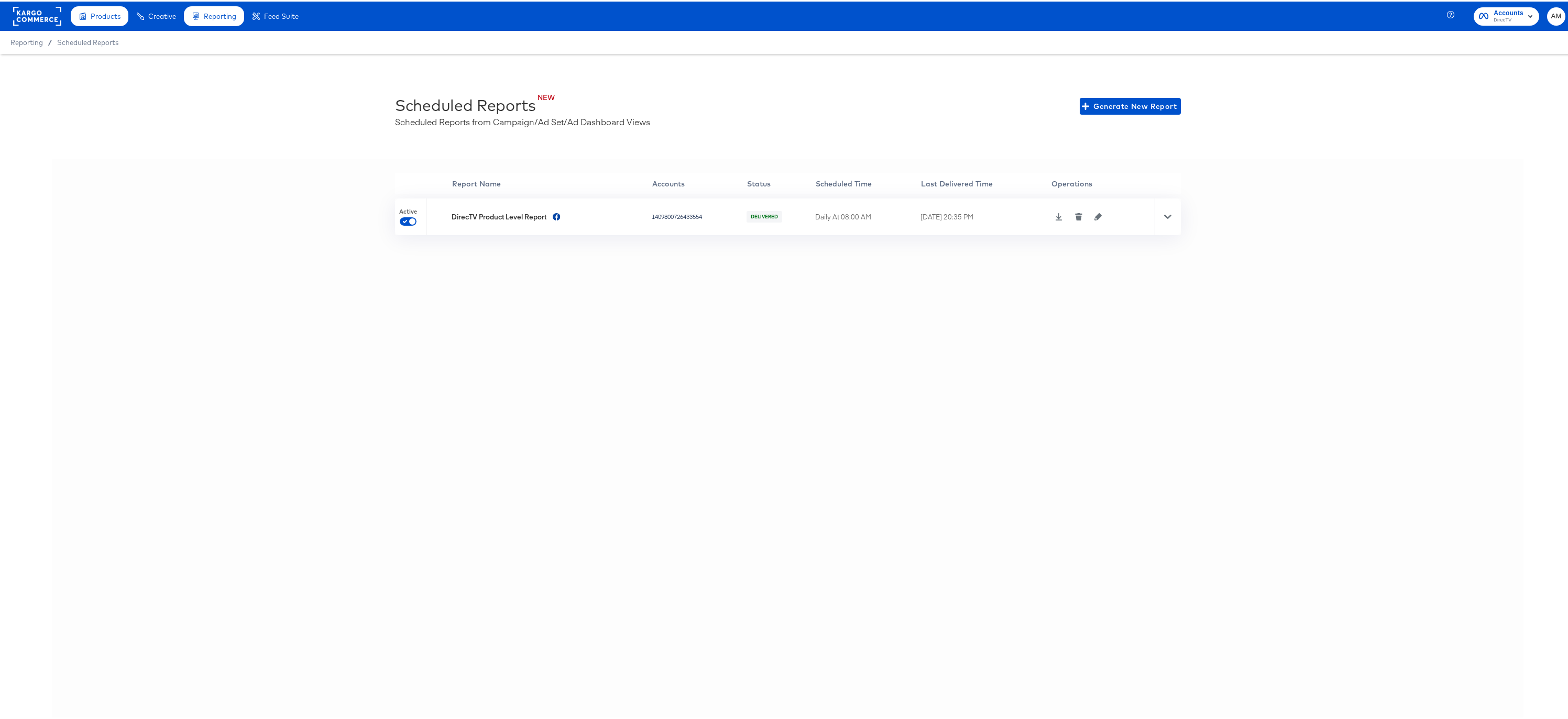
click at [1165, 215] on icon at bounding box center [1168, 216] width 8 height 5
click at [1058, 216] on icon at bounding box center [1059, 216] width 7 height 8
click at [1099, 216] on icon "button" at bounding box center [1099, 216] width 8 height 8
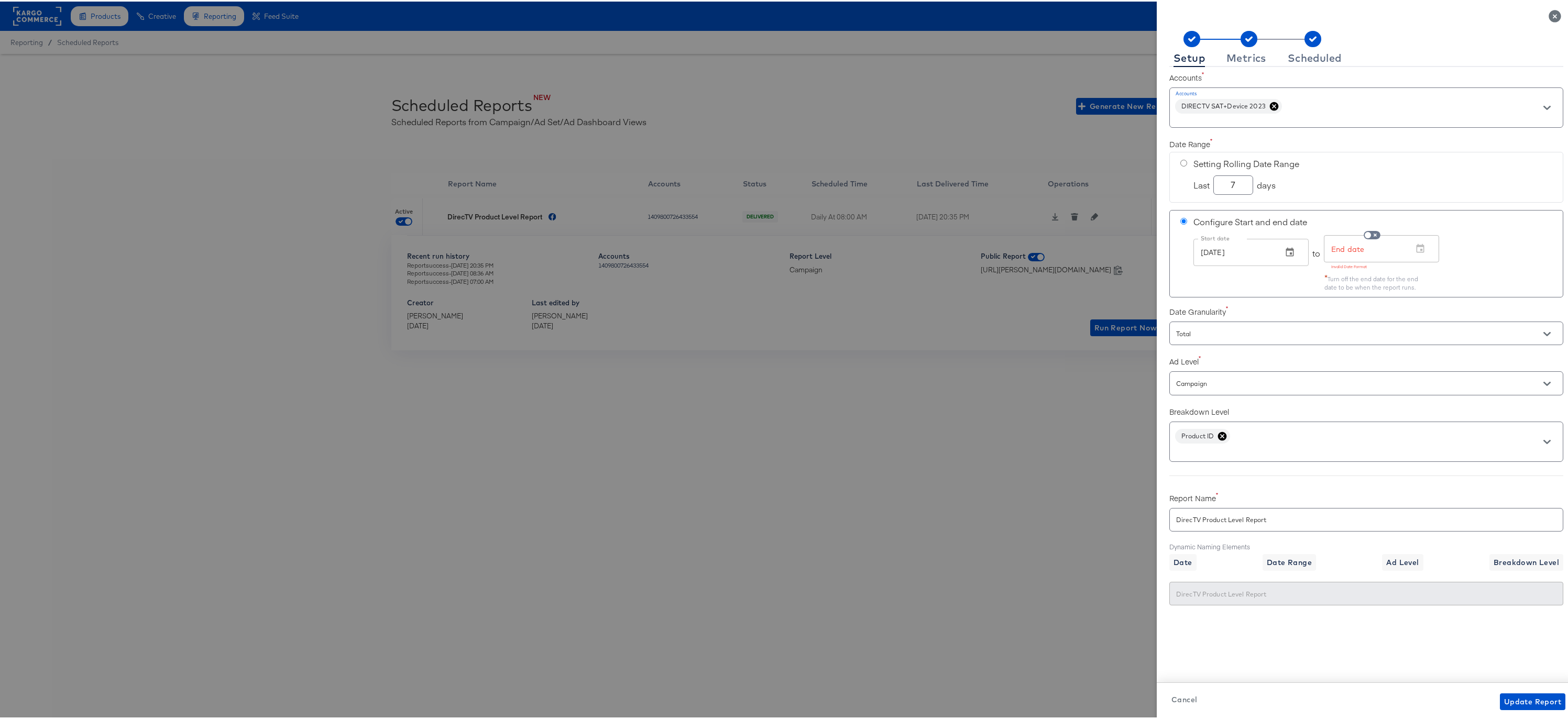
click at [1549, 15] on icon "Close" at bounding box center [1555, 14] width 13 height 13
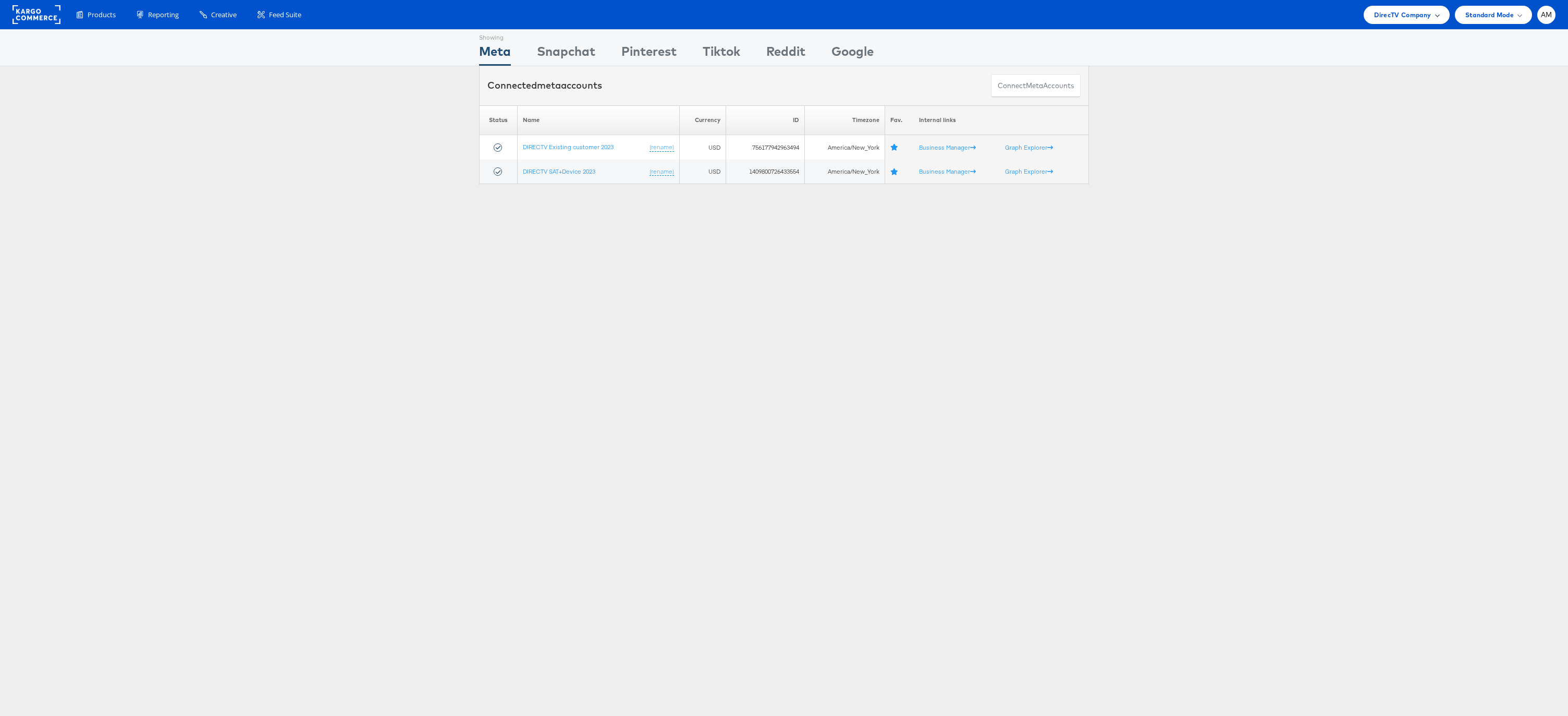
click at [1392, 9] on span "DirecTV Company" at bounding box center [1402, 14] width 57 height 11
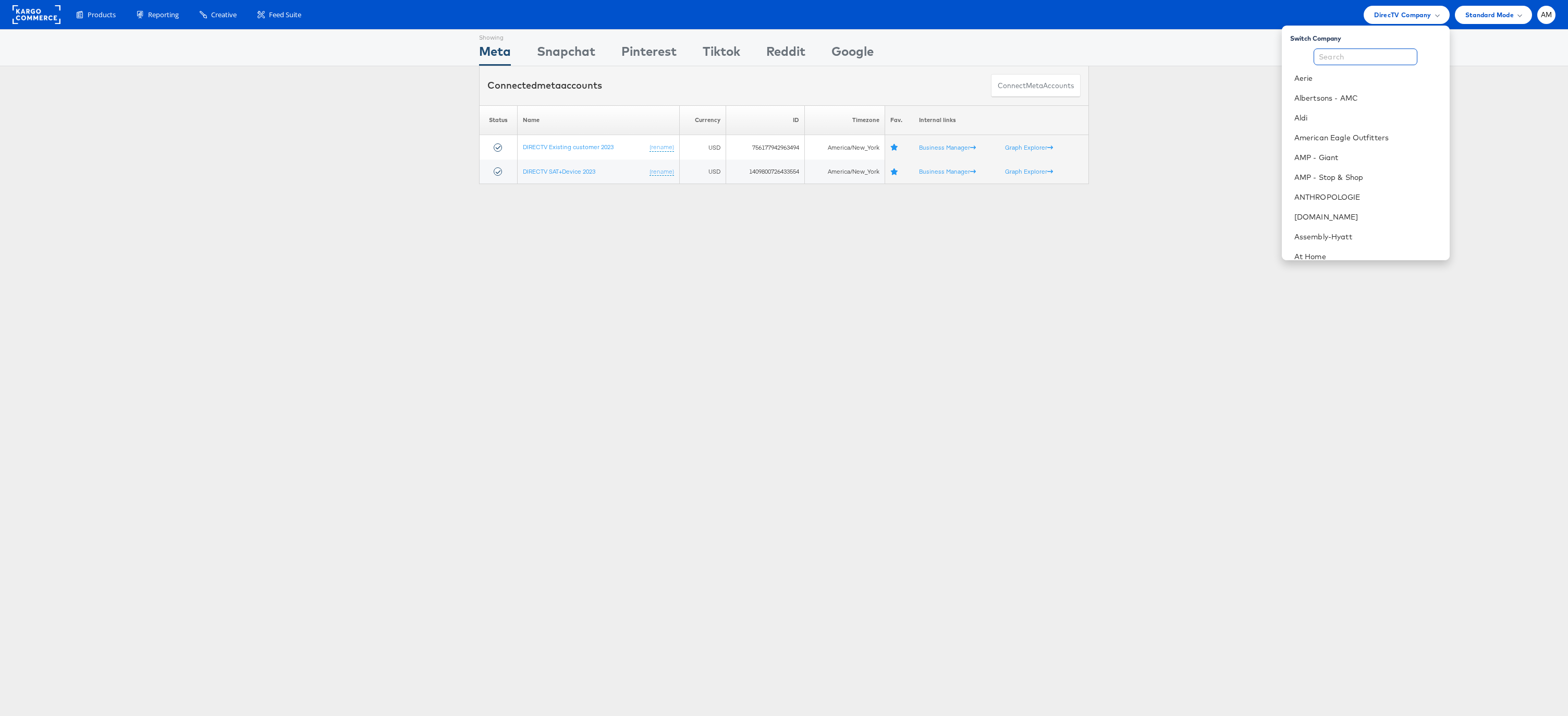
click at [1344, 60] on input "text" at bounding box center [1365, 57] width 104 height 17
type input "kargo"
click at [1338, 77] on link "Kargo Brand Demos" at bounding box center [1374, 79] width 134 height 11
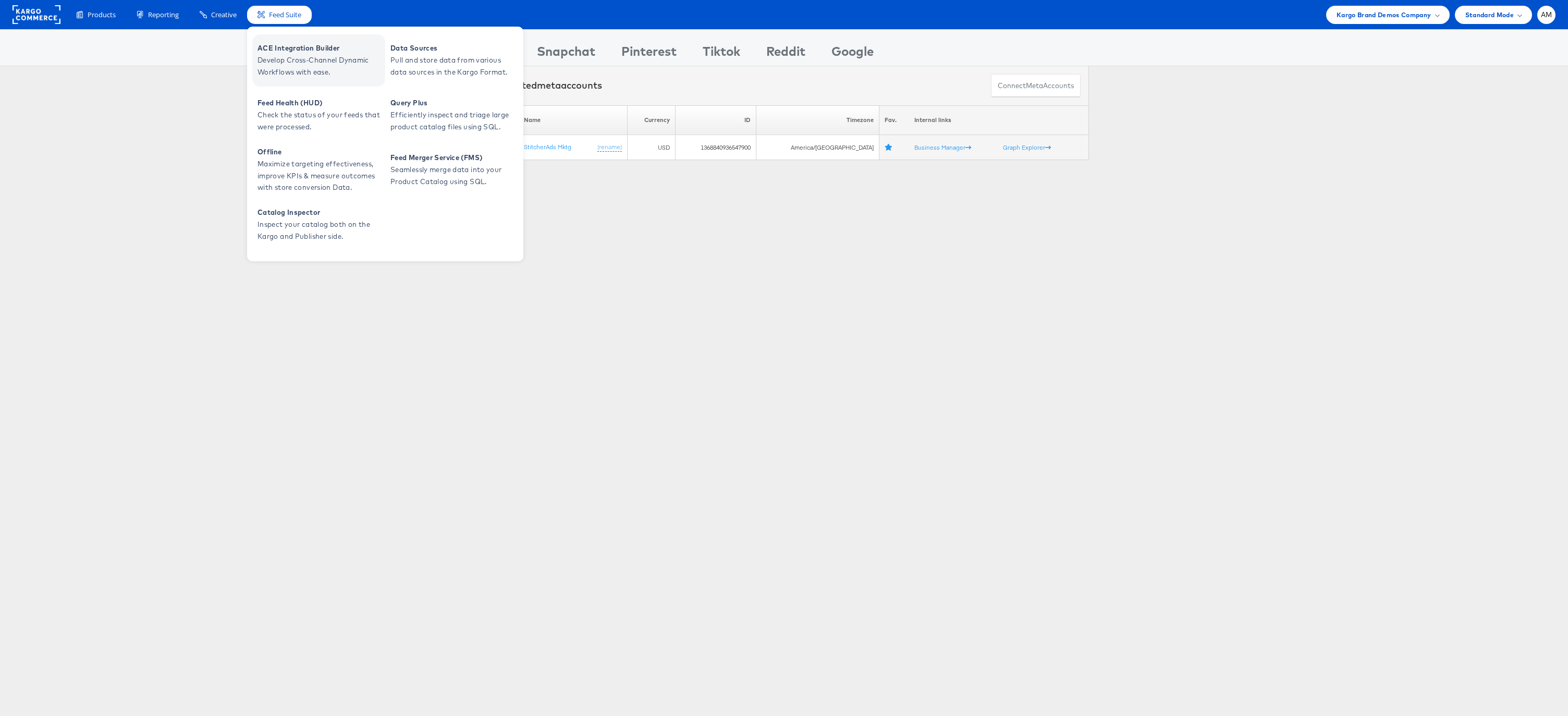
click at [286, 57] on span "Develop Cross-Channel Dynamic Workflows with ease." at bounding box center [320, 67] width 125 height 24
